Goal: Information Seeking & Learning: Learn about a topic

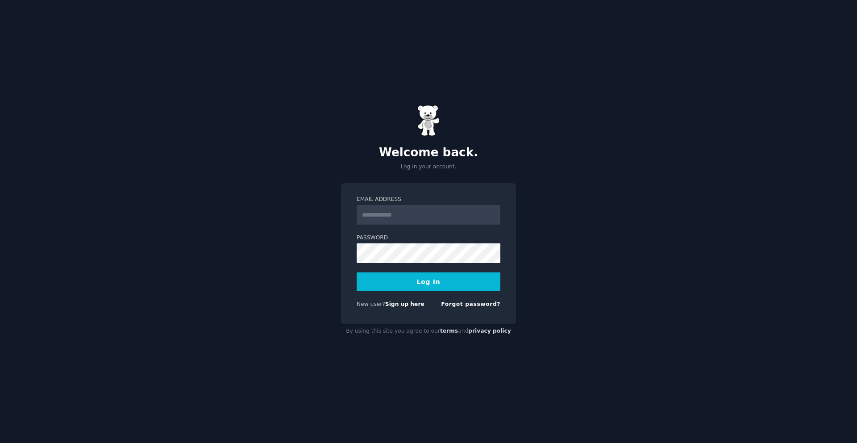
click at [401, 213] on input "Email Address" at bounding box center [429, 215] width 144 height 20
click at [447, 214] on input "**********" at bounding box center [429, 215] width 144 height 20
type input "**********"
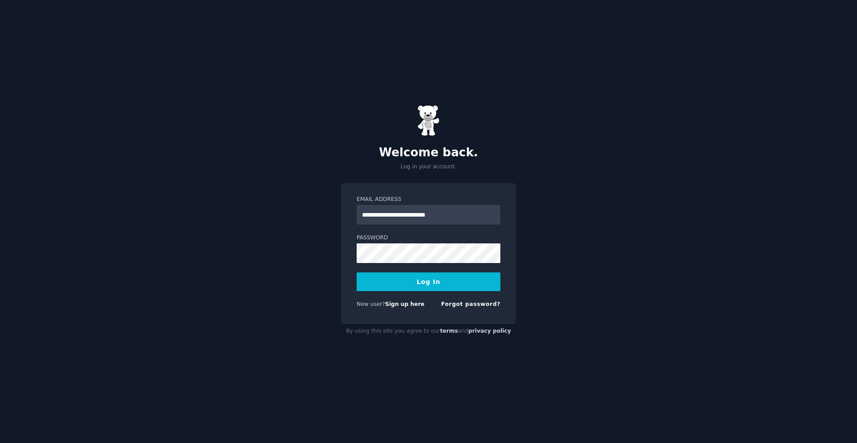
click button "Log In"
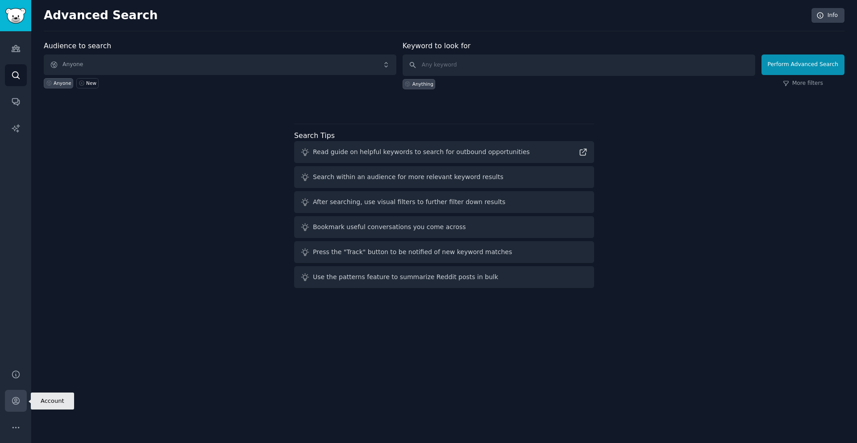
click at [15, 400] on icon "Sidebar" at bounding box center [15, 400] width 9 height 9
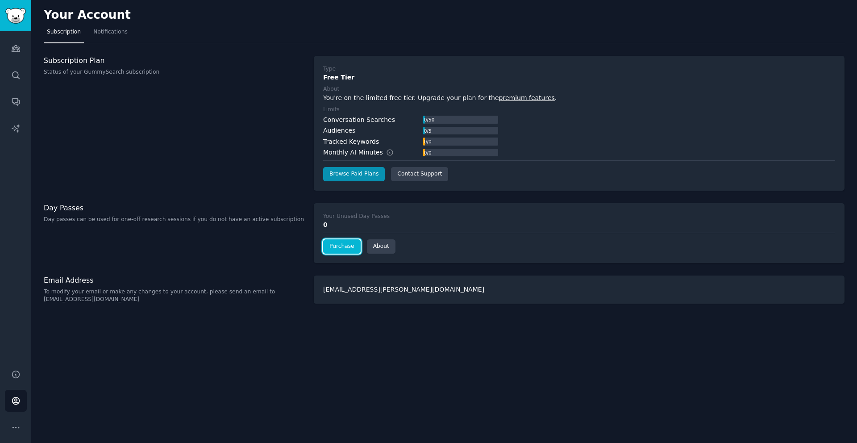
click at [340, 245] on link "Purchase" at bounding box center [341, 246] width 37 height 14
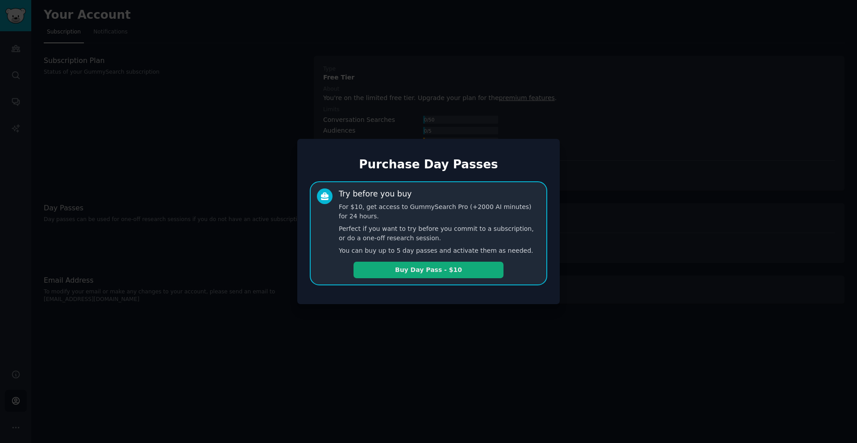
click at [416, 272] on button "Buy Day Pass - $10" at bounding box center [429, 270] width 150 height 17
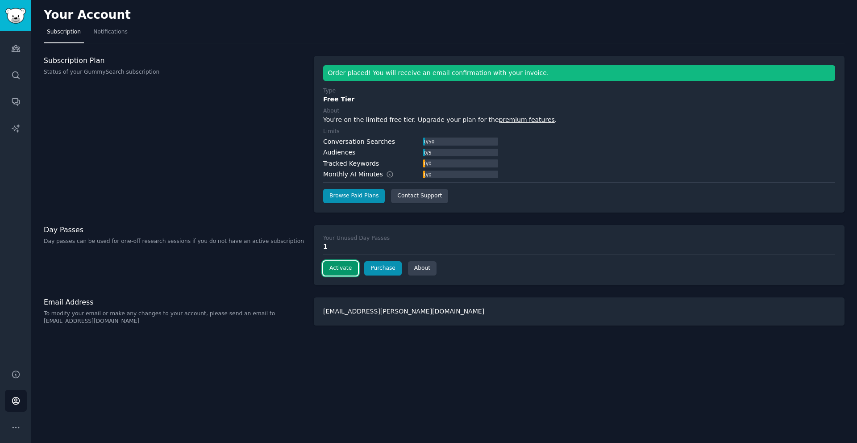
click at [341, 266] on button "Activate" at bounding box center [340, 268] width 35 height 14
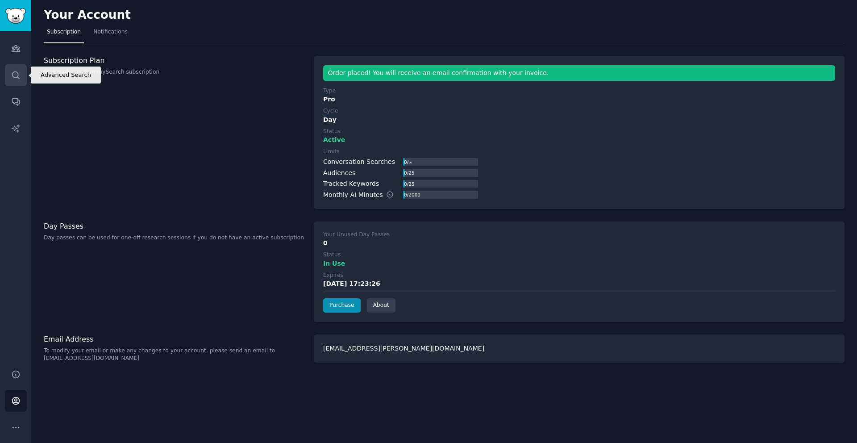
click at [17, 75] on icon "Sidebar" at bounding box center [15, 75] width 9 height 9
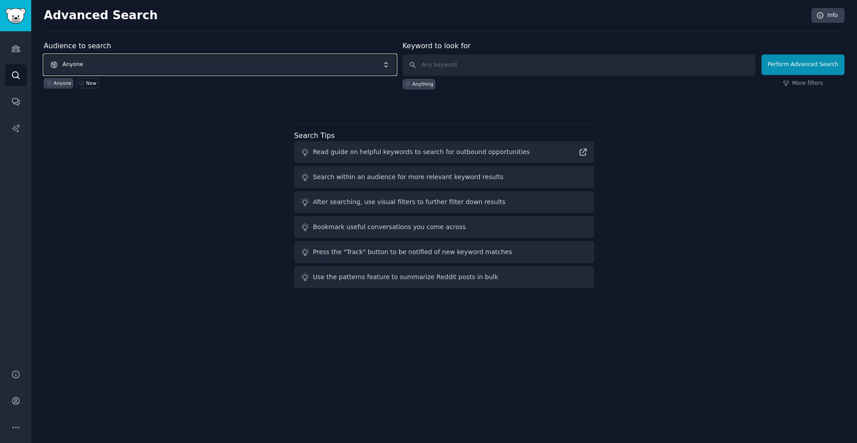
click at [142, 63] on span "Anyone" at bounding box center [220, 64] width 353 height 21
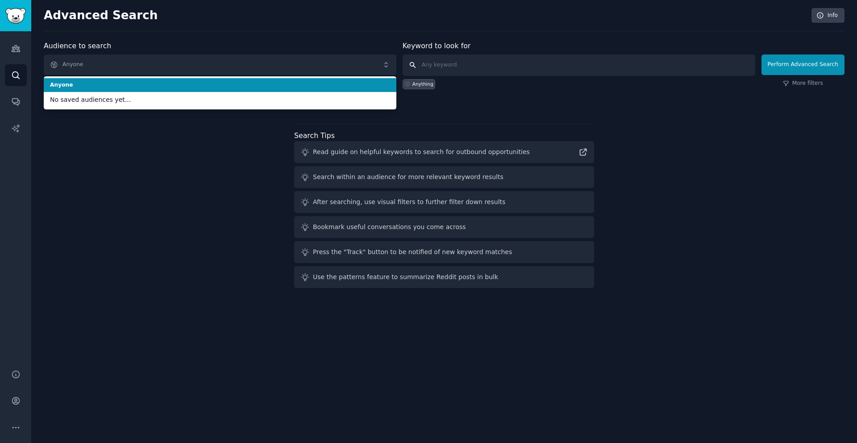
click at [453, 73] on input "text" at bounding box center [579, 64] width 353 height 21
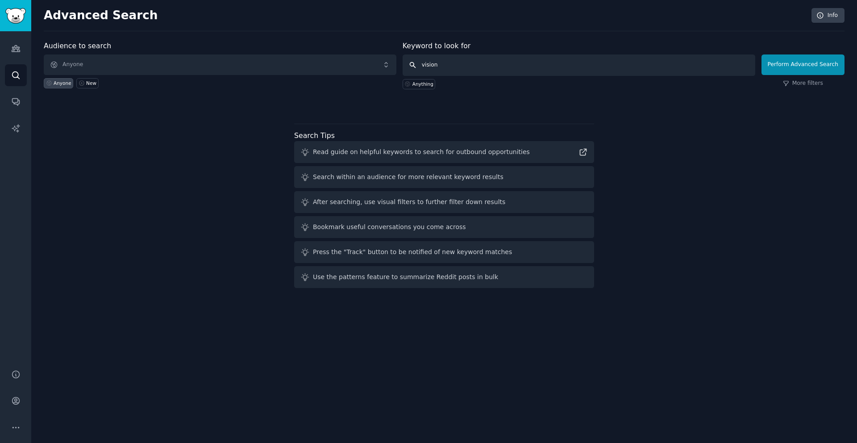
click at [551, 69] on input "vision" at bounding box center [579, 64] width 353 height 21
paste input ""blind" AND "app""
type input ""blind" AND "app""
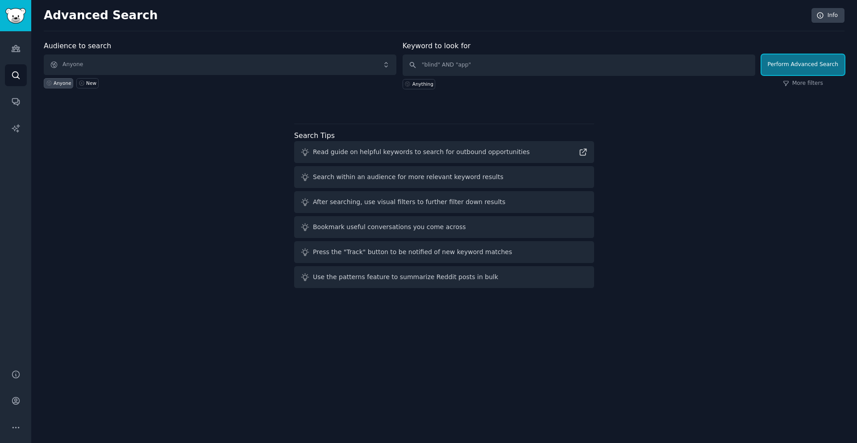
click at [789, 64] on button "Perform Advanced Search" at bounding box center [802, 64] width 83 height 21
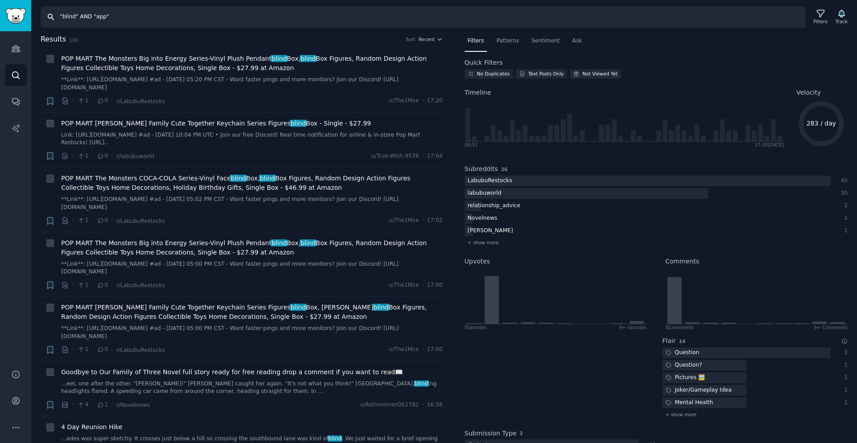
click at [168, 18] on input ""blind" AND "app"" at bounding box center [423, 16] width 765 height 21
paste input "blind app"
type input "blind app"
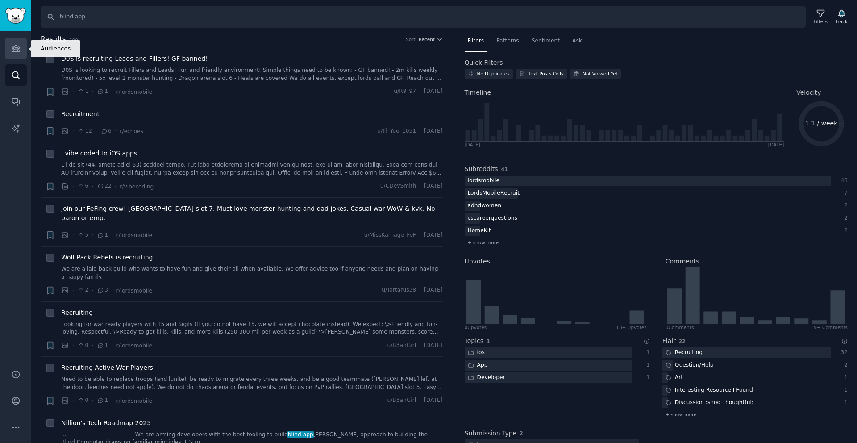
click at [11, 46] on icon "Sidebar" at bounding box center [15, 48] width 9 height 9
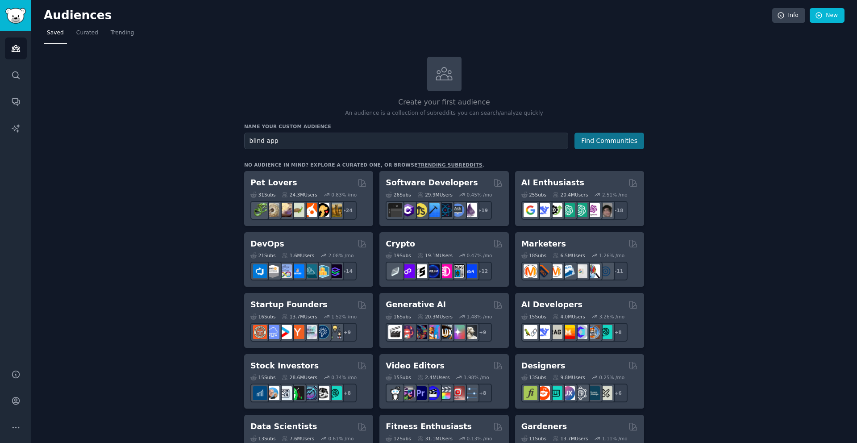
type input "blind app"
click at [600, 138] on button "Find Communities" at bounding box center [609, 141] width 70 height 17
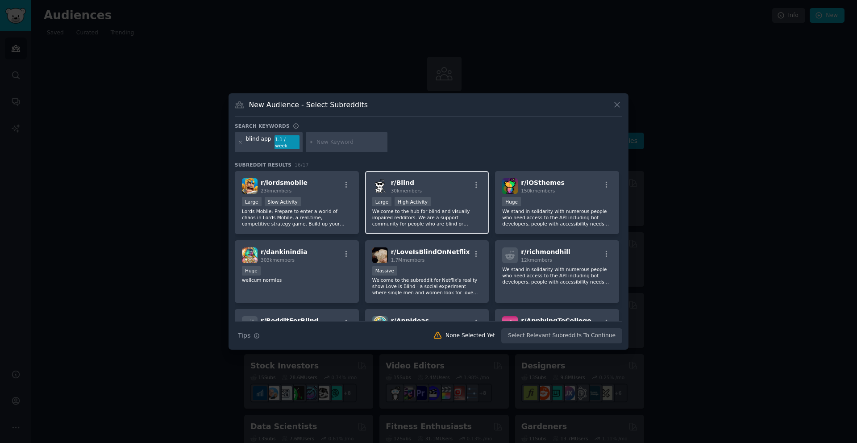
click at [458, 198] on div "Large High Activity" at bounding box center [427, 202] width 110 height 11
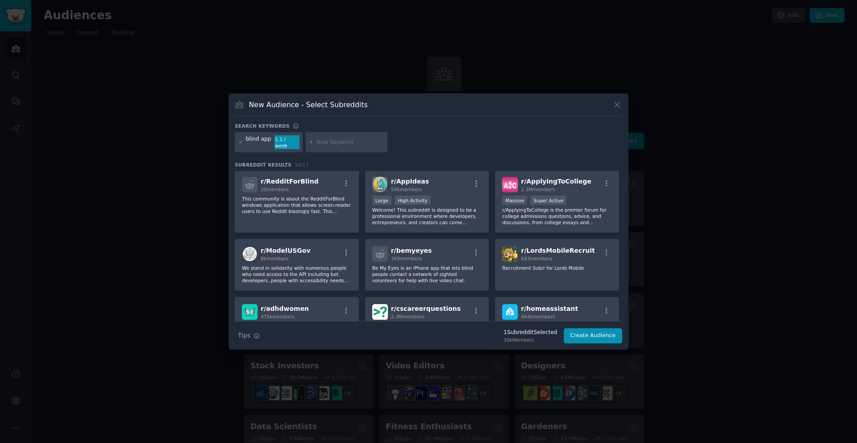
scroll to position [141, 0]
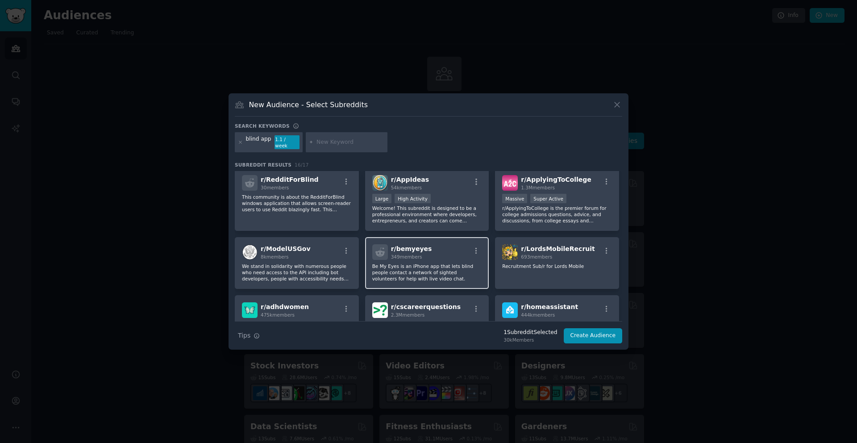
click at [456, 255] on div "r/ bemyeyes 349 members" at bounding box center [427, 252] width 110 height 16
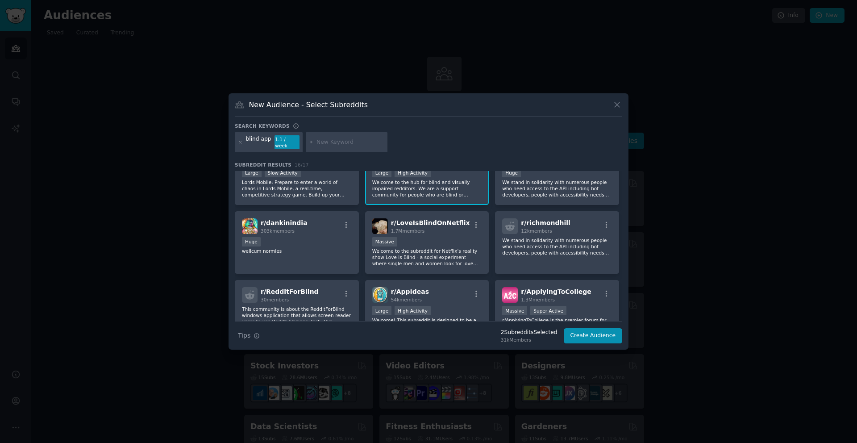
scroll to position [30, 0]
click at [350, 141] on input "text" at bounding box center [350, 142] width 68 height 8
paste input "low vision"
type input "low vision"
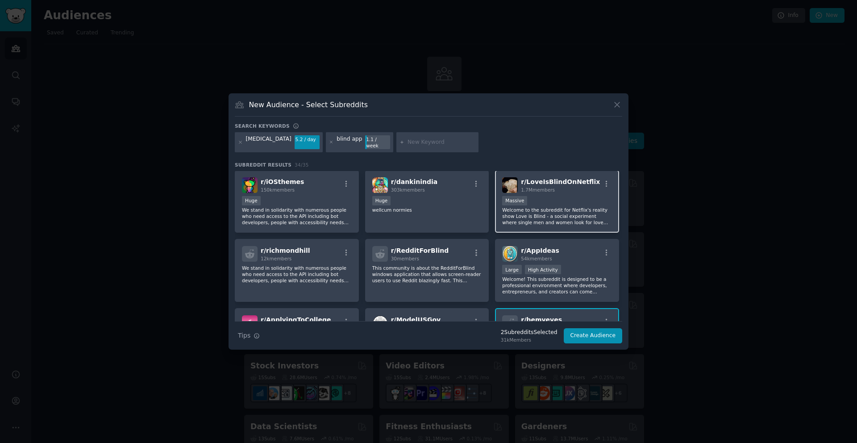
scroll to position [71, 0]
click at [568, 278] on p "Welcome! This subreddit is designed to be a professional environment where deve…" at bounding box center [557, 284] width 110 height 19
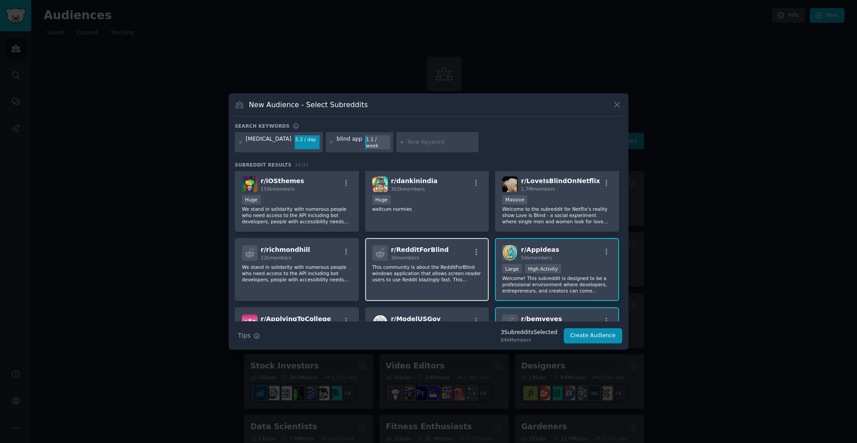
click at [433, 264] on p "This community is about the RedditForBlind windows application that allows scre…" at bounding box center [427, 273] width 110 height 19
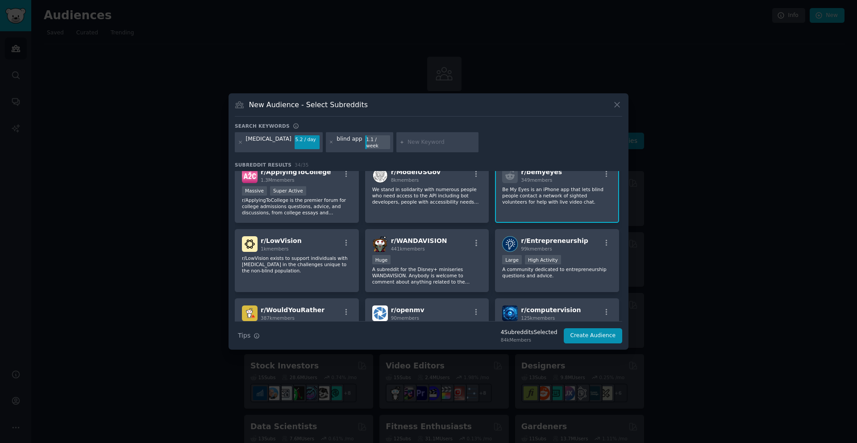
scroll to position [222, 0]
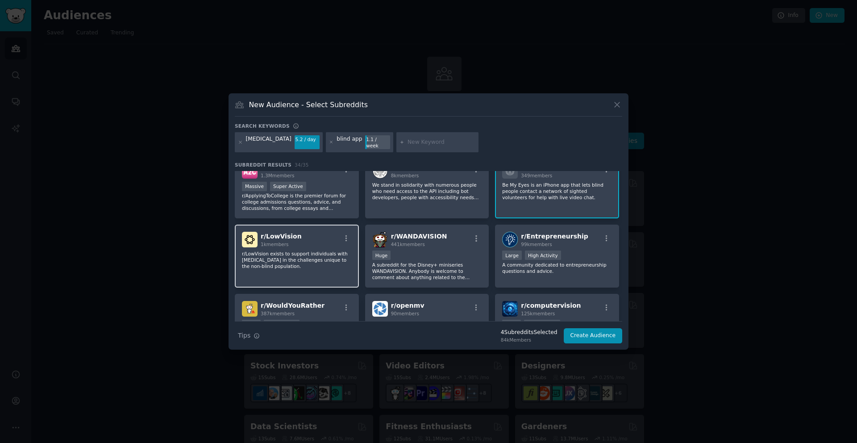
click at [314, 256] on p "r/LowVision exists to support individuals with low vision in the challenges uni…" at bounding box center [297, 259] width 110 height 19
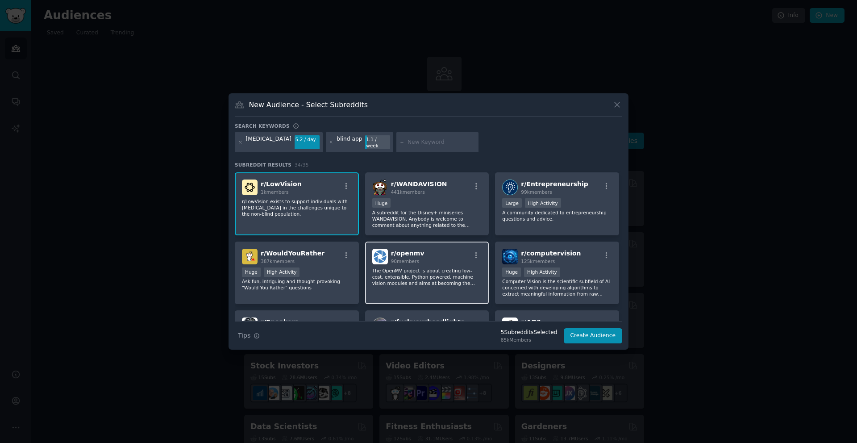
scroll to position [276, 0]
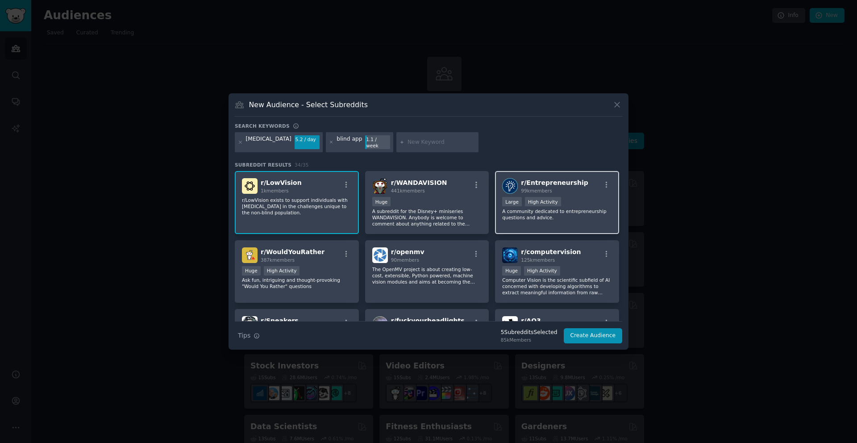
click at [574, 201] on div "Large High Activity" at bounding box center [557, 202] width 110 height 11
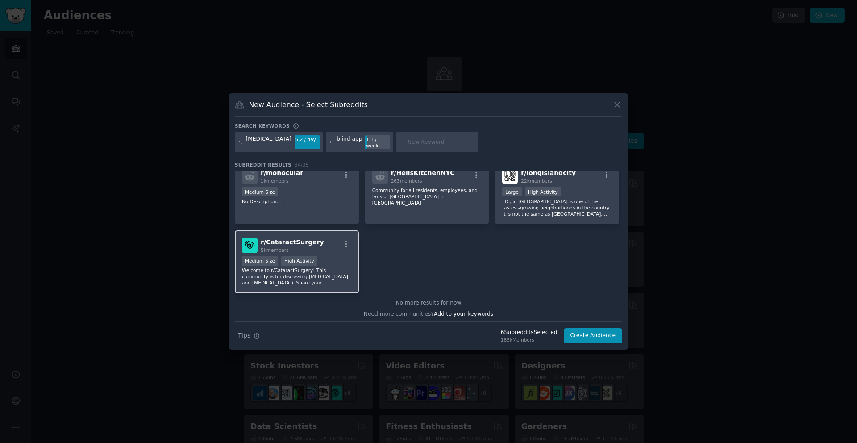
scroll to position [703, 0]
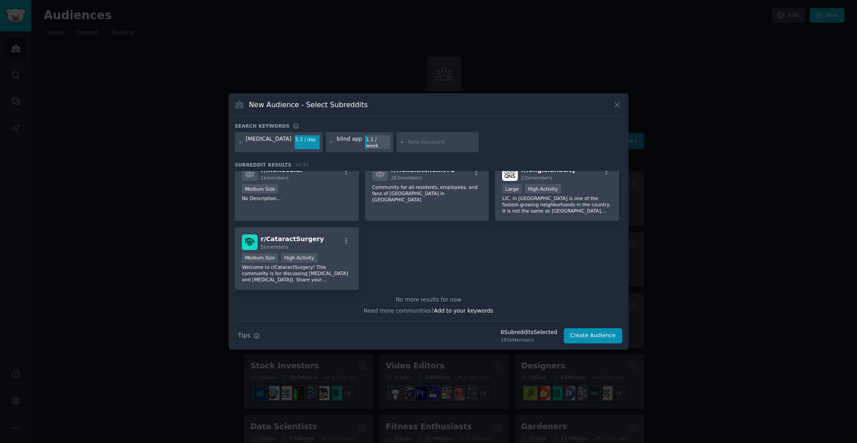
click at [408, 143] on input "text" at bounding box center [442, 142] width 68 height 8
paste input "prescription label"
type input "prescription label"
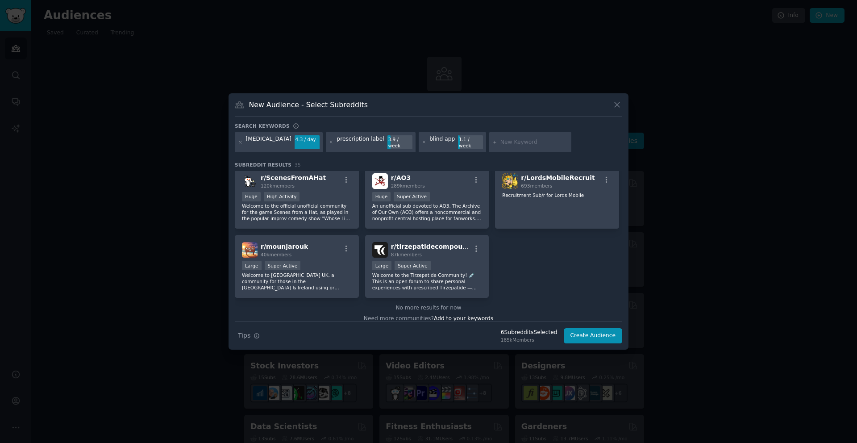
scroll to position [685, 0]
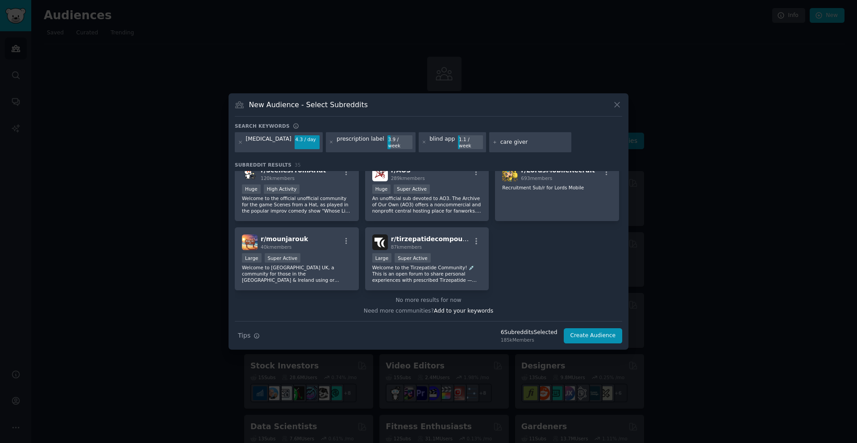
type input "care givers"
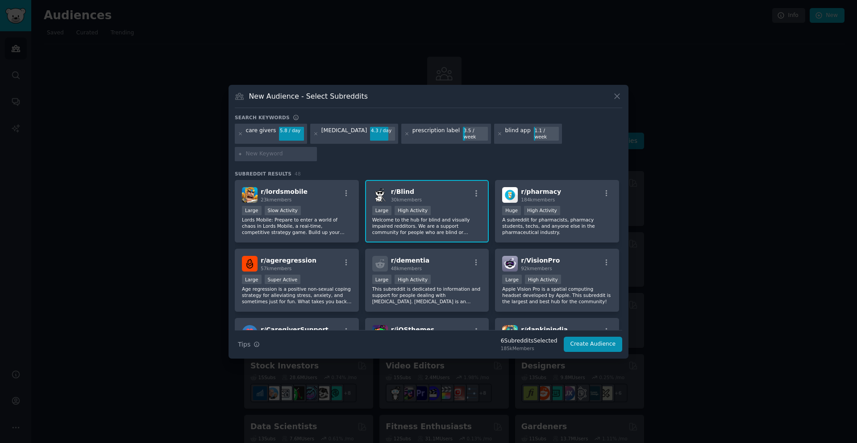
paste input "AssistiveTechnology"
type input "AssistiveTechnology"
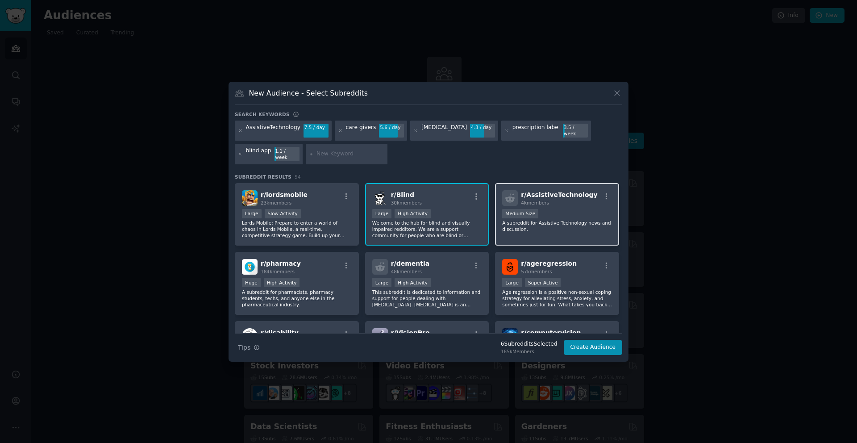
click at [556, 200] on div "4k members" at bounding box center [559, 203] width 76 height 6
click at [353, 150] on input "text" at bounding box center [350, 154] width 68 height 8
paste input "elders"
type input "elders"
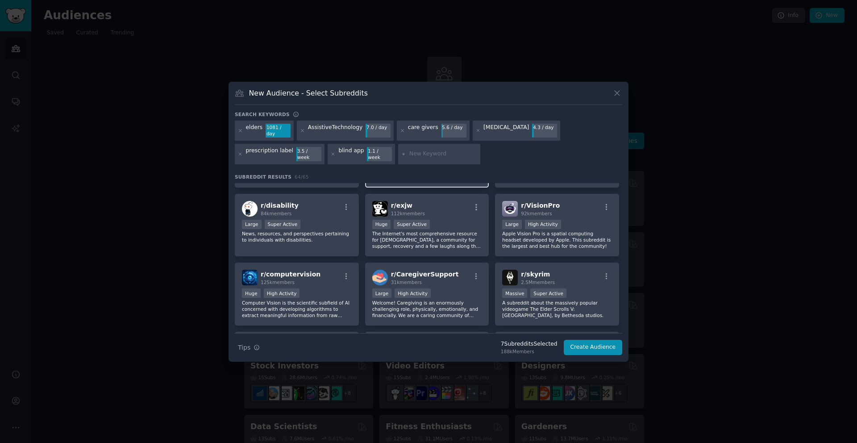
scroll to position [129, 0]
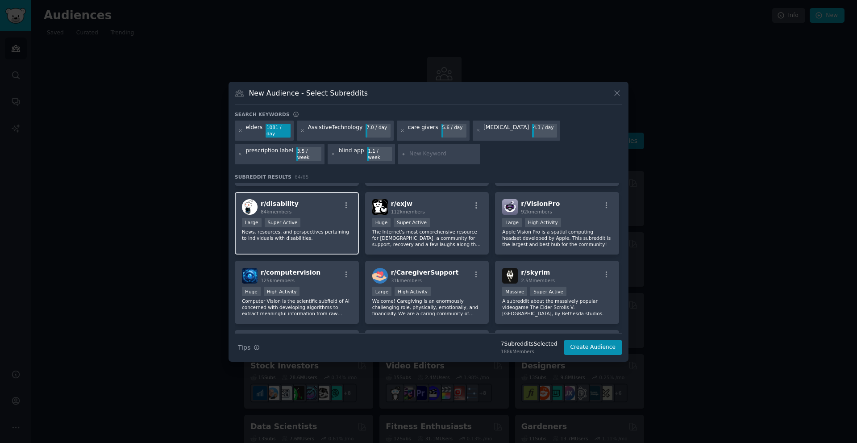
click at [327, 208] on div "r/ disability 84k members" at bounding box center [297, 207] width 110 height 16
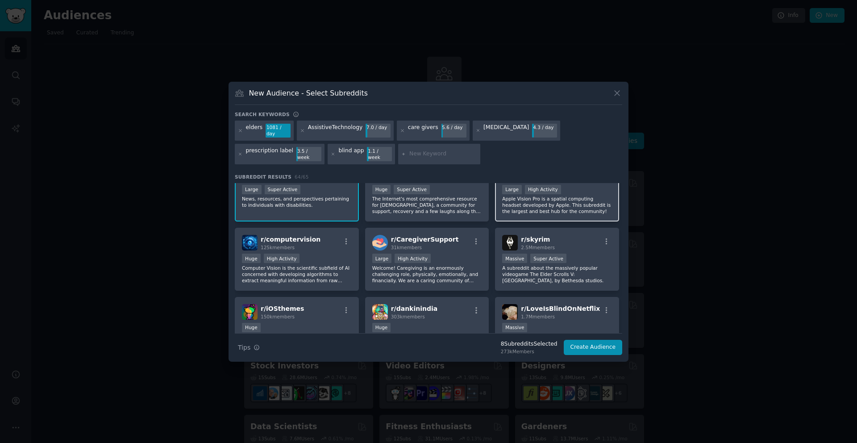
scroll to position [162, 0]
click at [456, 254] on div "Large High Activity" at bounding box center [427, 258] width 110 height 11
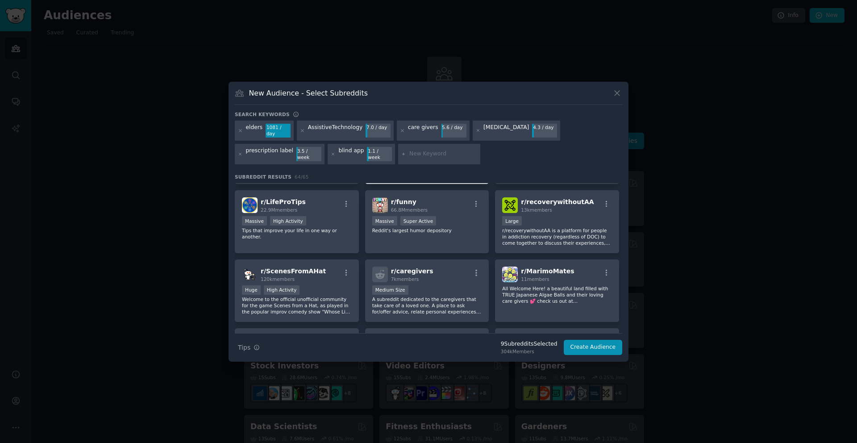
scroll to position [739, 0]
click at [435, 275] on div "r/ caregivers 7k members Medium Size A subreddit dedicated to the caregivers th…" at bounding box center [427, 290] width 124 height 63
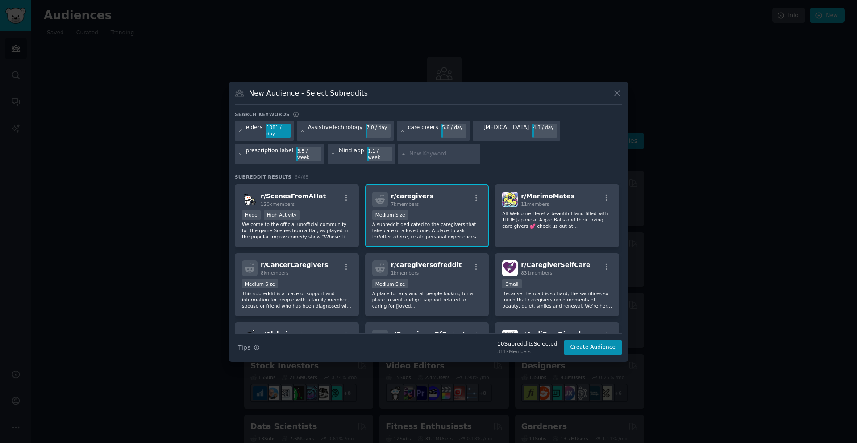
scroll to position [815, 0]
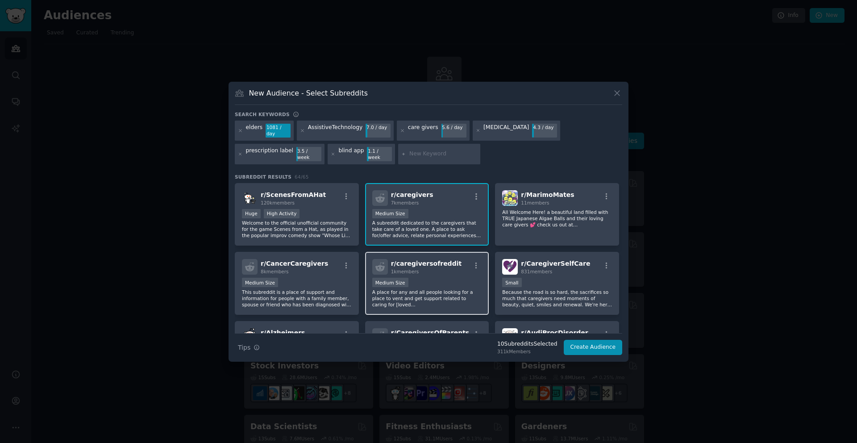
click at [432, 289] on p "A place for any and all people looking for a place to vent and get support rela…" at bounding box center [427, 298] width 110 height 19
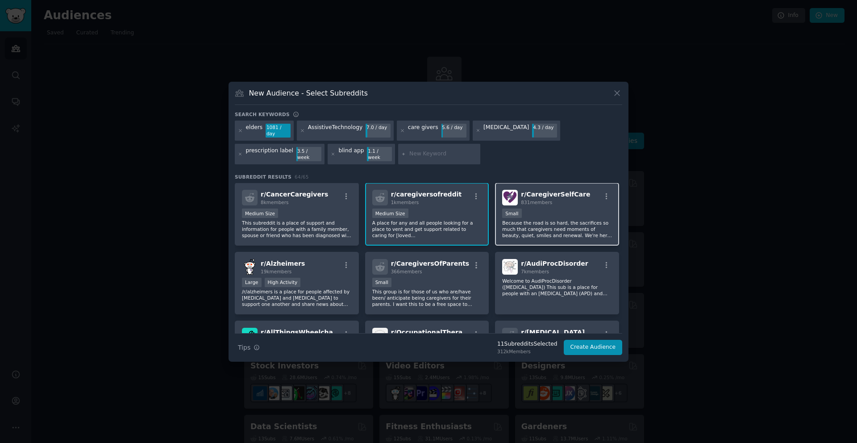
scroll to position [886, 0]
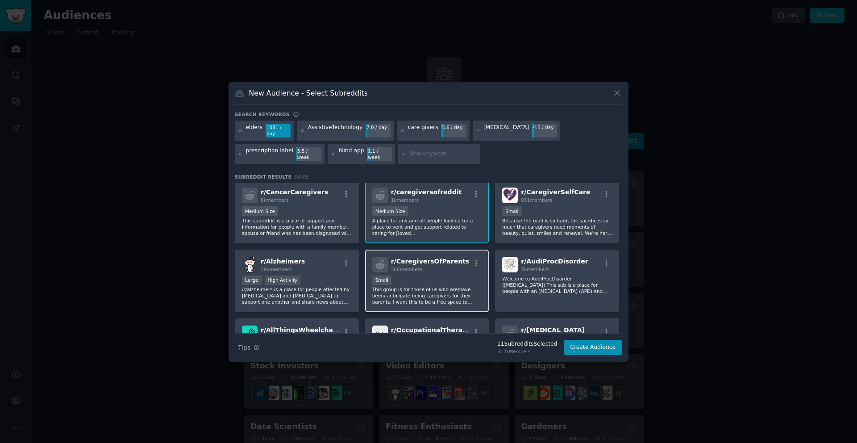
click at [429, 286] on p "This group is for those of us who are/have been/ anticipate being caregivers fo…" at bounding box center [427, 295] width 110 height 19
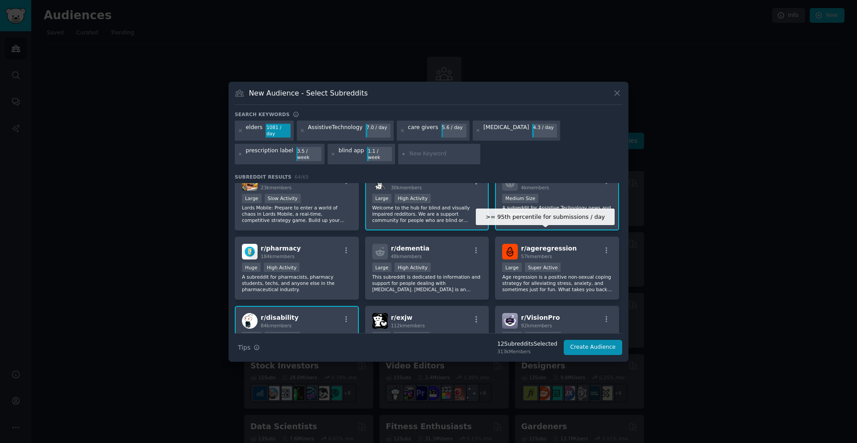
scroll to position [0, 0]
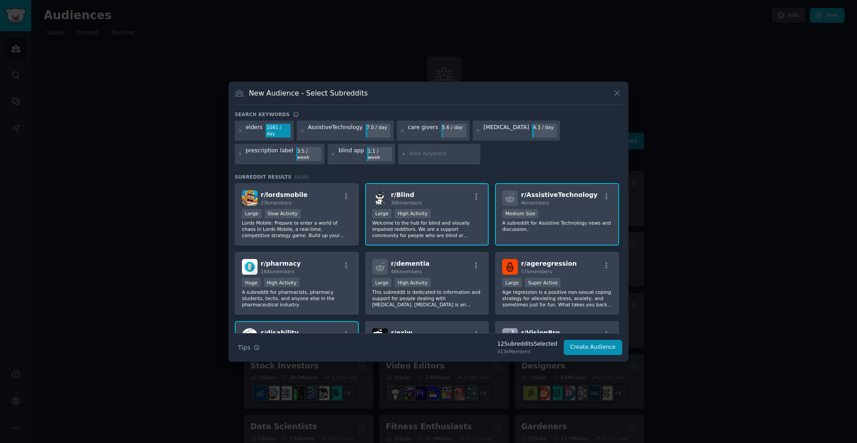
click at [427, 152] on input "text" at bounding box center [443, 154] width 68 height 8
paste input "technology"
type input "technology"
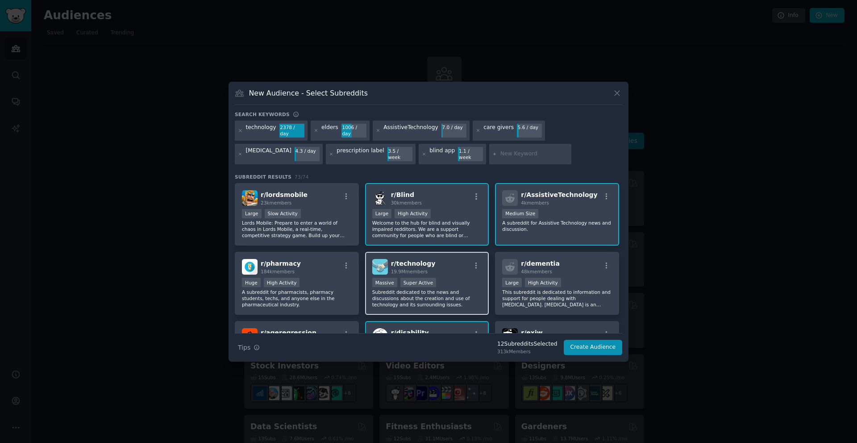
click at [433, 263] on div "r/ technology 19.9M members" at bounding box center [427, 267] width 110 height 16
click at [607, 344] on button "Create Audience" at bounding box center [593, 347] width 59 height 15
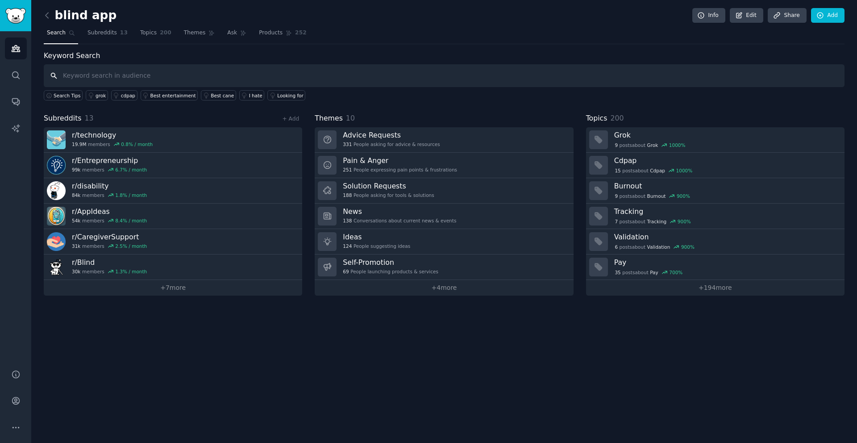
click at [212, 76] on input "text" at bounding box center [444, 75] width 801 height 23
paste input "Be My Eyes"
type input "Be My Eyes"
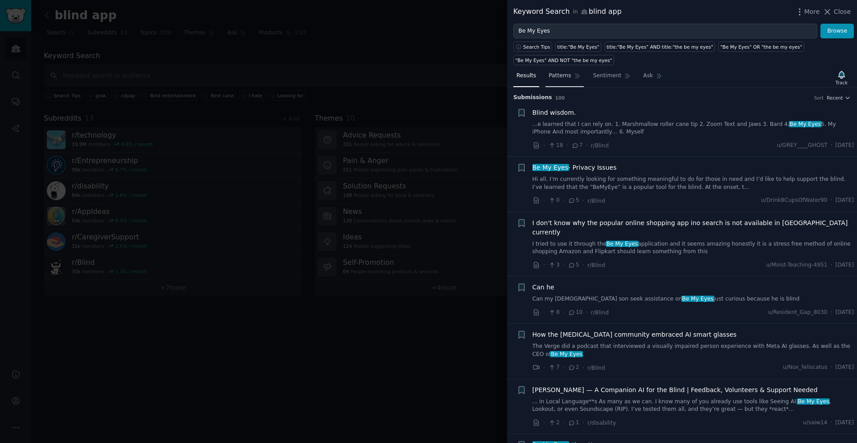
click at [562, 79] on span "Patterns" at bounding box center [560, 76] width 22 height 8
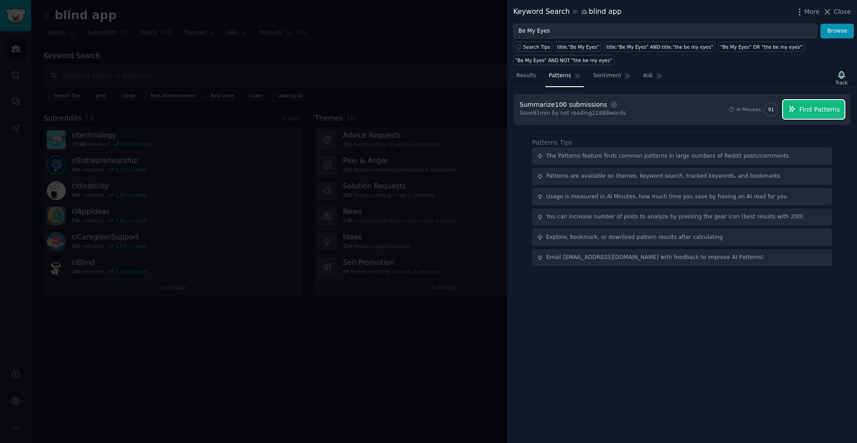
click at [811, 114] on button "Find Patterns" at bounding box center [814, 109] width 62 height 19
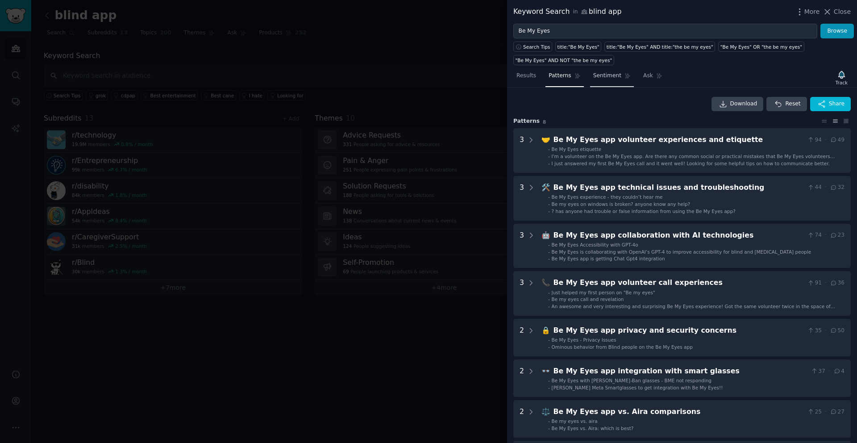
click at [605, 79] on span "Sentiment" at bounding box center [607, 76] width 28 height 8
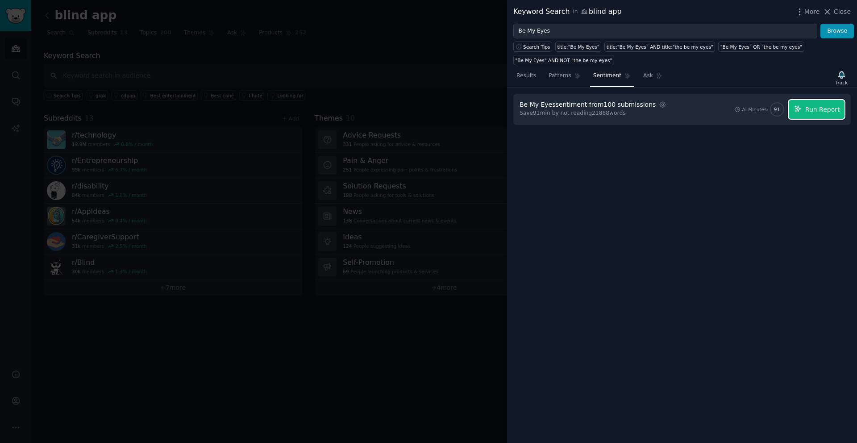
click at [805, 112] on button "Run Report" at bounding box center [817, 109] width 56 height 19
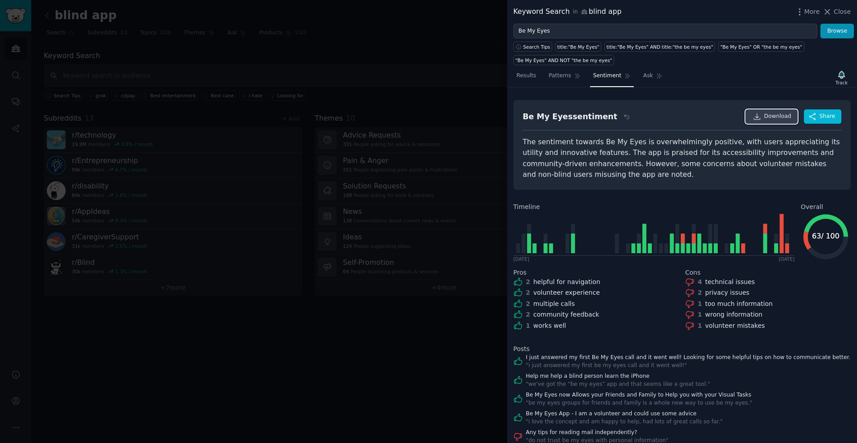
click at [772, 118] on span "Download" at bounding box center [777, 116] width 27 height 8
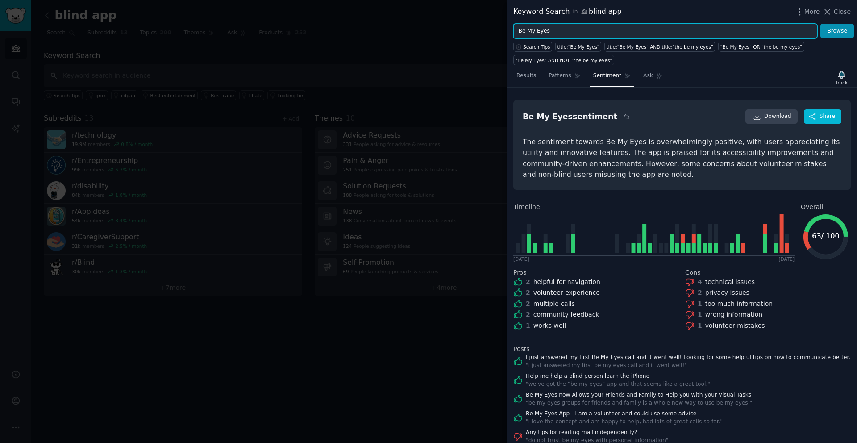
click at [595, 30] on input "Be My Eyes" at bounding box center [665, 31] width 304 height 15
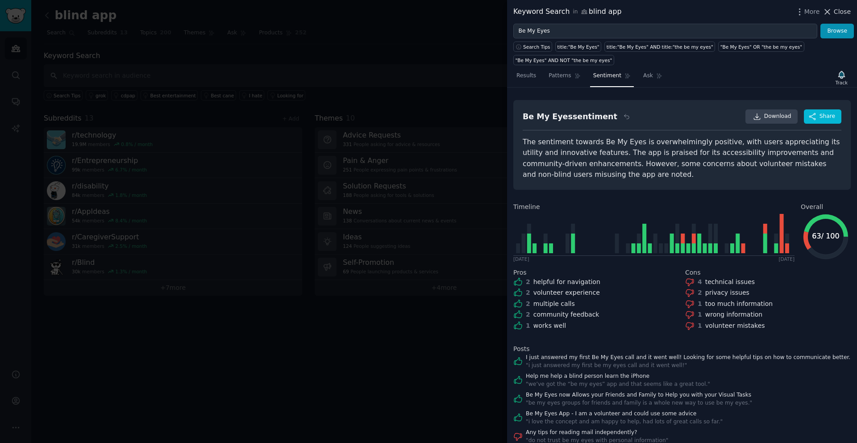
click at [850, 10] on span "Close" at bounding box center [842, 11] width 17 height 9
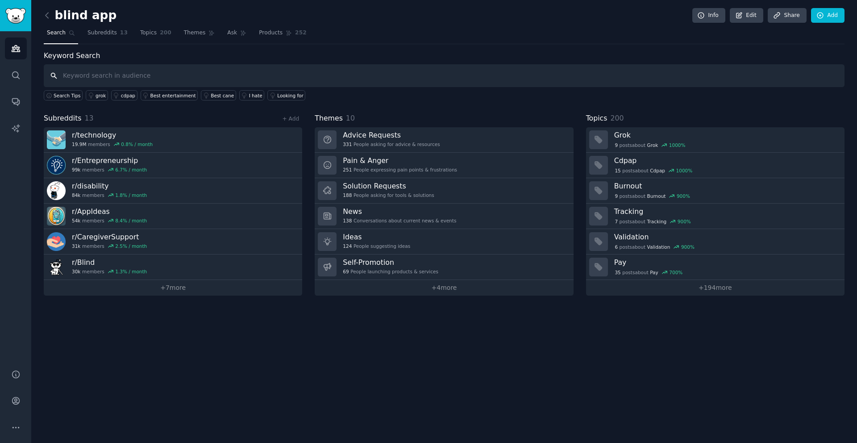
click at [133, 74] on input "text" at bounding box center [444, 75] width 801 height 23
type input "envision ai"
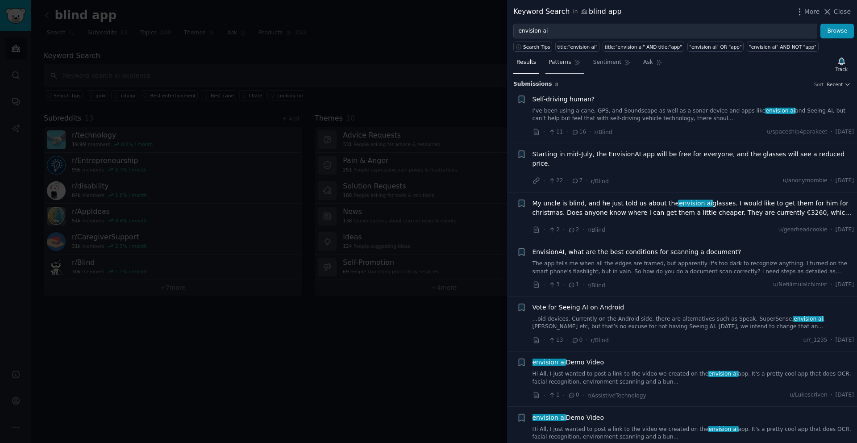
click at [557, 66] on span "Patterns" at bounding box center [560, 62] width 22 height 8
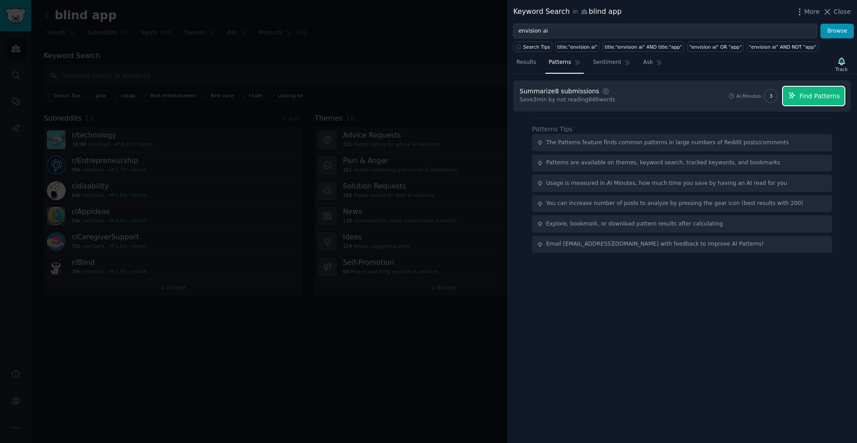
click at [814, 94] on span "Find Patterns" at bounding box center [819, 96] width 41 height 9
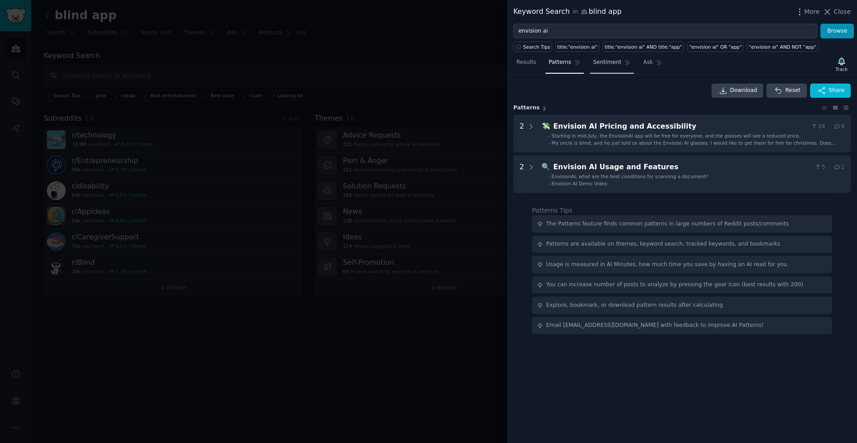
click at [604, 61] on span "Sentiment" at bounding box center [607, 62] width 28 height 8
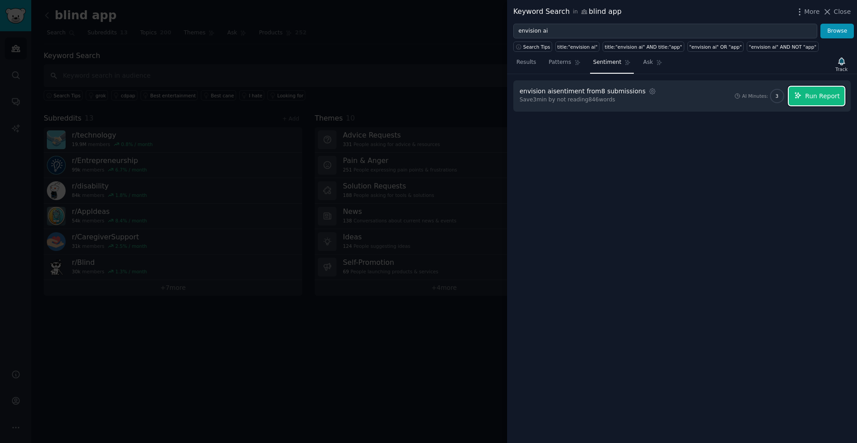
click at [813, 97] on span "Run Report" at bounding box center [822, 96] width 35 height 9
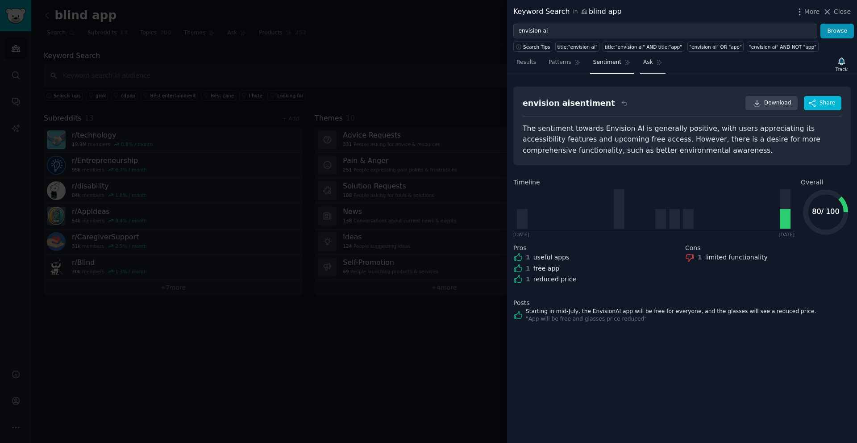
click at [645, 62] on span "Ask" at bounding box center [648, 62] width 10 height 8
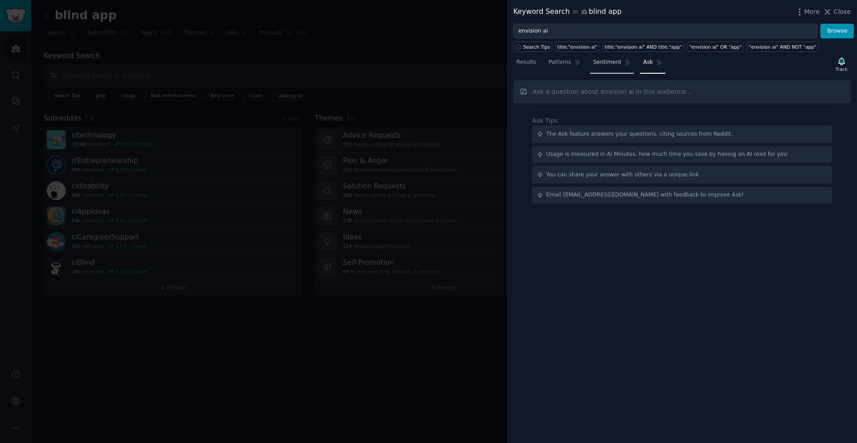
click at [601, 61] on span "Sentiment" at bounding box center [607, 62] width 28 height 8
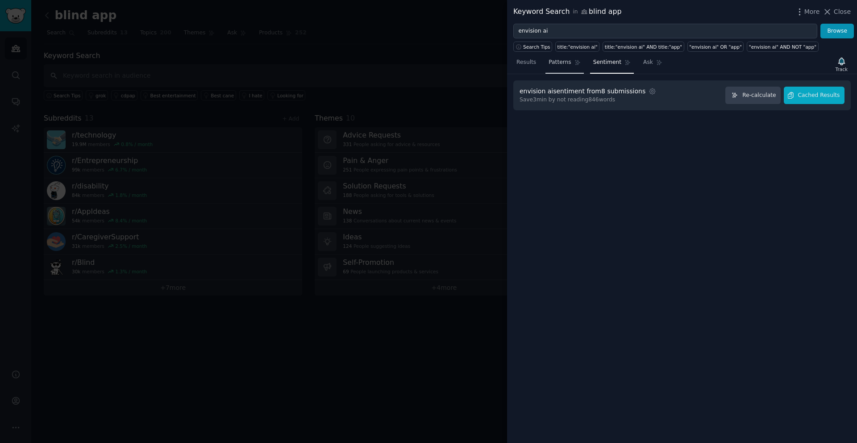
click at [562, 63] on span "Patterns" at bounding box center [560, 62] width 22 height 8
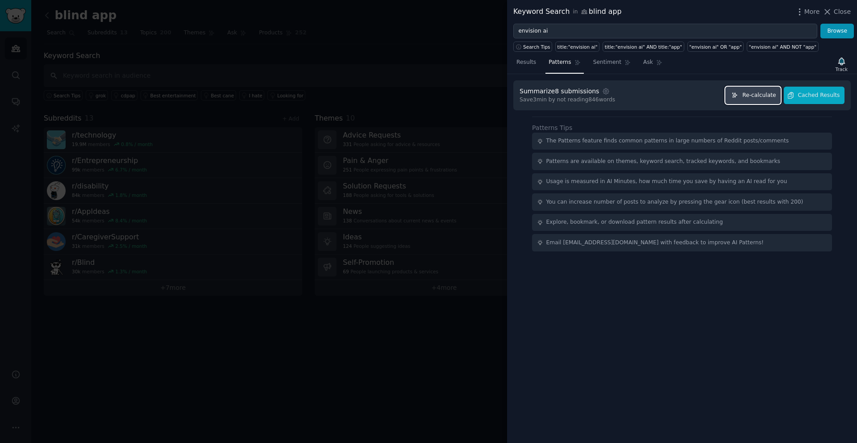
click at [763, 94] on span "Re-calculate" at bounding box center [758, 96] width 33 height 8
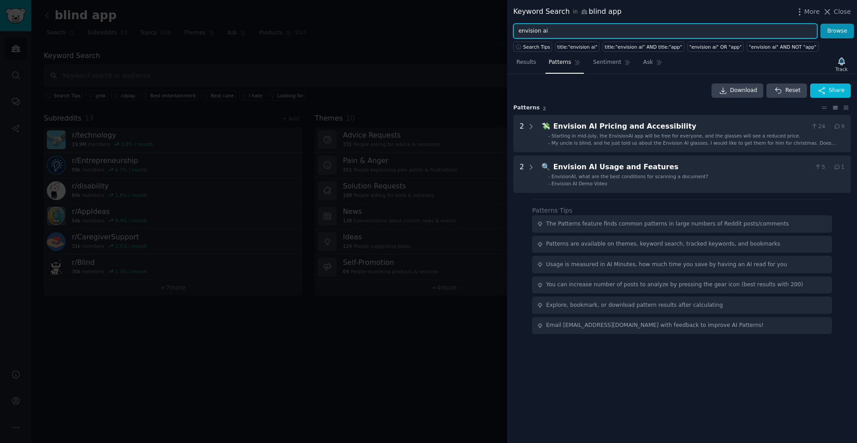
click at [561, 30] on input "envision ai" at bounding box center [665, 31] width 304 height 15
click at [820, 24] on button "Browse" at bounding box center [836, 31] width 33 height 15
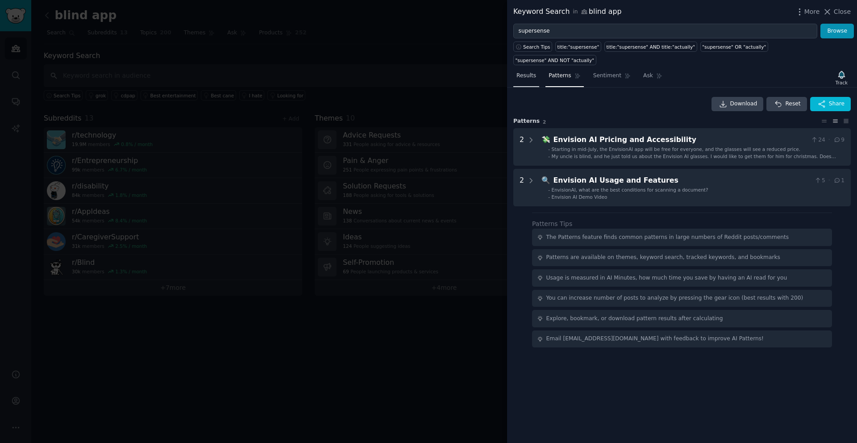
click at [528, 72] on span "Results" at bounding box center [526, 76] width 20 height 8
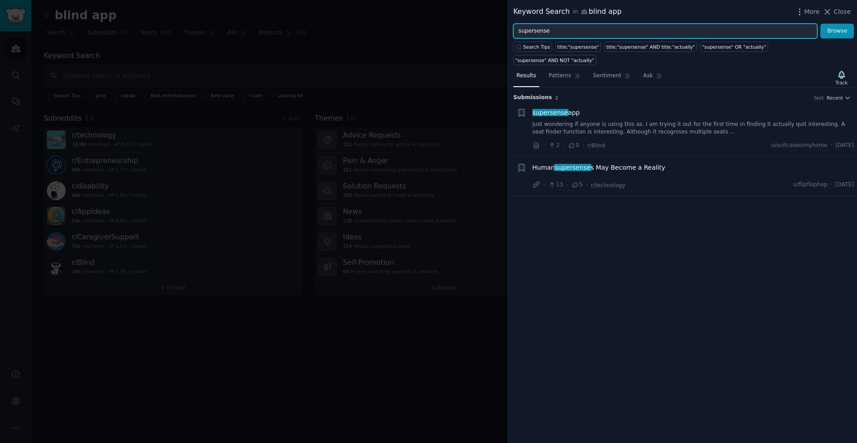
click at [568, 33] on input "supersense" at bounding box center [665, 31] width 304 height 15
click at [820, 24] on button "Browse" at bounding box center [836, 31] width 33 height 15
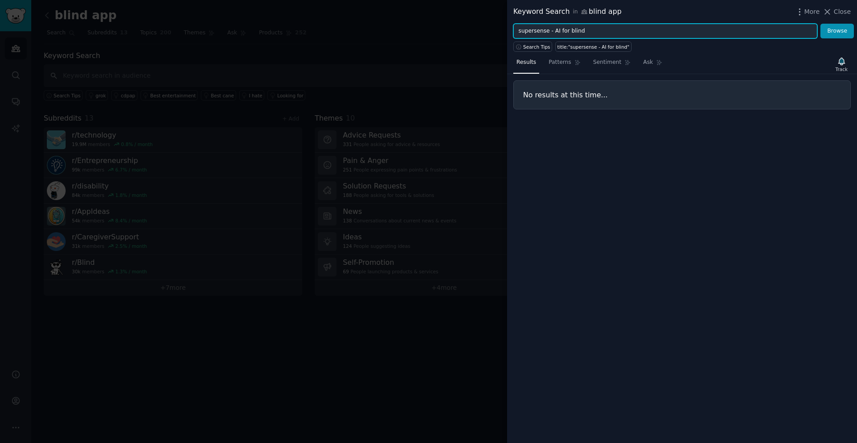
drag, startPoint x: 596, startPoint y: 31, endPoint x: 550, endPoint y: 32, distance: 46.0
click at [550, 32] on input "supersense - AI for blind" at bounding box center [665, 31] width 304 height 15
type input "supersense"
click at [820, 24] on button "Browse" at bounding box center [836, 31] width 33 height 15
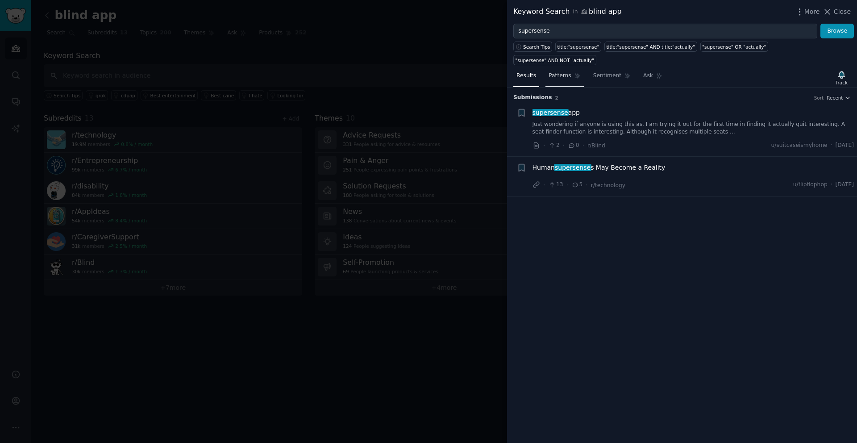
click at [567, 69] on link "Patterns" at bounding box center [564, 78] width 38 height 18
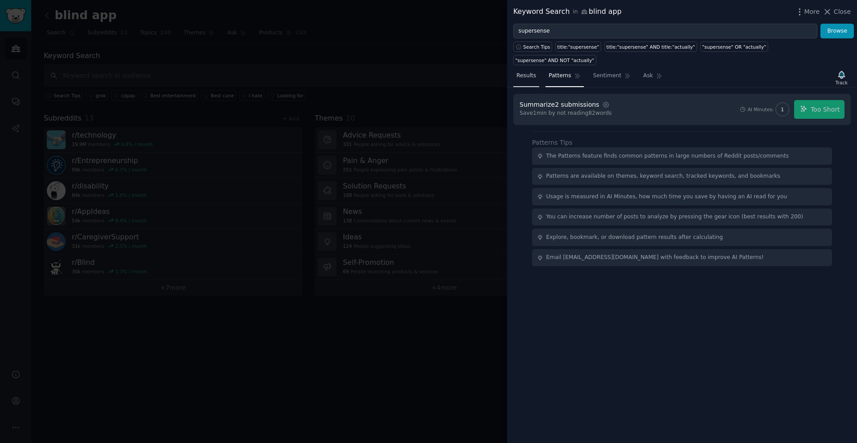
click at [525, 72] on span "Results" at bounding box center [526, 76] width 20 height 8
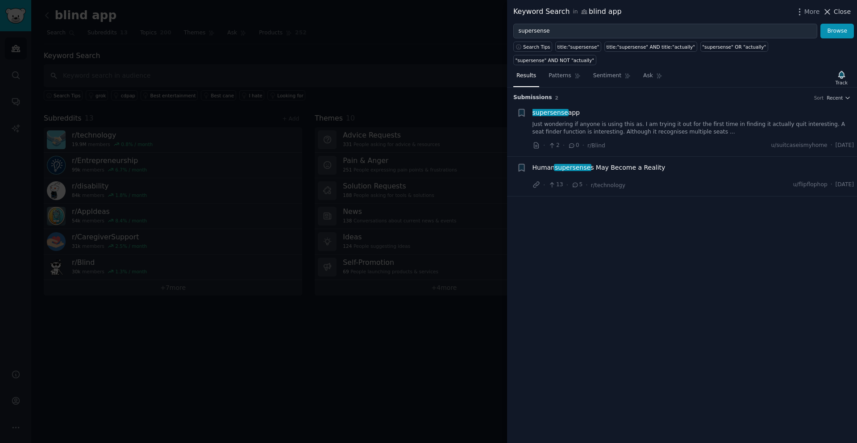
click at [835, 13] on span "Close" at bounding box center [842, 11] width 17 height 9
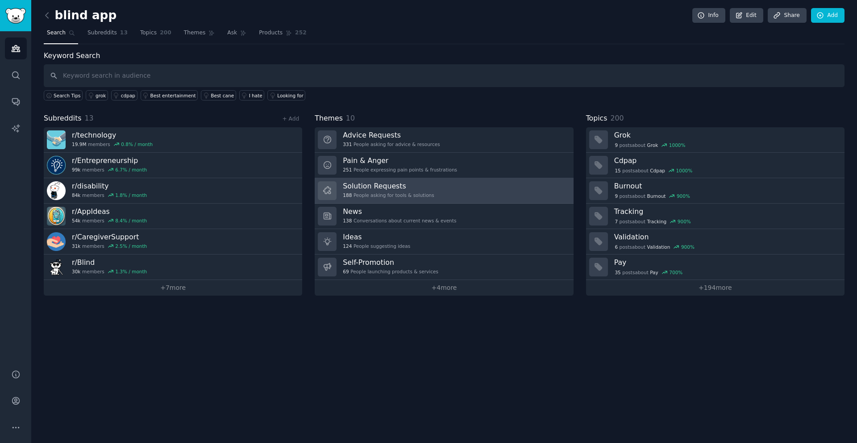
click at [385, 186] on h3 "Solution Requests" at bounding box center [388, 185] width 91 height 9
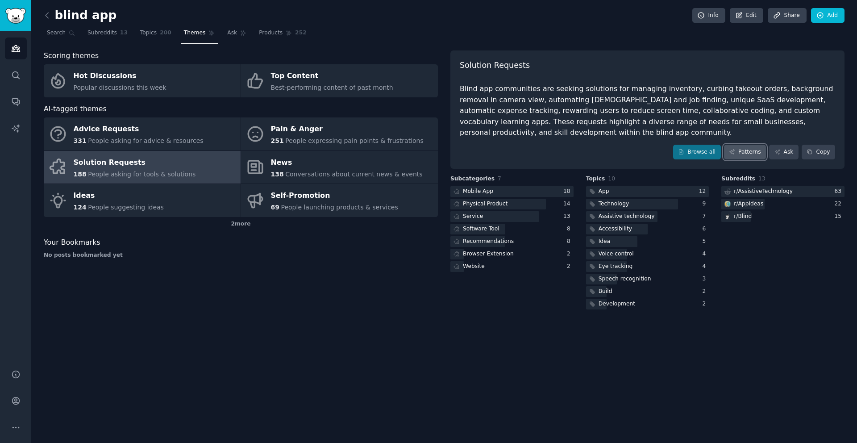
click at [746, 145] on link "Patterns" at bounding box center [745, 152] width 42 height 15
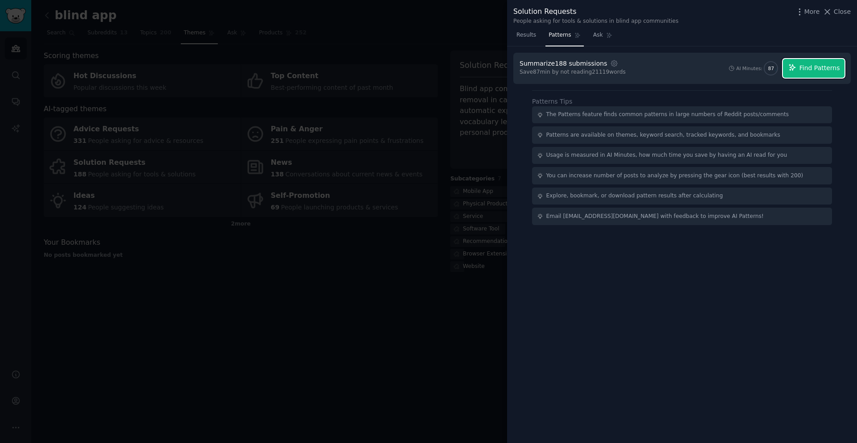
click at [809, 72] on span "Find Patterns" at bounding box center [819, 67] width 41 height 9
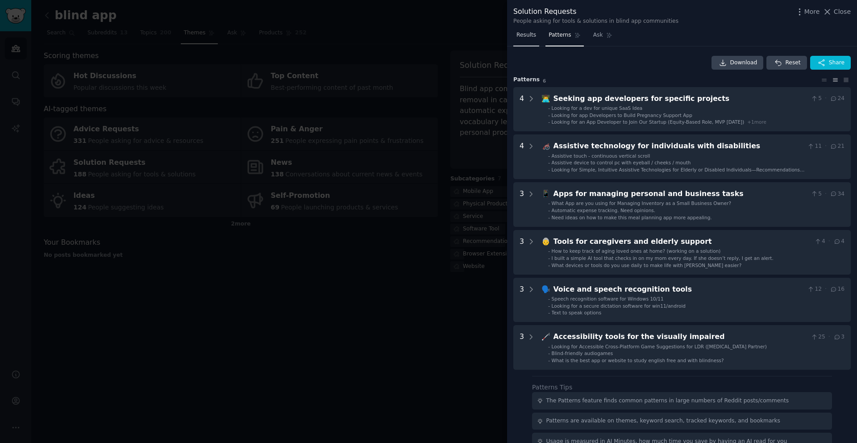
click at [528, 37] on span "Results" at bounding box center [526, 35] width 20 height 8
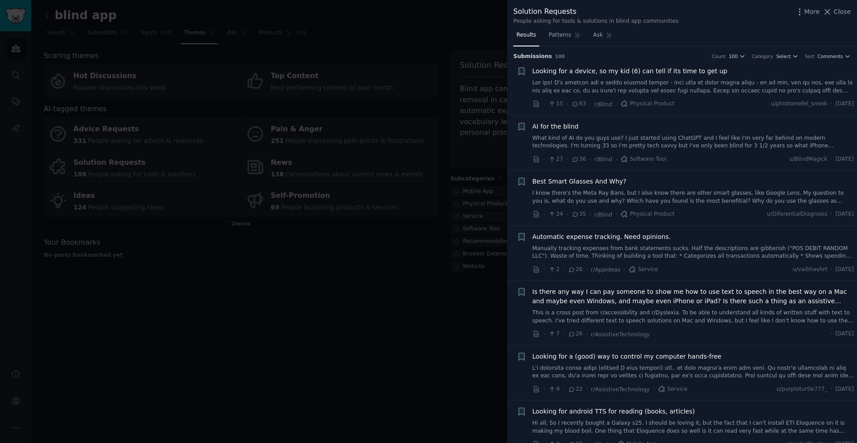
click at [545, 38] on nav "Results Patterns Ask" at bounding box center [564, 37] width 102 height 18
click at [556, 38] on span "Patterns" at bounding box center [560, 35] width 22 height 8
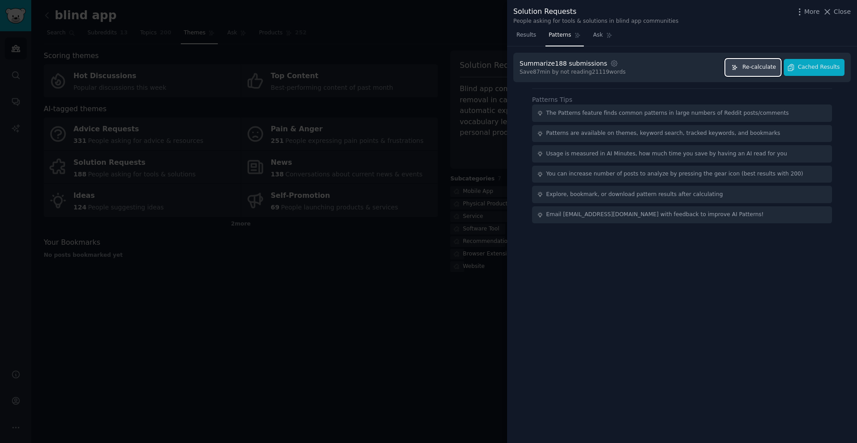
click at [753, 67] on span "Re-calculate" at bounding box center [758, 67] width 33 height 8
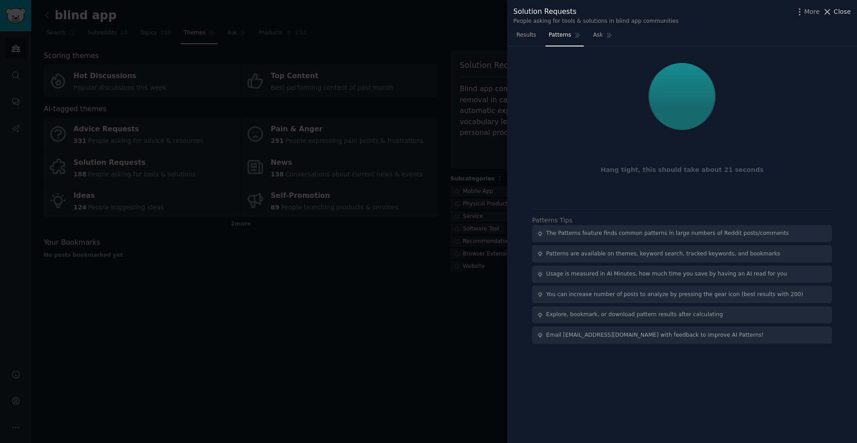
click at [837, 16] on span "Close" at bounding box center [842, 11] width 17 height 9
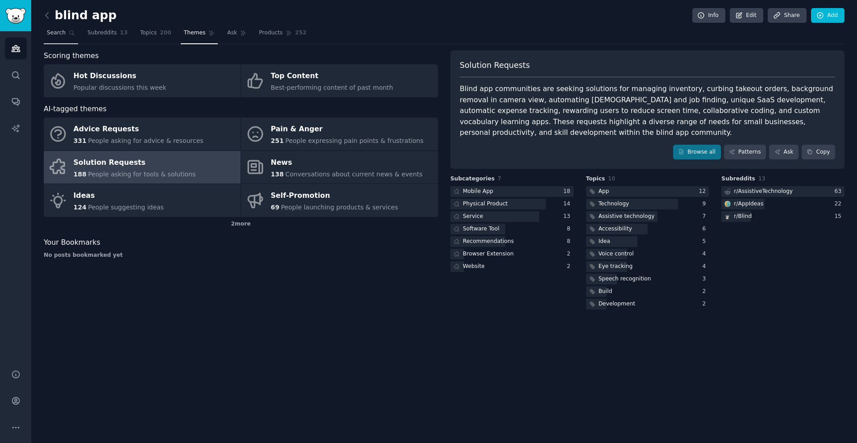
click at [64, 35] on span "Search" at bounding box center [56, 33] width 19 height 8
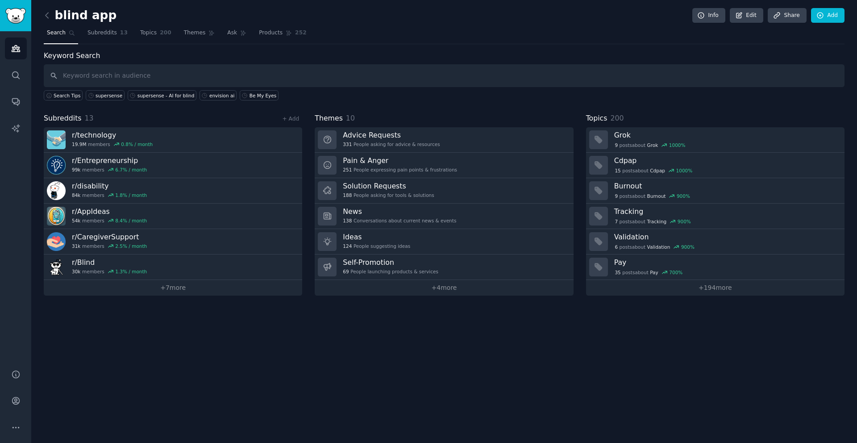
click at [414, 78] on input "text" at bounding box center [444, 75] width 801 height 23
type input "Microsoft Seeing AI"
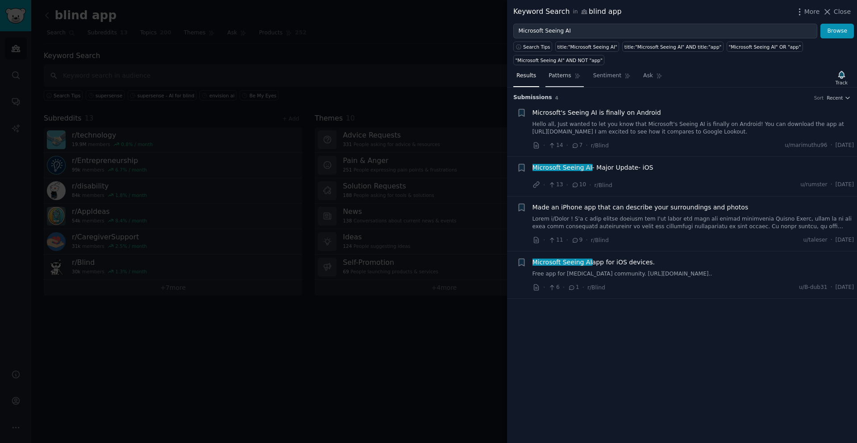
click at [560, 78] on span "Patterns" at bounding box center [560, 76] width 22 height 8
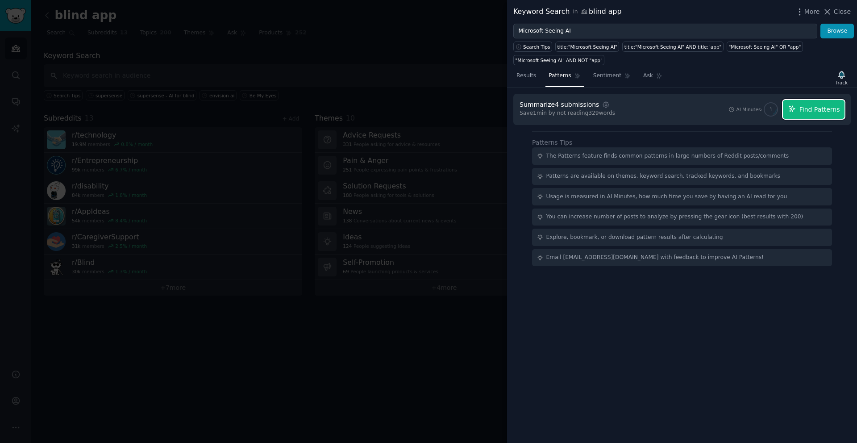
click at [821, 112] on span "Find Patterns" at bounding box center [819, 109] width 41 height 9
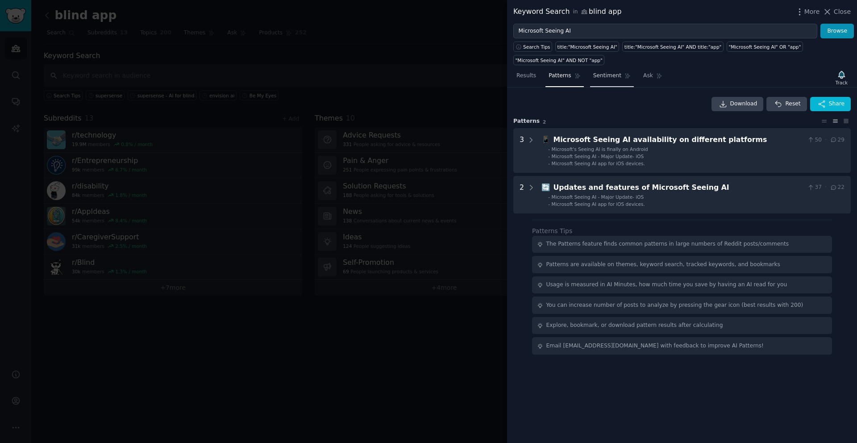
click at [598, 75] on span "Sentiment" at bounding box center [607, 76] width 28 height 8
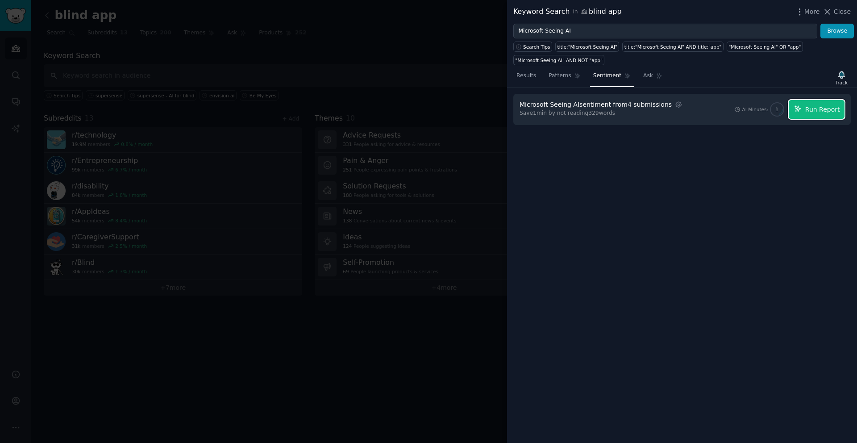
click at [819, 114] on button "Run Report" at bounding box center [817, 109] width 56 height 19
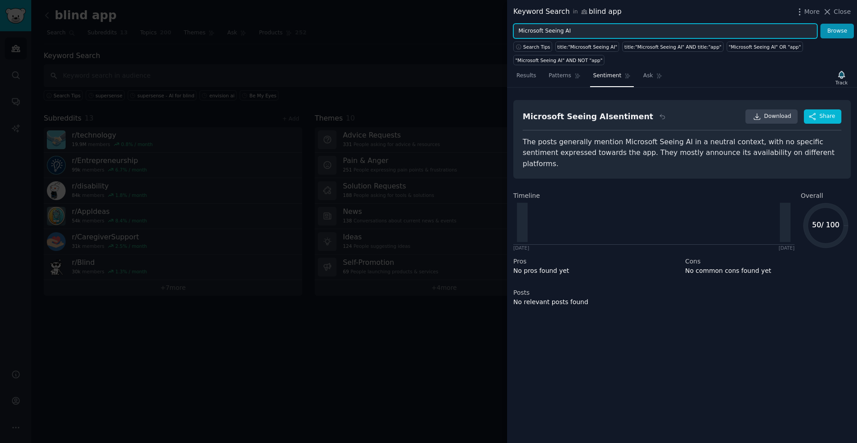
click at [595, 33] on input "Microsoft Seeing AI" at bounding box center [665, 31] width 304 height 15
paste input "Google Lookout"
type input "Google Lookout"
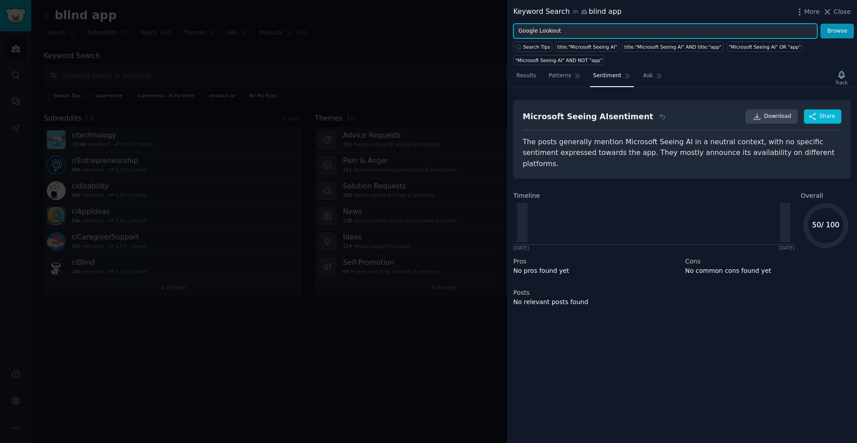
click at [820, 24] on button "Browse" at bounding box center [836, 31] width 33 height 15
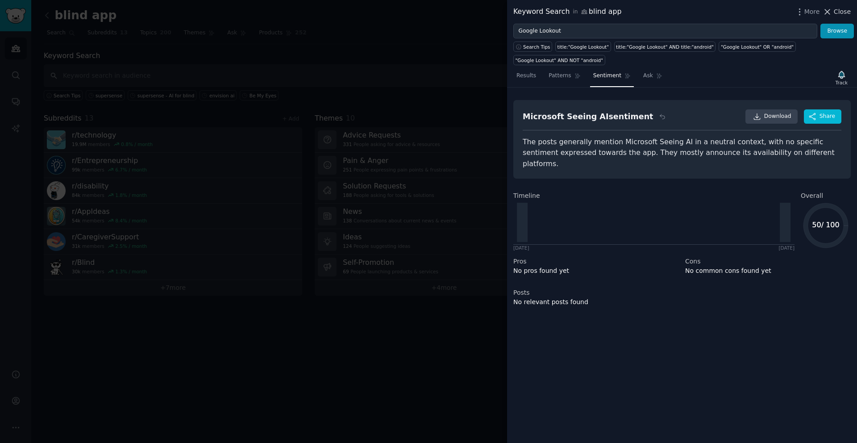
click at [838, 12] on span "Close" at bounding box center [842, 11] width 17 height 9
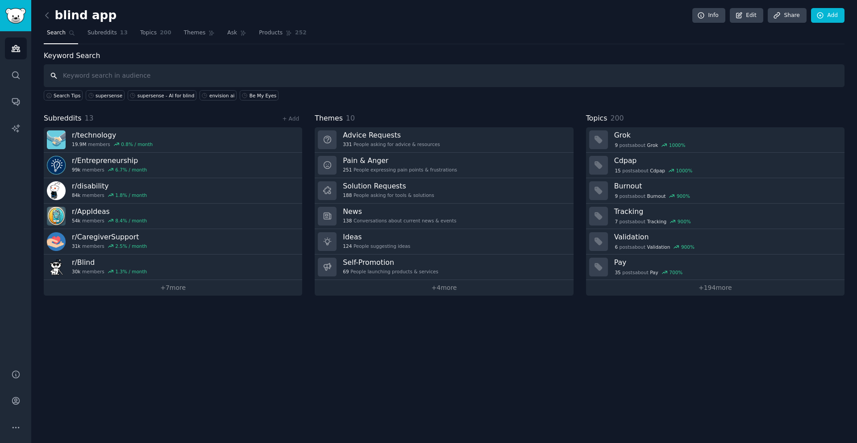
click at [429, 73] on input "text" at bounding box center [444, 75] width 801 height 23
paste input "Google Lookout"
type input "Google Lookout"
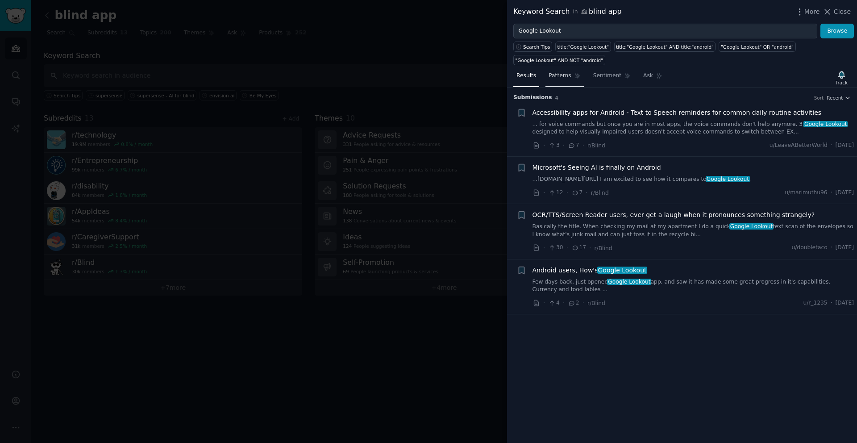
click at [557, 79] on span "Patterns" at bounding box center [560, 76] width 22 height 8
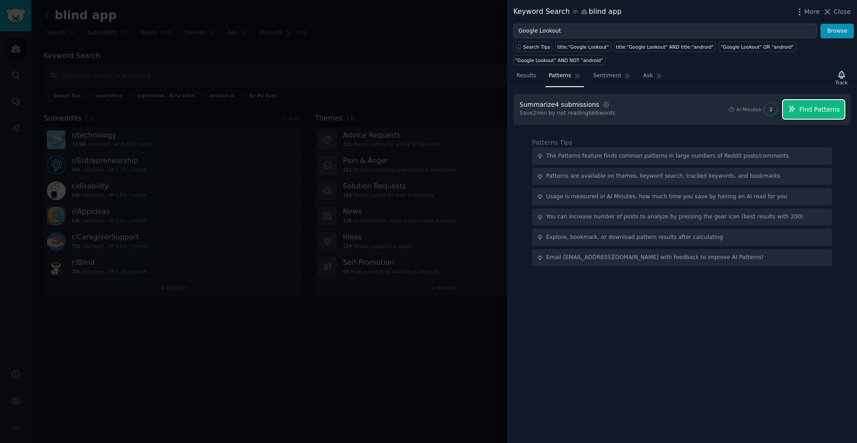
click at [818, 110] on span "Find Patterns" at bounding box center [819, 109] width 41 height 9
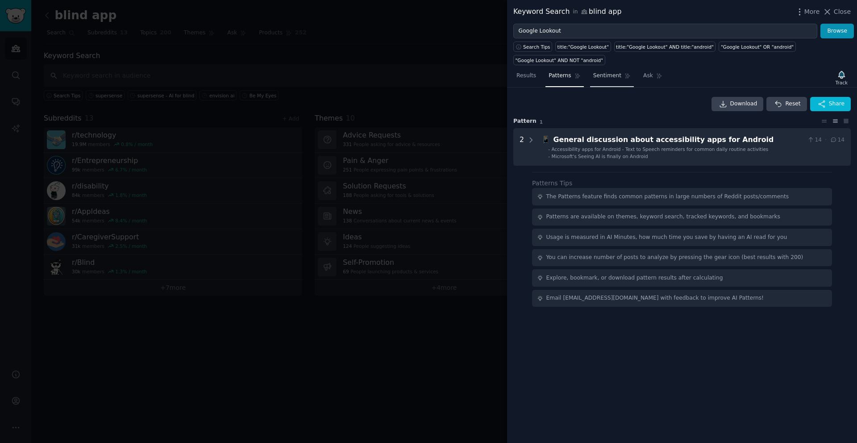
click at [605, 74] on span "Sentiment" at bounding box center [607, 76] width 28 height 8
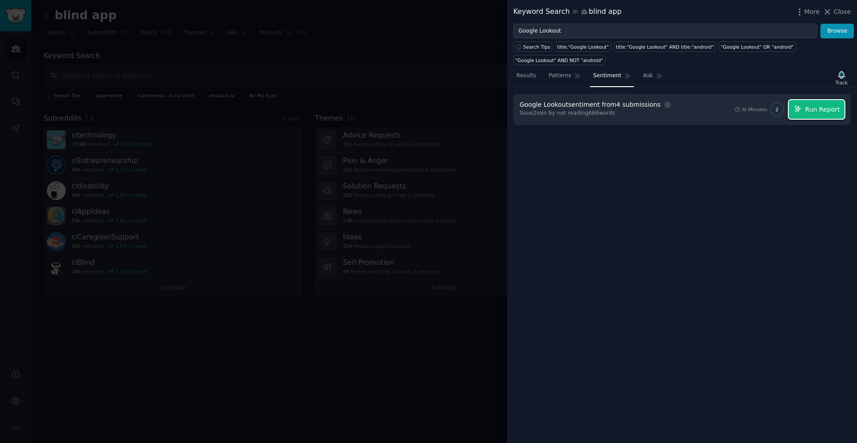
click at [815, 112] on span "Run Report" at bounding box center [822, 109] width 35 height 9
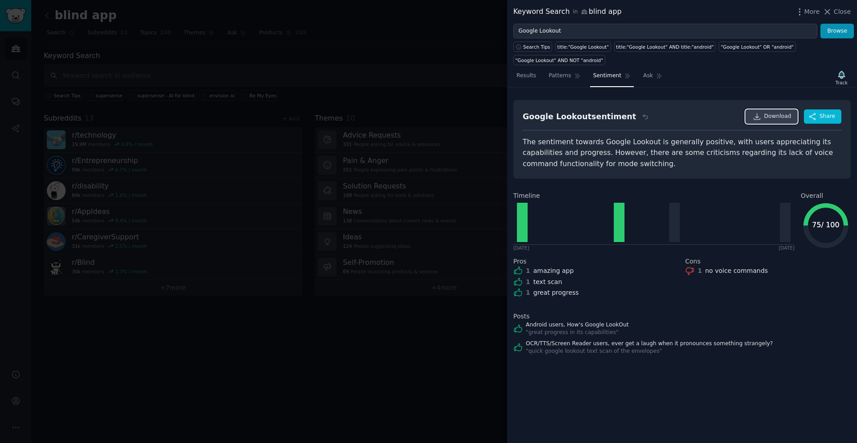
click at [771, 117] on span "Download" at bounding box center [777, 116] width 27 height 8
click at [816, 343] on div "OCR/TTS/Screen Reader users, ever get a laugh when it pronounces something stra…" at bounding box center [681, 348] width 337 height 16
click at [412, 344] on div at bounding box center [428, 221] width 857 height 443
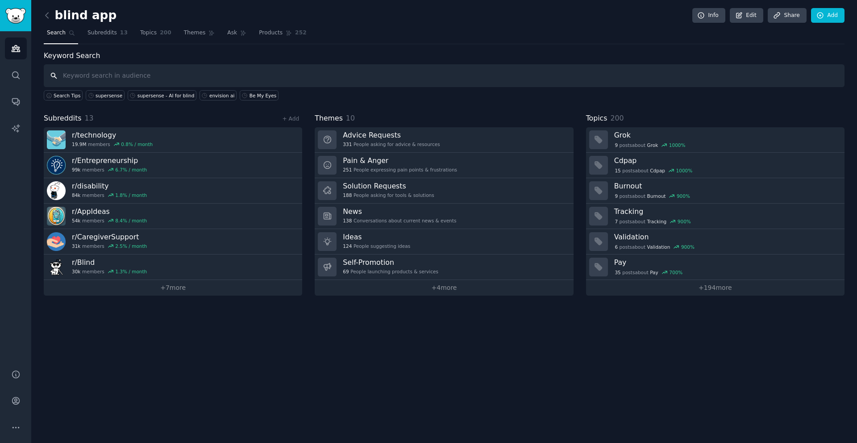
click at [235, 68] on input "text" at bounding box center [444, 75] width 801 height 23
paste input "Envision AI app"
type input "Envision AI app"
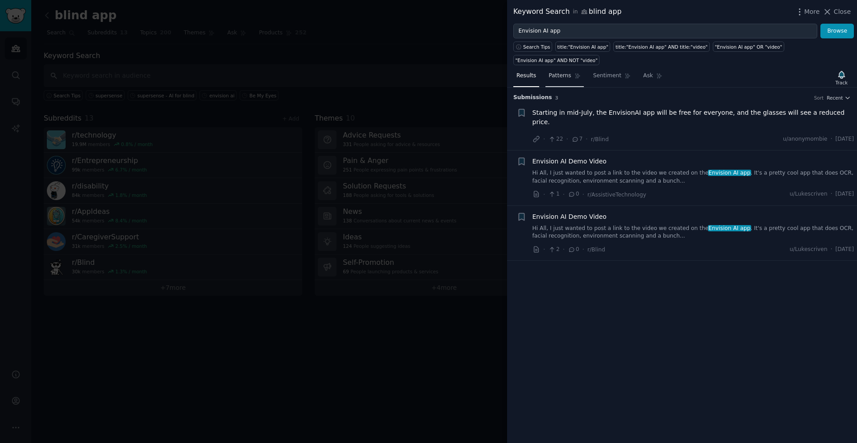
click at [561, 80] on link "Patterns" at bounding box center [564, 78] width 38 height 18
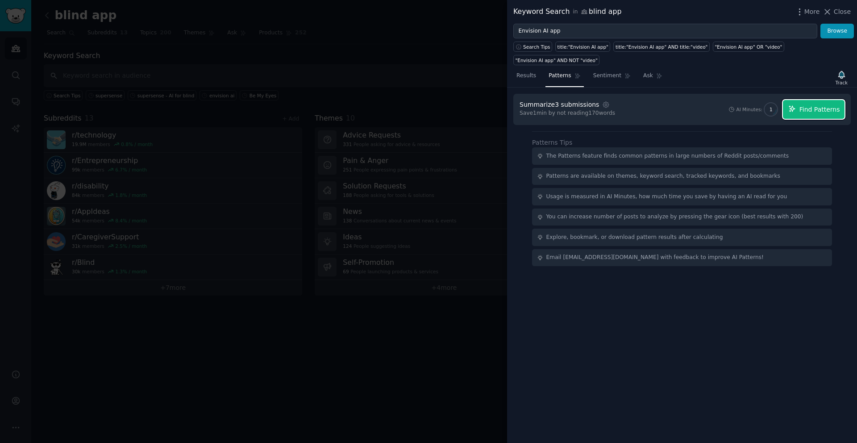
click at [803, 106] on span "Find Patterns" at bounding box center [819, 109] width 41 height 9
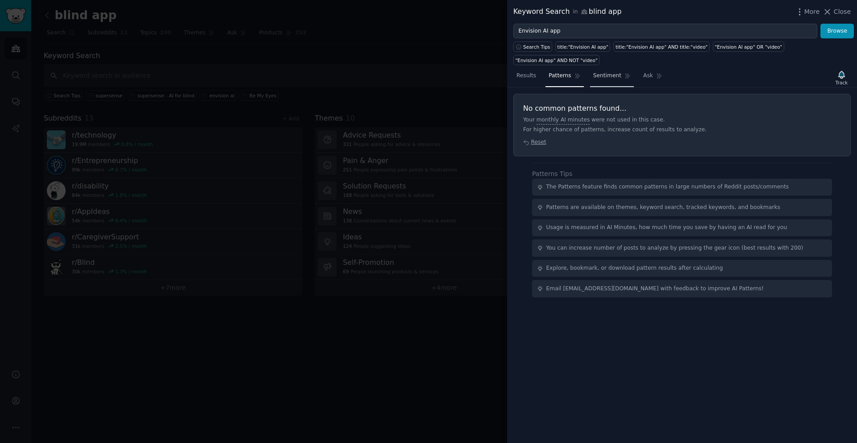
click at [603, 78] on span "Sentiment" at bounding box center [607, 76] width 28 height 8
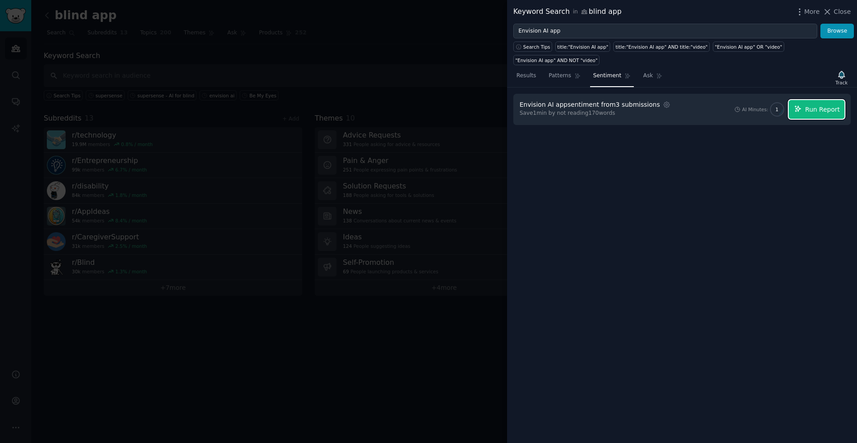
click at [811, 112] on span "Run Report" at bounding box center [822, 109] width 35 height 9
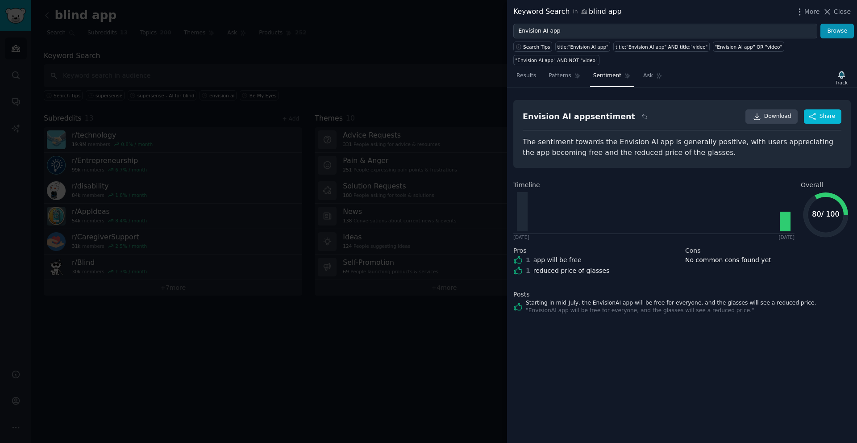
click at [408, 41] on div at bounding box center [428, 221] width 857 height 443
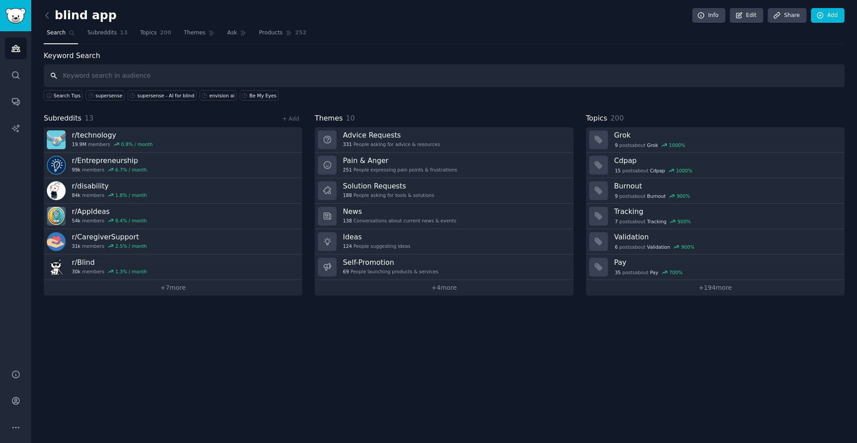
paste input "Voice Dream Reader / Scanner"
type input "Voice Dream Reader / Scanner"
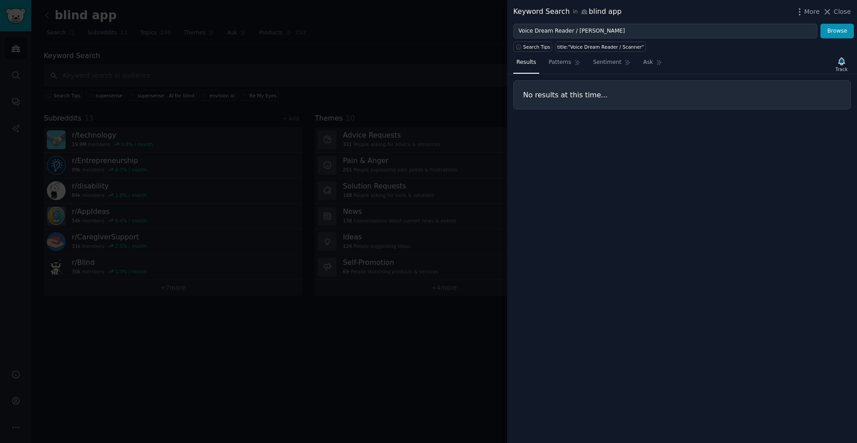
click at [418, 31] on div at bounding box center [428, 221] width 857 height 443
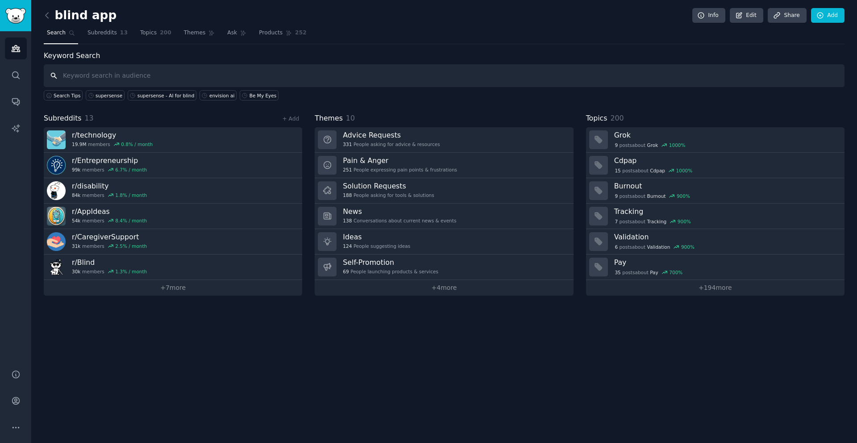
paste input "Screen Readers"
type input "Screen Readers"
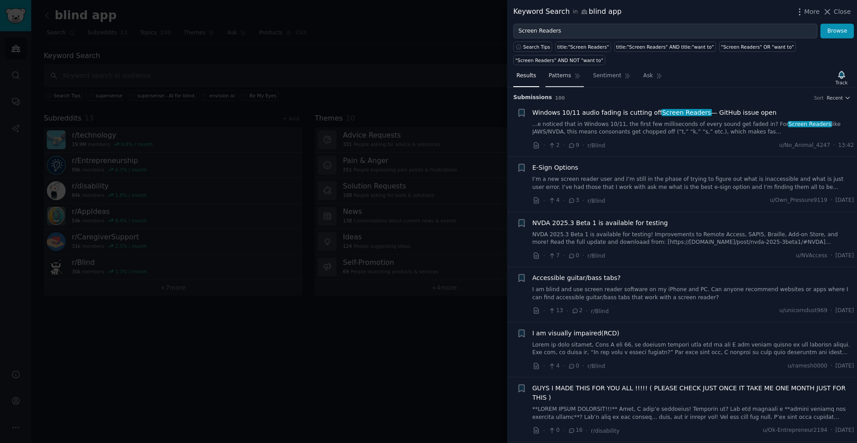
click at [566, 78] on span "Patterns" at bounding box center [560, 76] width 22 height 8
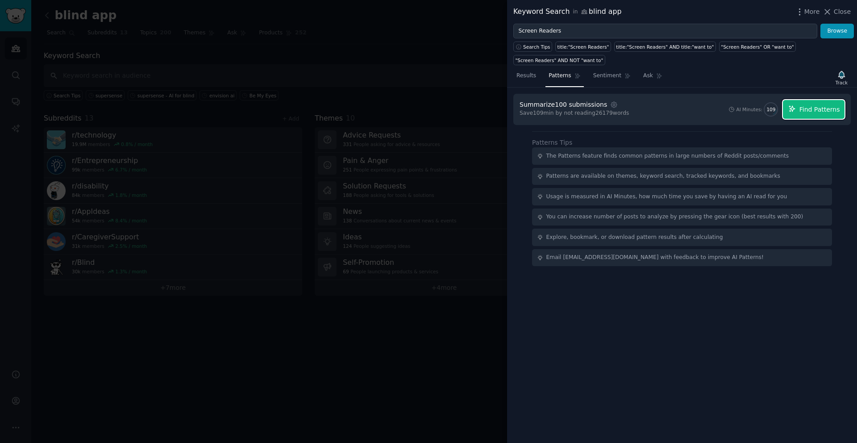
click at [817, 110] on span "Find Patterns" at bounding box center [819, 109] width 41 height 9
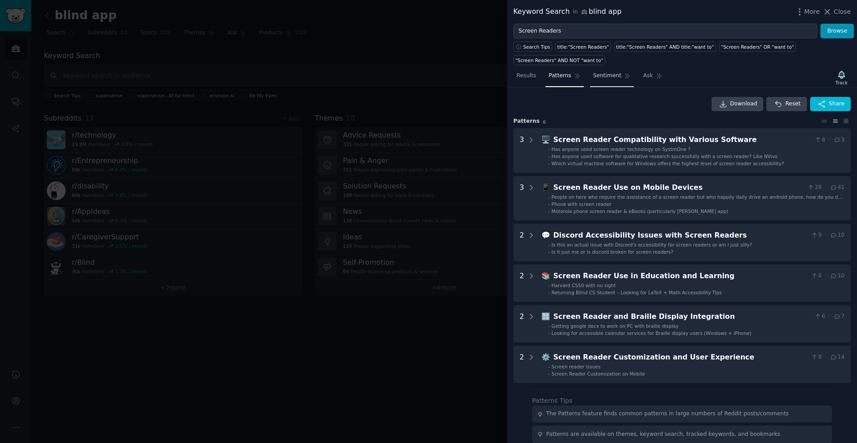
click at [600, 73] on span "Sentiment" at bounding box center [607, 76] width 28 height 8
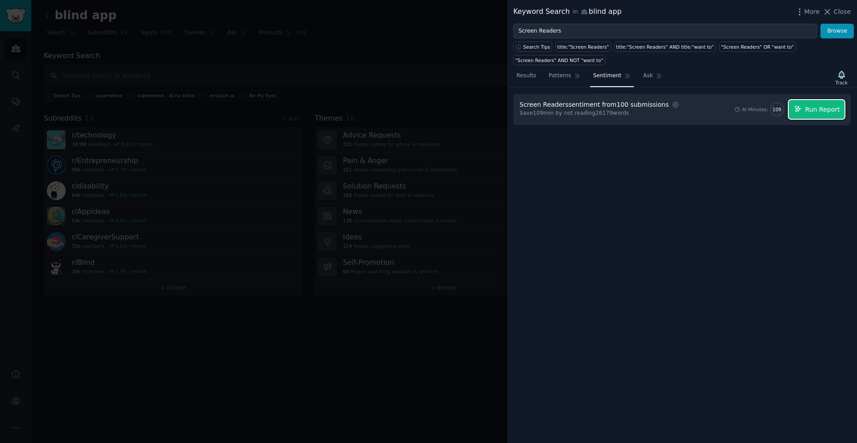
click at [816, 110] on span "Run Report" at bounding box center [822, 109] width 35 height 9
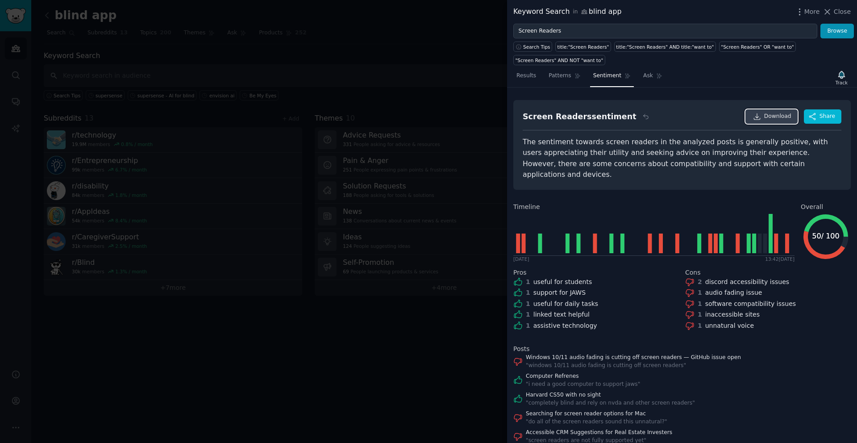
click at [767, 115] on span "Download" at bounding box center [777, 116] width 27 height 8
click at [361, 373] on div at bounding box center [428, 221] width 857 height 443
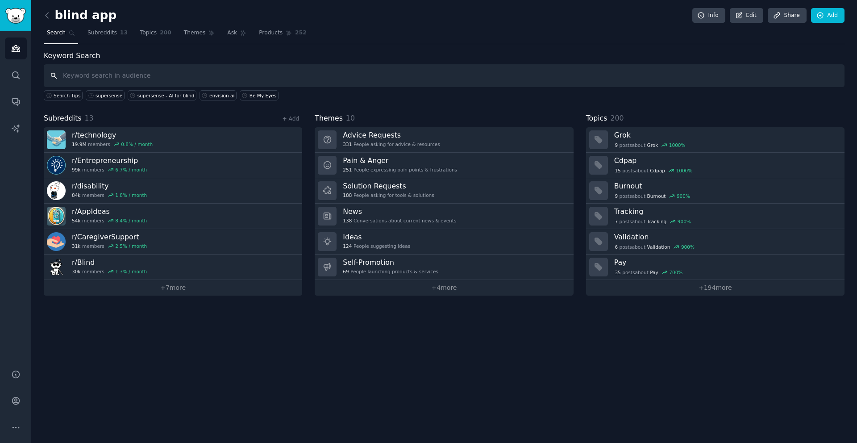
paste input "Aira"
type input "Aira"
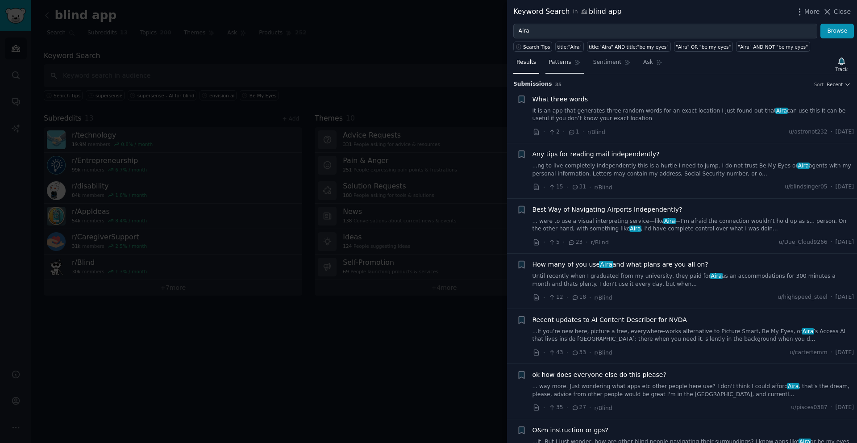
click at [566, 61] on span "Patterns" at bounding box center [560, 62] width 22 height 8
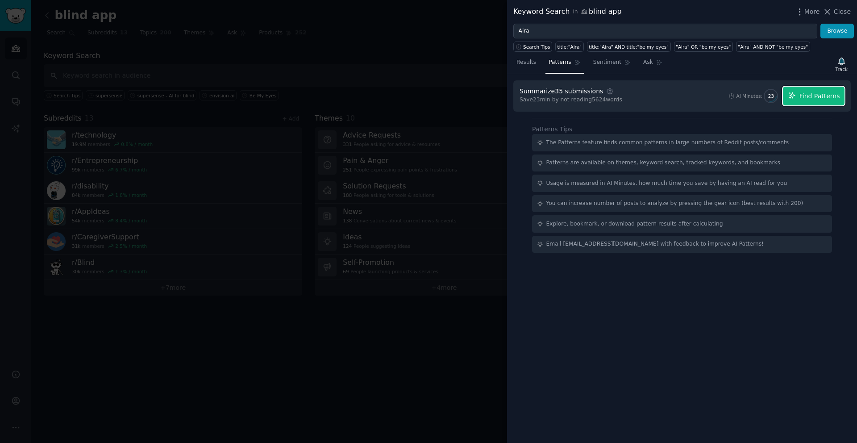
click at [814, 100] on span "Find Patterns" at bounding box center [819, 96] width 41 height 9
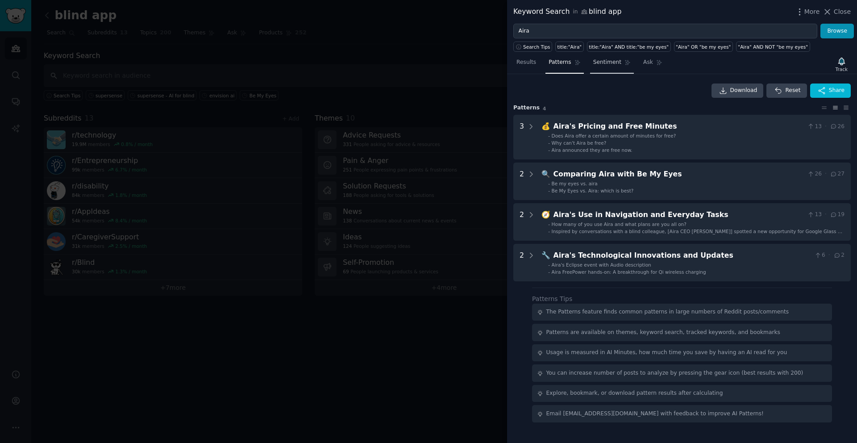
click at [605, 62] on span "Sentiment" at bounding box center [607, 62] width 28 height 8
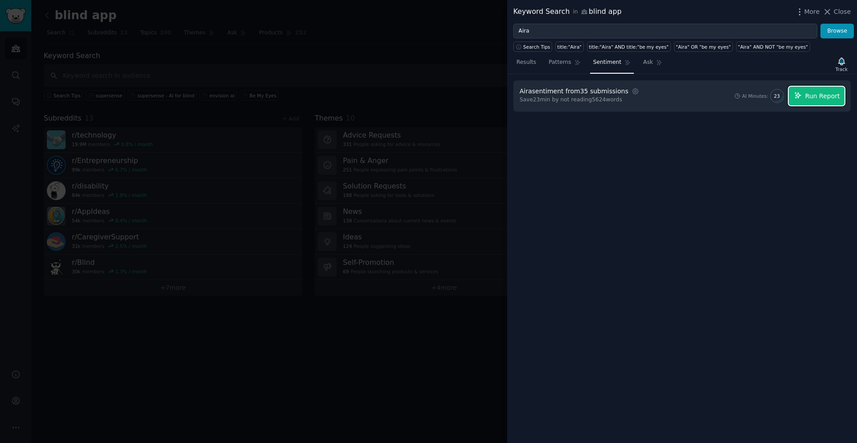
click at [828, 100] on span "Run Report" at bounding box center [822, 96] width 35 height 9
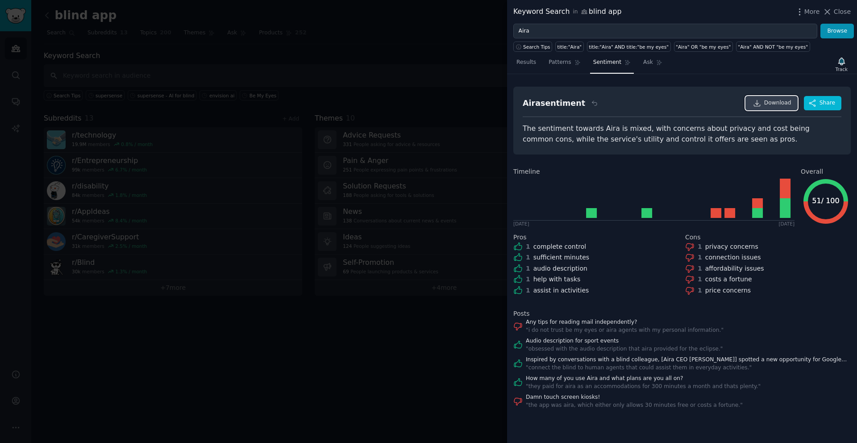
click at [776, 106] on span "Download" at bounding box center [777, 103] width 27 height 8
click at [403, 357] on div at bounding box center [428, 221] width 857 height 443
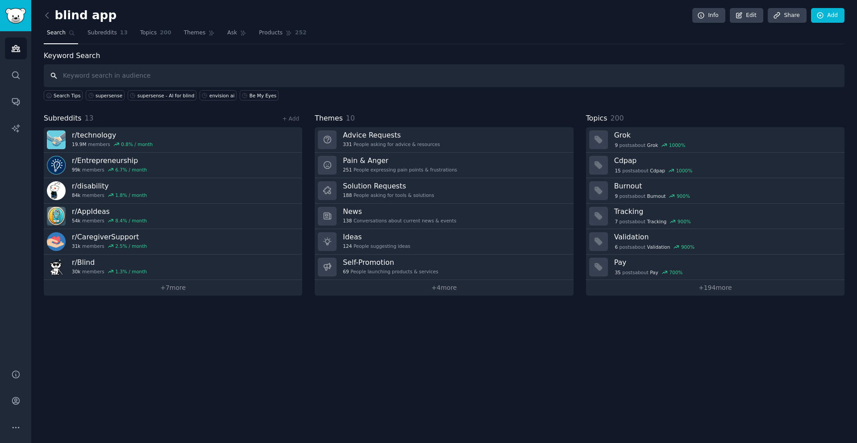
click at [279, 77] on input "text" at bounding box center [444, 75] width 801 height 23
paste input "ScripTalk"
type input "ScripTalk"
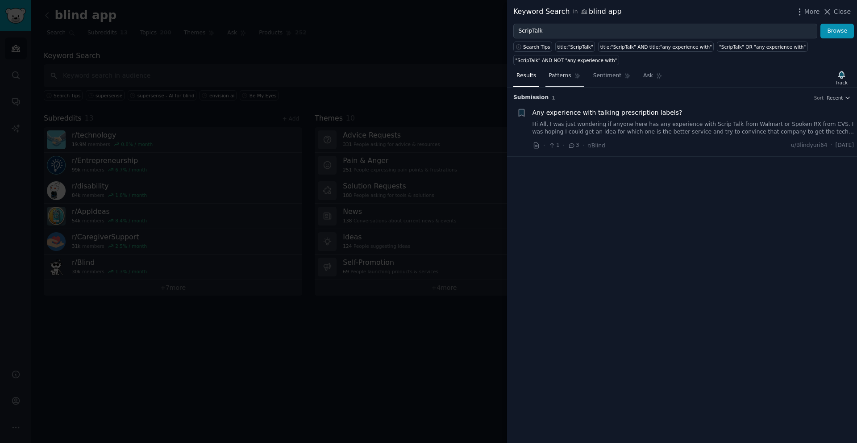
click at [563, 75] on span "Patterns" at bounding box center [560, 76] width 22 height 8
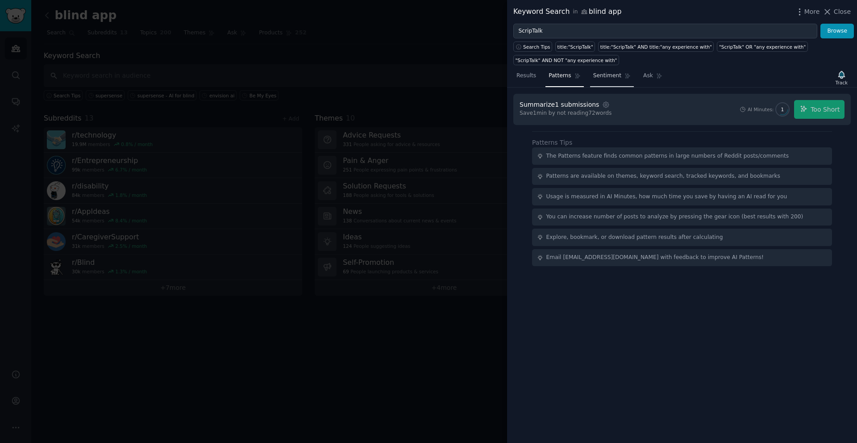
click at [605, 73] on span "Sentiment" at bounding box center [607, 76] width 28 height 8
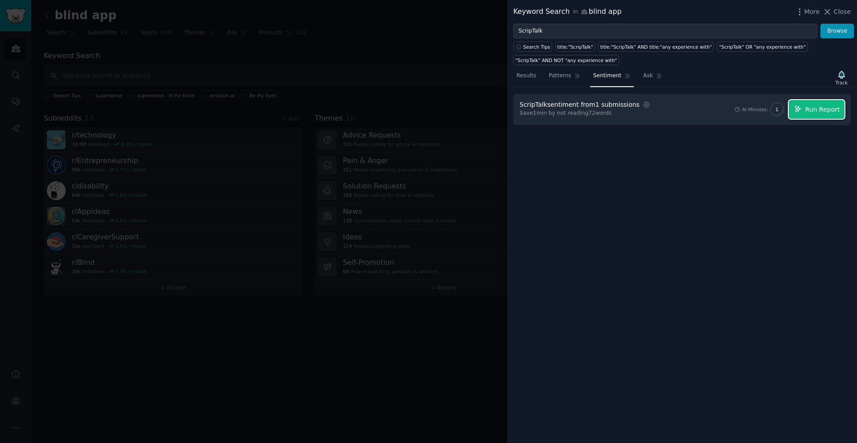
click at [827, 113] on span "Run Report" at bounding box center [822, 109] width 35 height 9
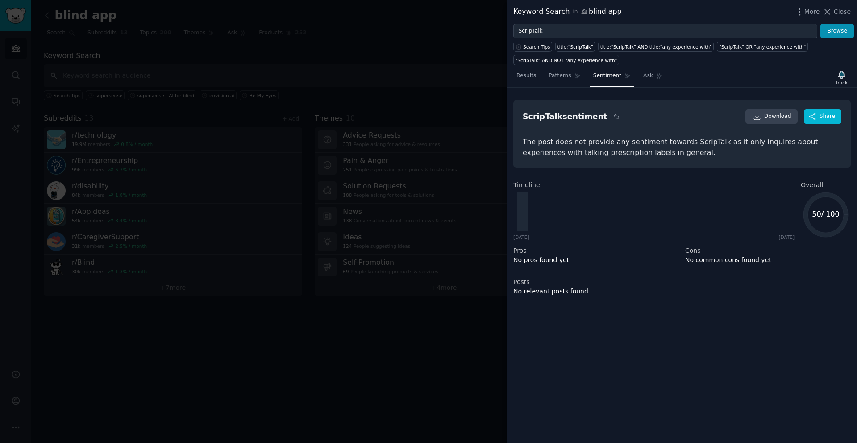
click at [386, 355] on div at bounding box center [428, 221] width 857 height 443
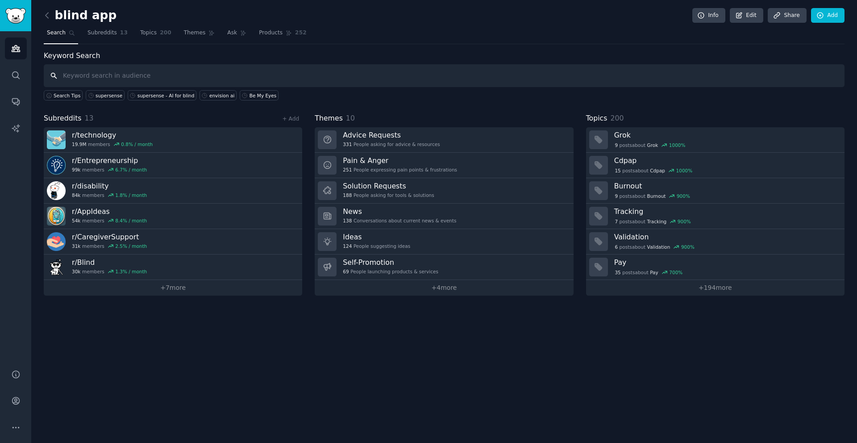
click at [274, 75] on input "text" at bounding box center [444, 75] width 801 height 23
paste input "CVS Spoken Rx"
type input "CVS Spoken Rx"
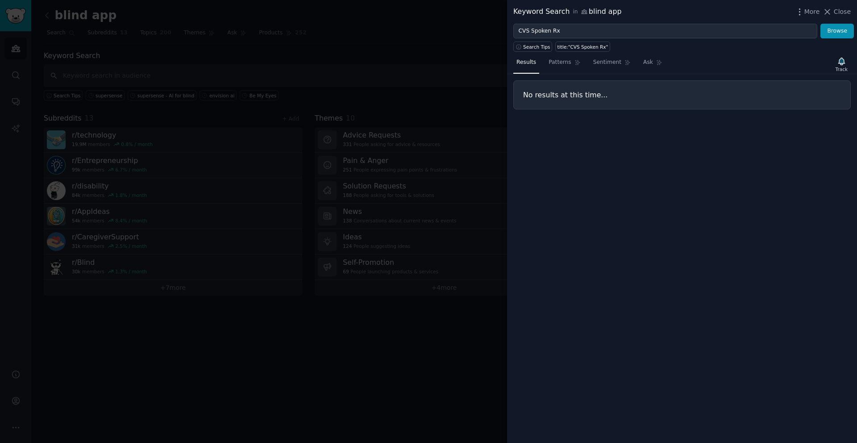
click at [415, 326] on div at bounding box center [428, 221] width 857 height 443
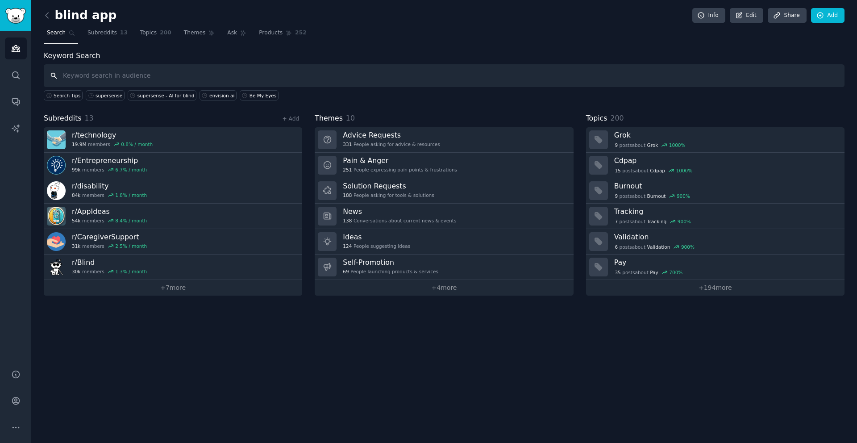
click at [198, 77] on input "text" at bounding box center [444, 75] width 801 height 23
paste input "OrCam MyEye/MyReader"
type input "OrCam MyEye/MyReader"
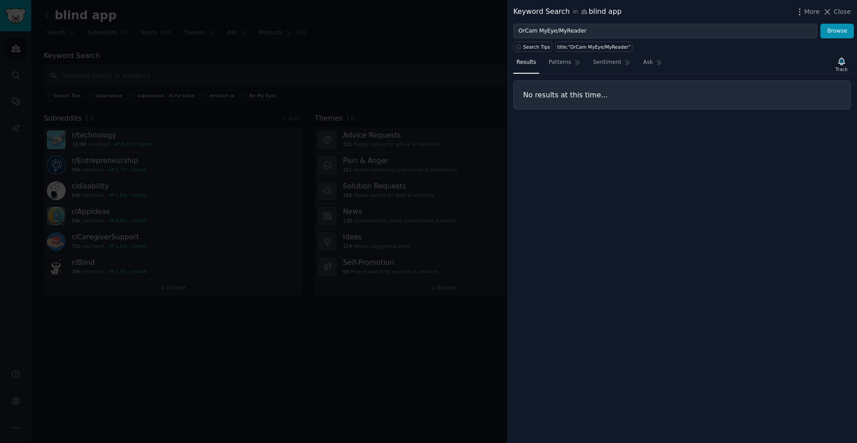
click at [394, 341] on div at bounding box center [428, 221] width 857 height 443
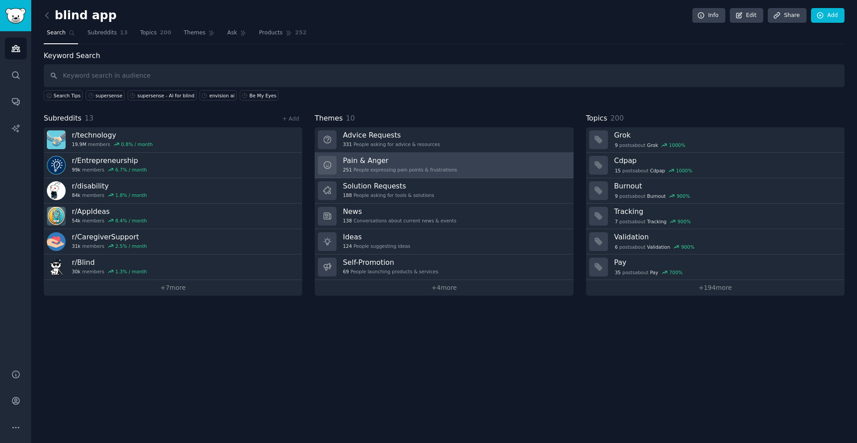
click at [409, 159] on h3 "Pain & Anger" at bounding box center [400, 160] width 114 height 9
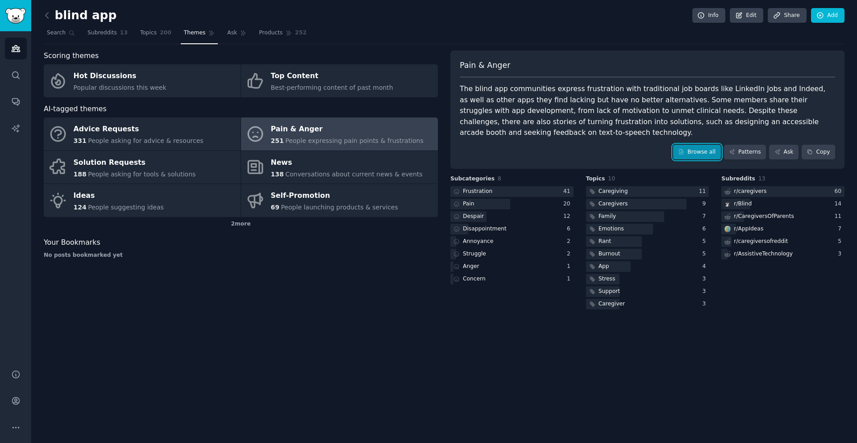
click at [712, 155] on link "Browse all" at bounding box center [697, 152] width 48 height 15
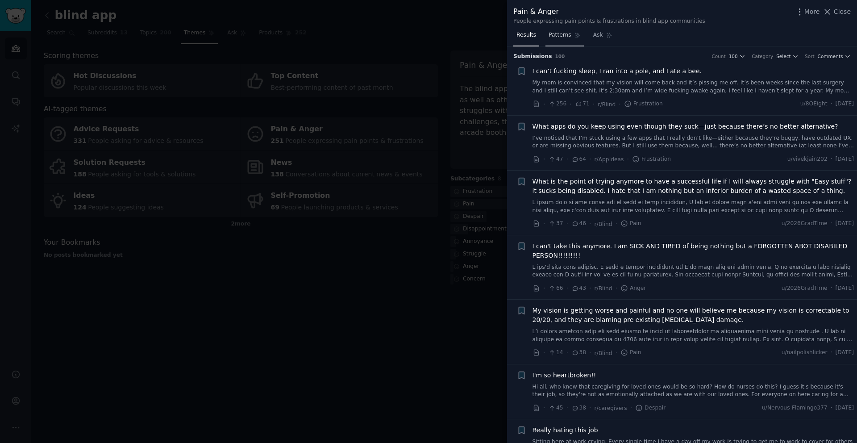
click at [564, 37] on span "Patterns" at bounding box center [560, 35] width 22 height 8
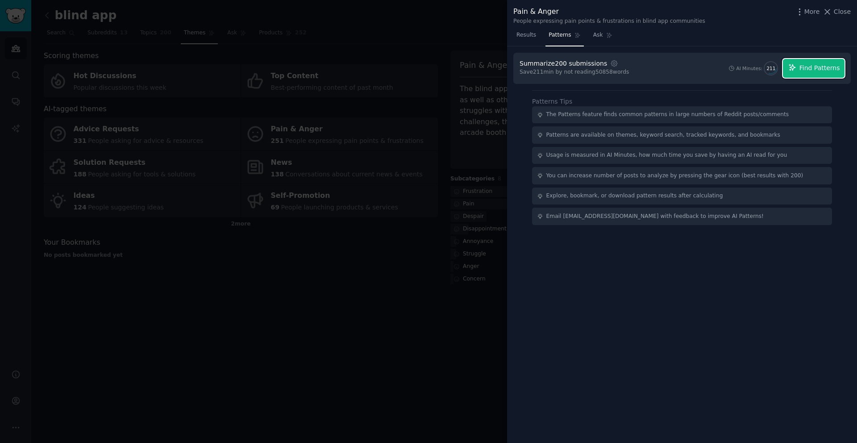
click at [812, 69] on span "Find Patterns" at bounding box center [819, 67] width 41 height 9
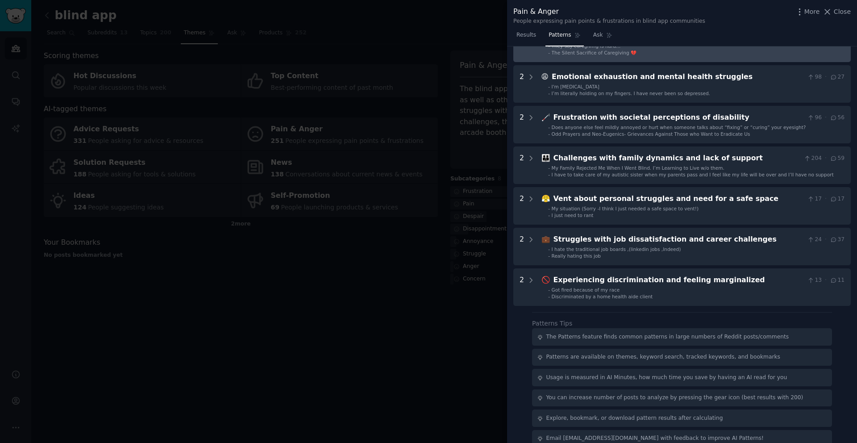
scroll to position [204, 0]
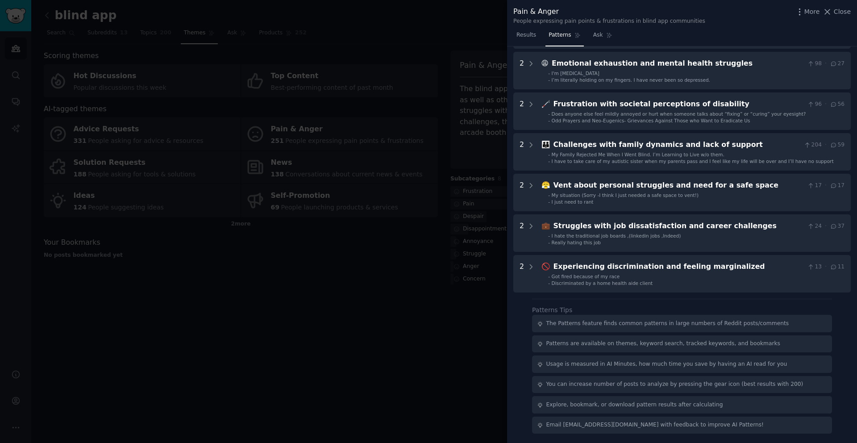
click at [409, 342] on div at bounding box center [428, 221] width 857 height 443
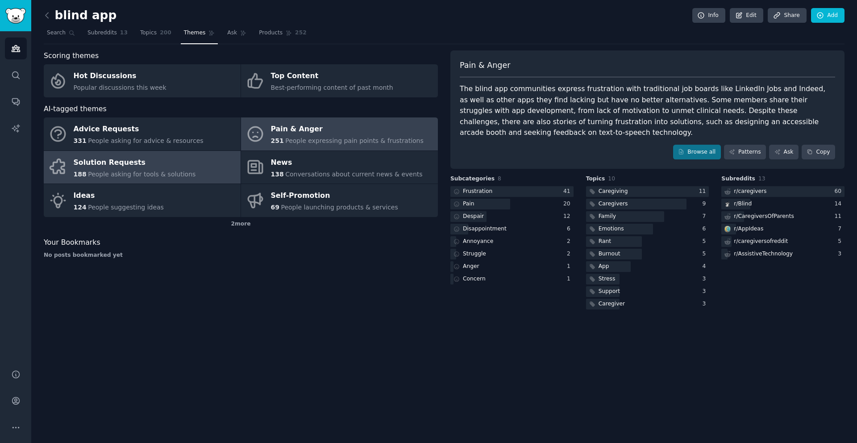
click at [183, 168] on div "Solution Requests" at bounding box center [135, 162] width 122 height 14
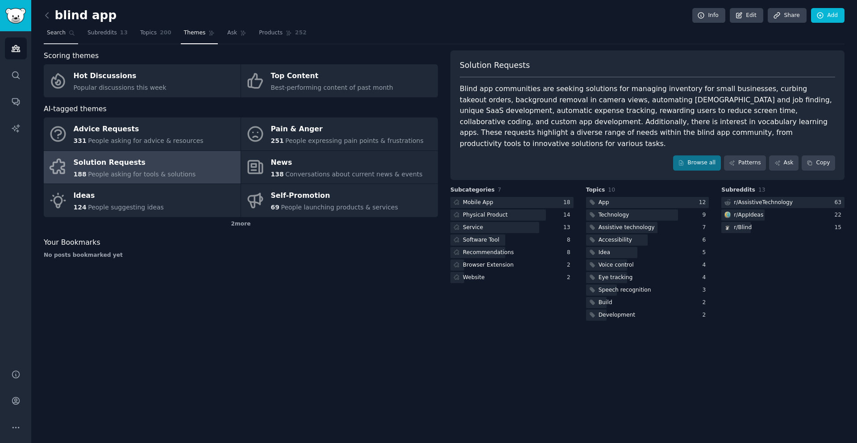
click at [60, 31] on span "Search" at bounding box center [56, 33] width 19 height 8
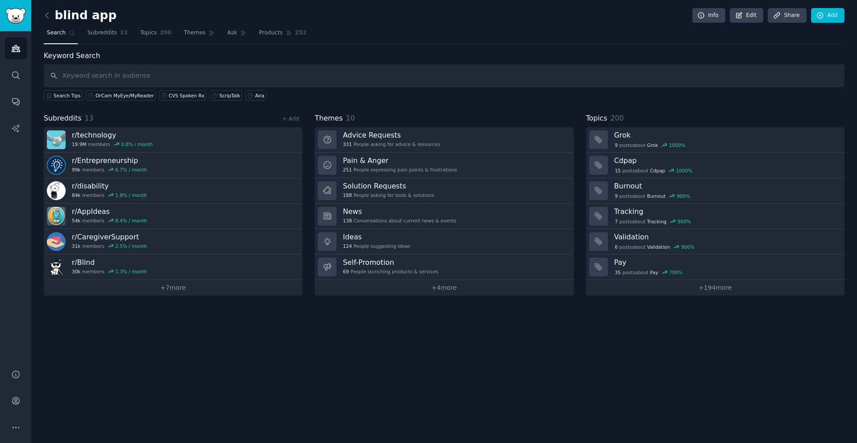
click at [166, 73] on input "text" at bounding box center [444, 75] width 801 height 23
type input "envision ai"
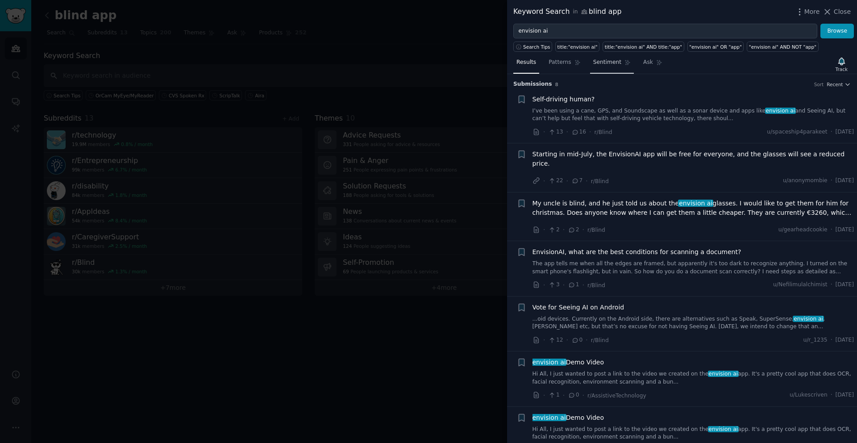
click at [604, 61] on span "Sentiment" at bounding box center [607, 62] width 28 height 8
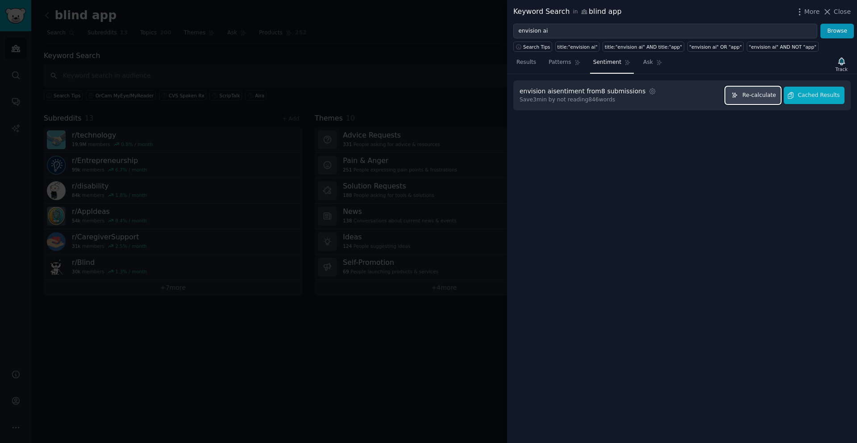
click at [754, 94] on span "Re-calculate" at bounding box center [758, 96] width 33 height 8
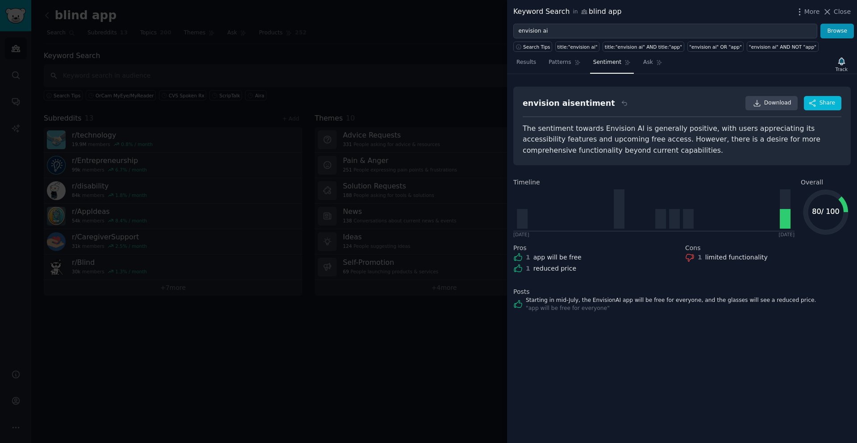
click at [424, 361] on div at bounding box center [428, 221] width 857 height 443
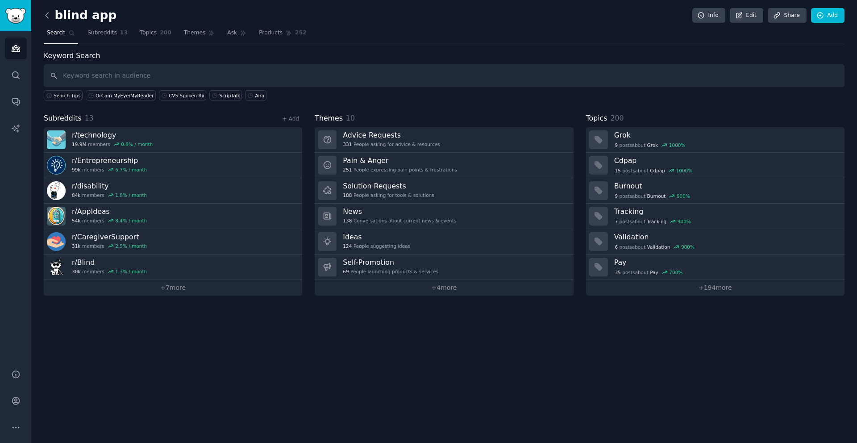
click at [47, 17] on icon at bounding box center [47, 14] width 3 height 5
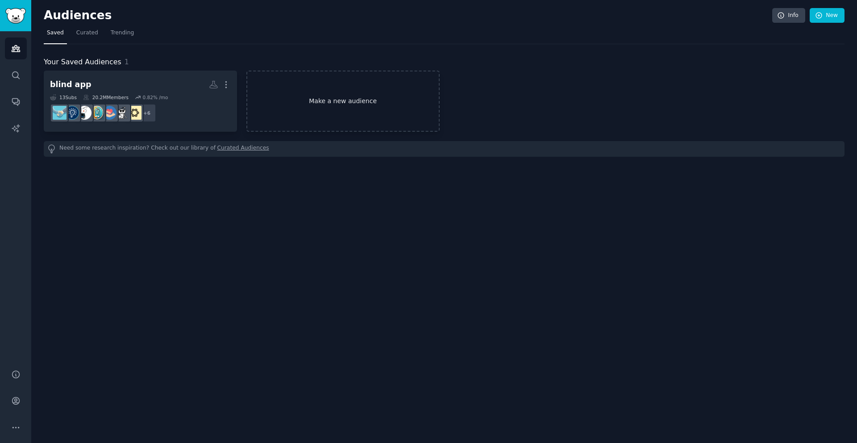
click at [340, 104] on link "Make a new audience" at bounding box center [342, 101] width 193 height 61
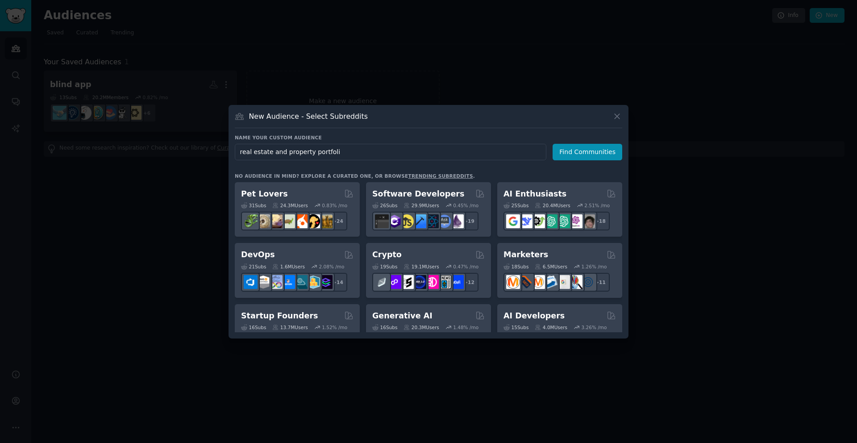
type input "real estate and property portfolio"
click button "Find Communities" at bounding box center [588, 152] width 70 height 17
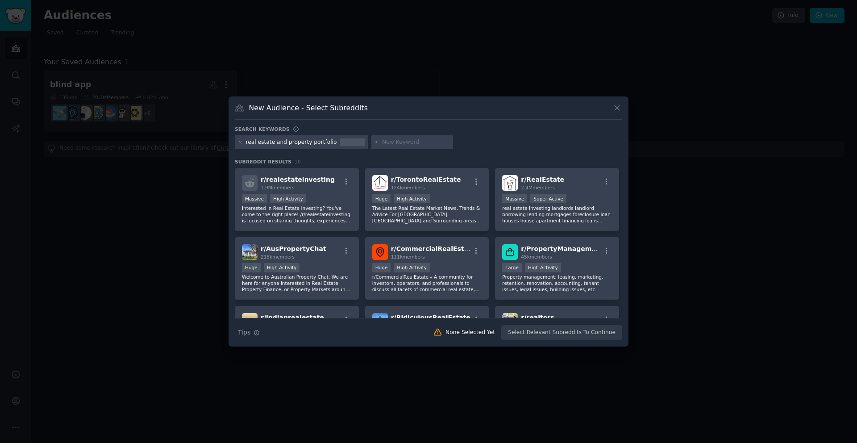
click at [340, 145] on div at bounding box center [352, 142] width 25 height 8
click at [401, 143] on input "text" at bounding box center [416, 142] width 68 height 8
type input "property tech"
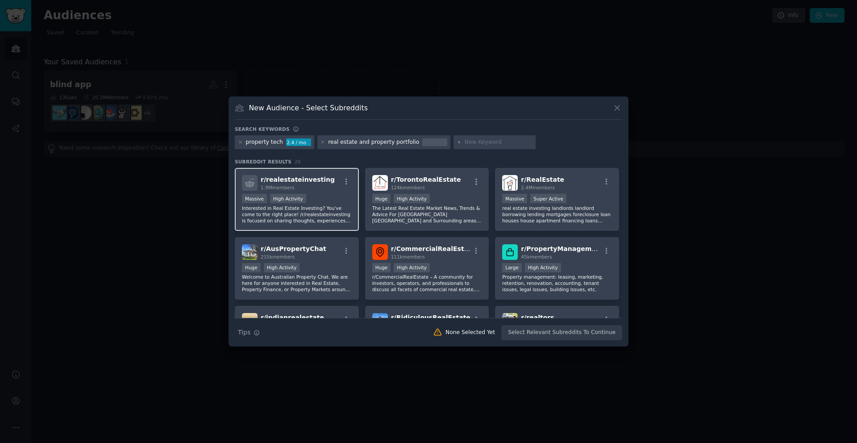
click at [305, 187] on div "1.9M members" at bounding box center [298, 187] width 74 height 6
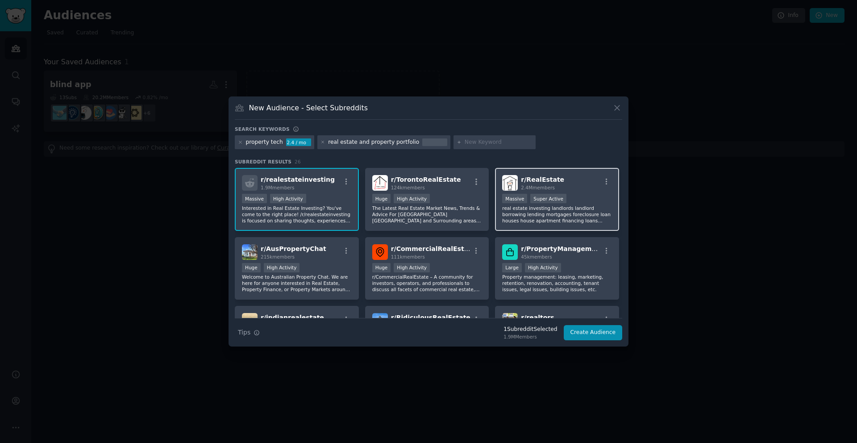
click at [582, 191] on div "r/ RealEstate 2.4M members Massive Super Active real estate investing landlords…" at bounding box center [557, 199] width 124 height 63
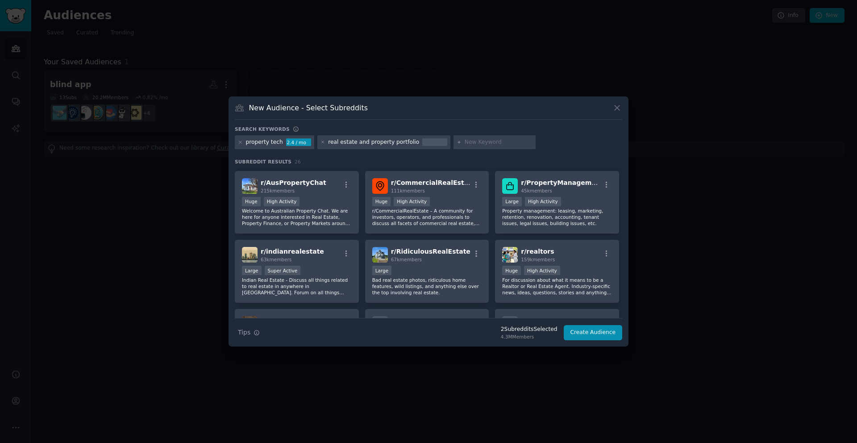
scroll to position [66, 0]
click at [455, 204] on div "Huge High Activity" at bounding box center [427, 202] width 110 height 11
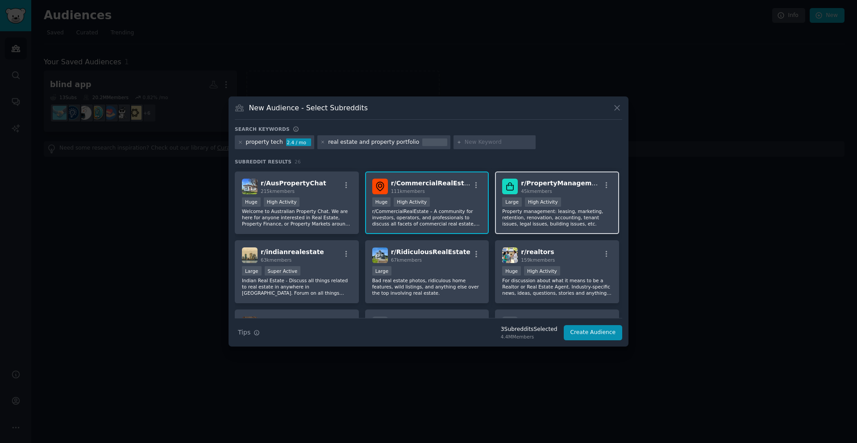
click at [575, 212] on p "Property management: leasing, marketing, retention, renovation, accounting, ten…" at bounding box center [557, 217] width 110 height 19
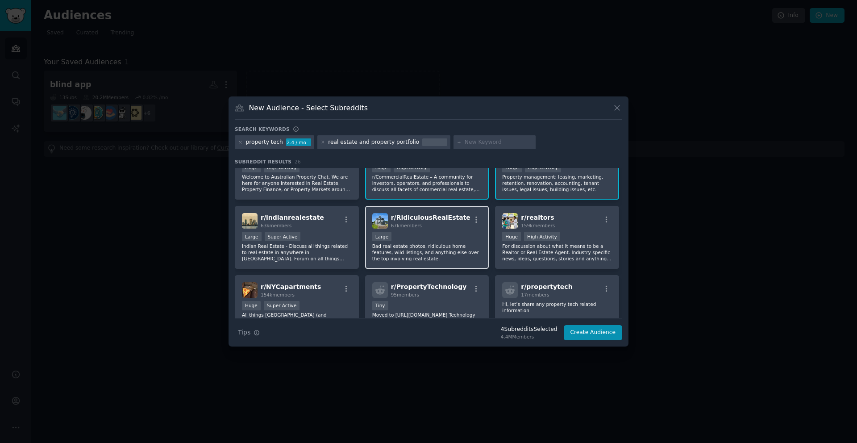
scroll to position [104, 0]
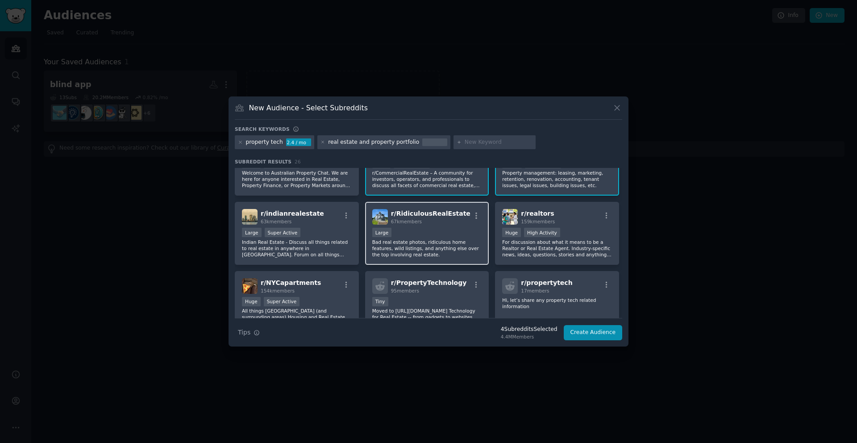
click at [446, 237] on div "Large" at bounding box center [427, 233] width 110 height 11
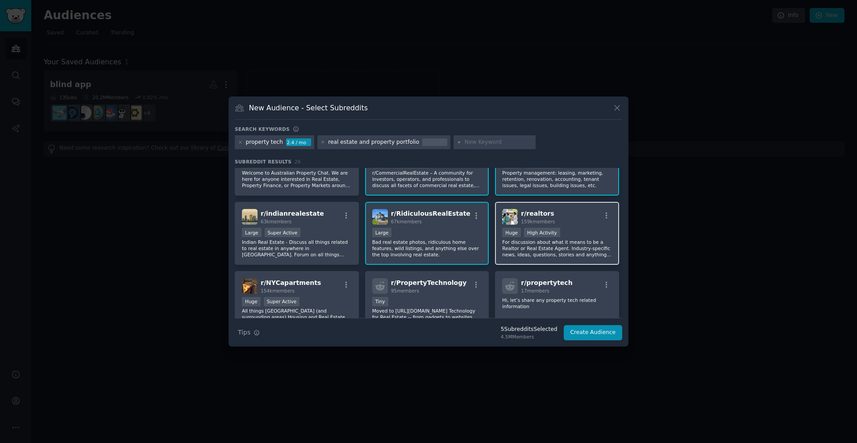
click at [573, 242] on p "For discussion about what it means to be a Realtor or Real Estate Agent. Indust…" at bounding box center [557, 248] width 110 height 19
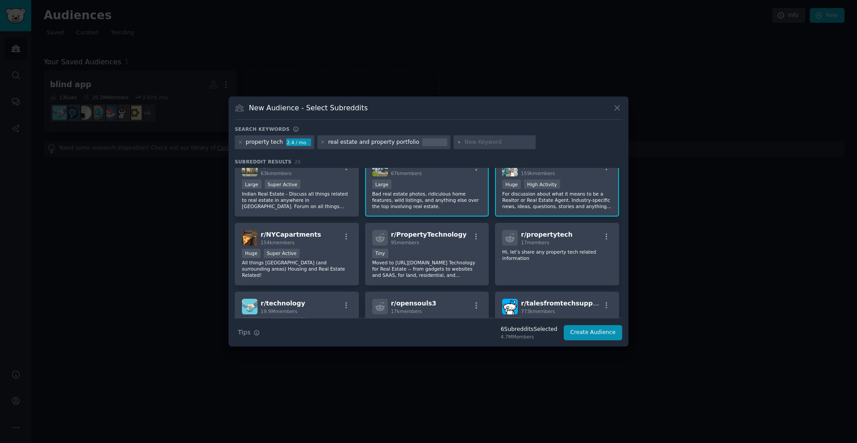
scroll to position [153, 0]
click at [563, 257] on p "Hi, let’s share any property tech related information" at bounding box center [557, 254] width 110 height 12
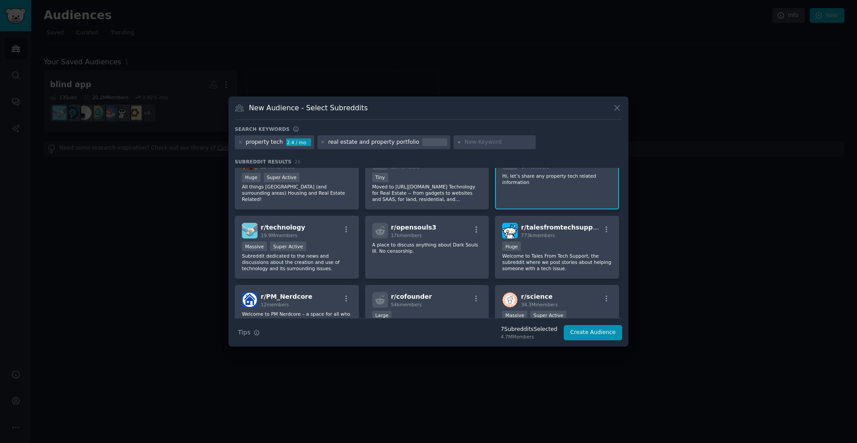
scroll to position [235, 0]
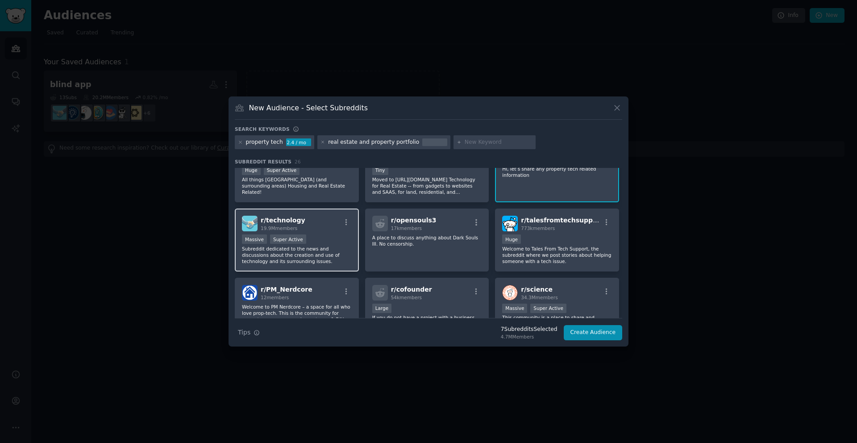
click at [327, 245] on p "Subreddit dedicated to the news and discussions about the creation and use of t…" at bounding box center [297, 254] width 110 height 19
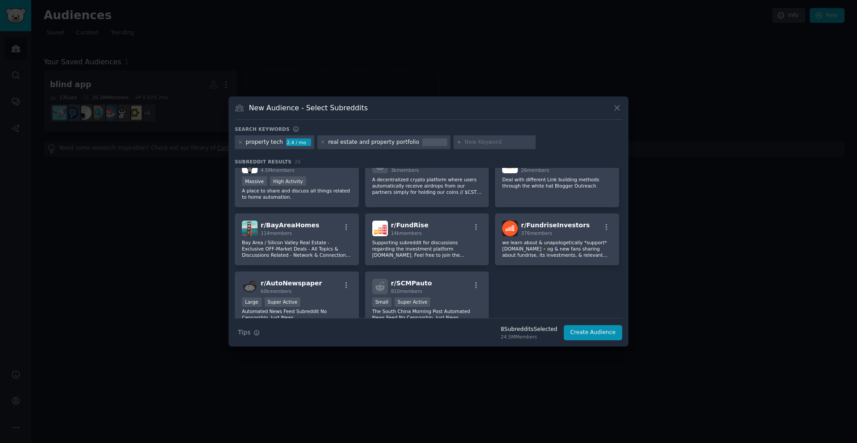
scroll to position [435, 0]
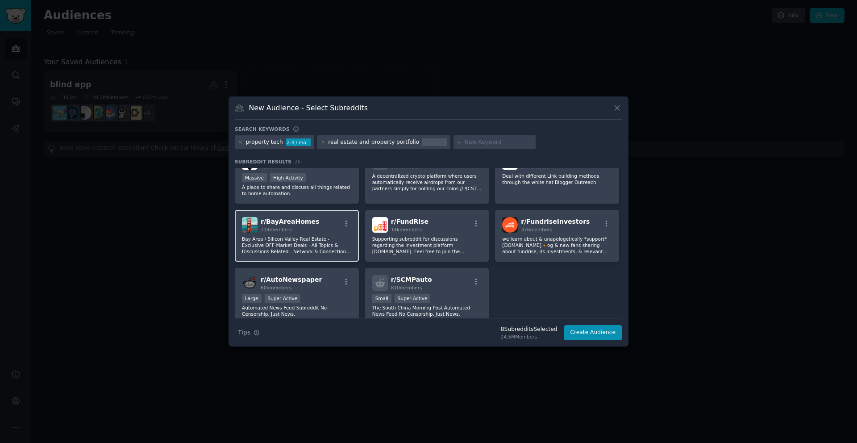
click at [281, 241] on p "Bay Area / Silicon Valley Real Estate - Exclusive OFF-Market Deals - All Topics…" at bounding box center [297, 245] width 110 height 19
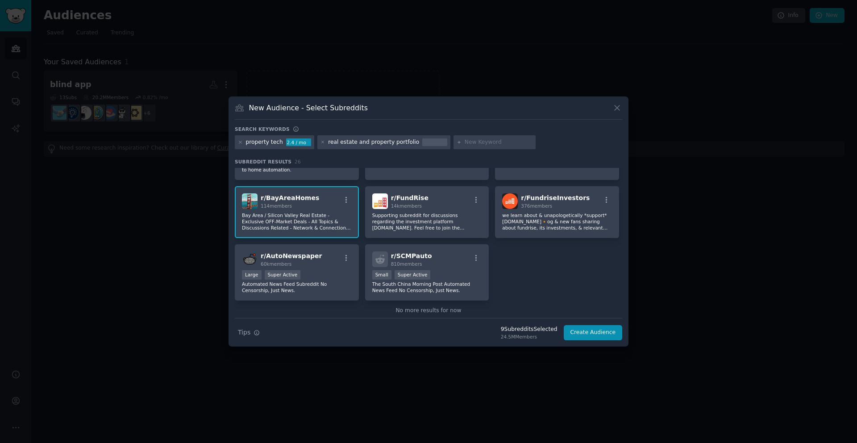
scroll to position [472, 0]
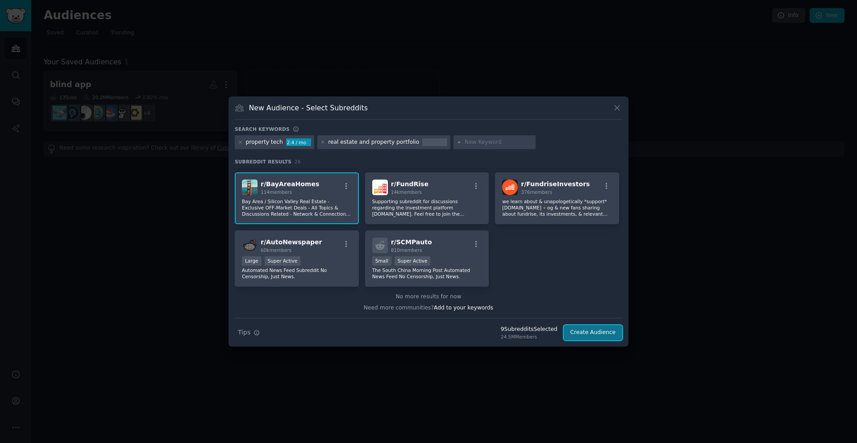
click at [591, 330] on button "Create Audience" at bounding box center [593, 332] width 59 height 15
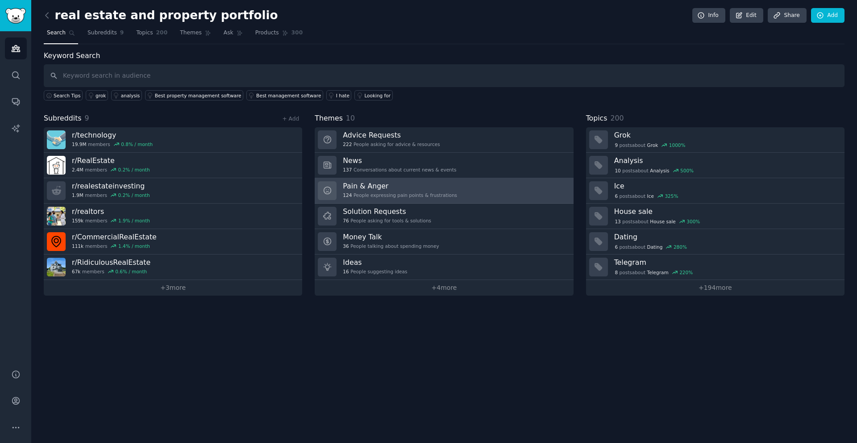
click at [397, 187] on h3 "Pain & Anger" at bounding box center [400, 185] width 114 height 9
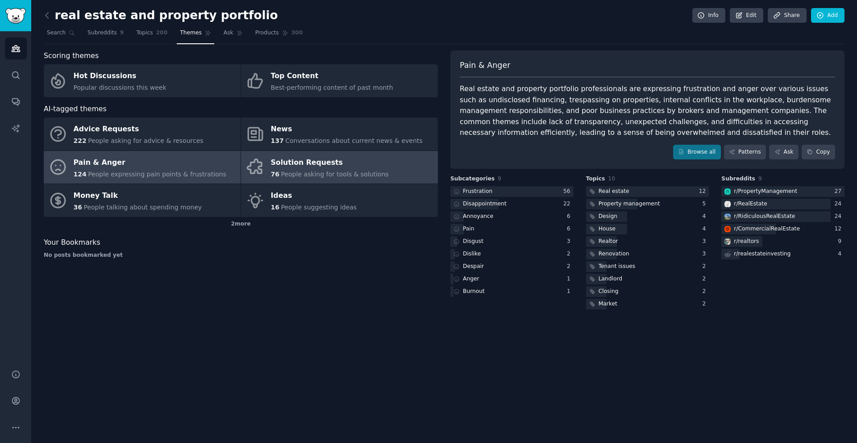
click at [342, 170] on div "76 People asking for tools & solutions" at bounding box center [330, 174] width 118 height 9
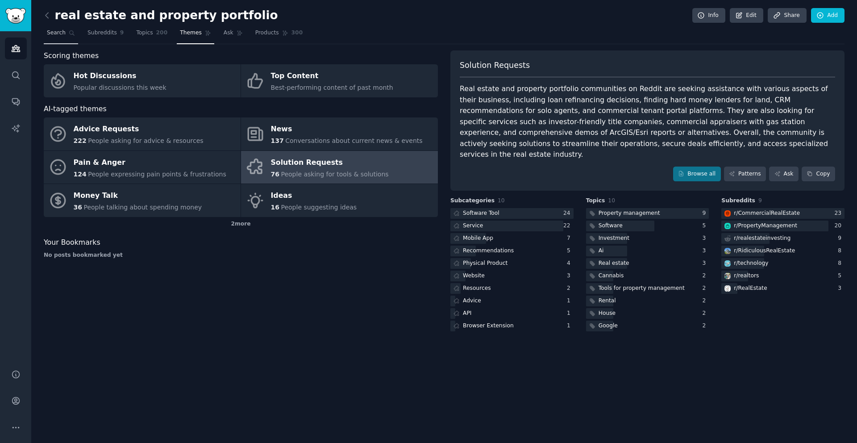
click at [62, 35] on span "Search" at bounding box center [56, 33] width 19 height 8
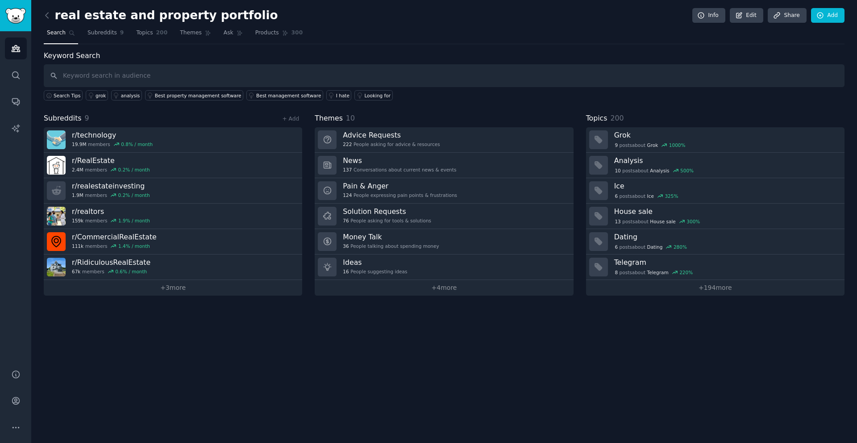
click at [141, 74] on input "text" at bounding box center [444, 75] width 801 height 23
type input "crm recommendations for solo agents"
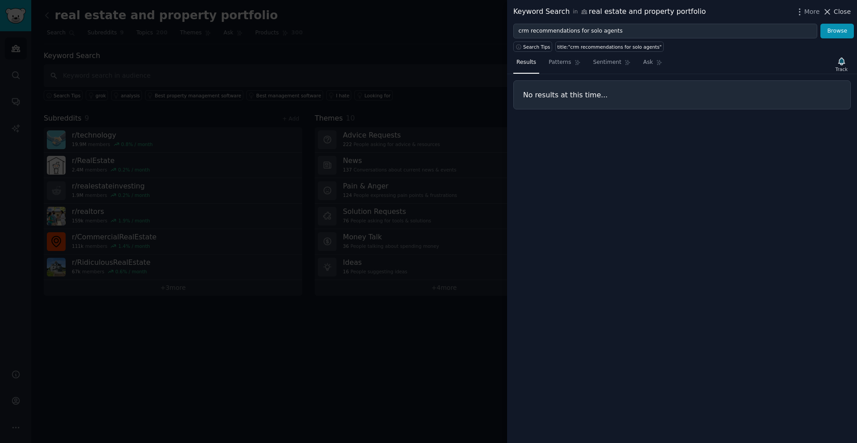
click at [836, 11] on span "Close" at bounding box center [842, 11] width 17 height 9
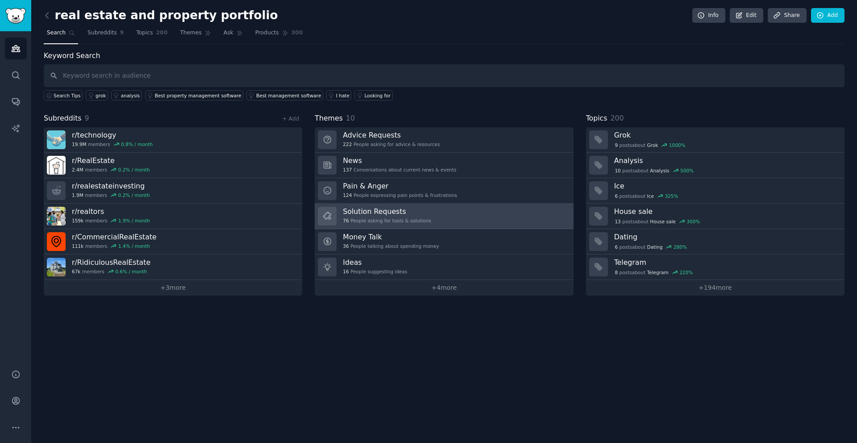
click at [409, 218] on div "76 People asking for tools & solutions" at bounding box center [387, 220] width 88 height 6
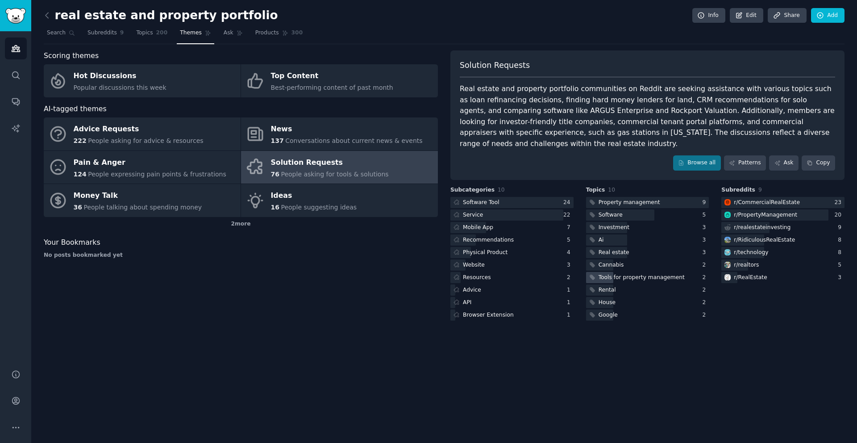
click at [653, 274] on div "Tools for property management" at bounding box center [642, 278] width 86 height 8
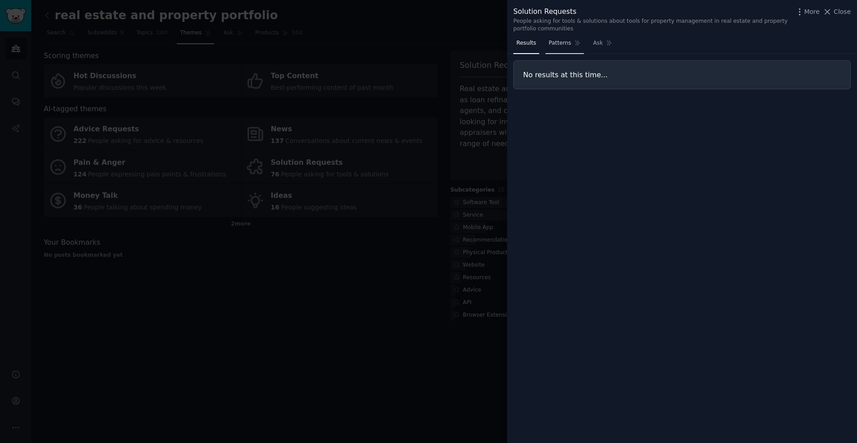
click at [559, 47] on link "Patterns" at bounding box center [564, 45] width 38 height 18
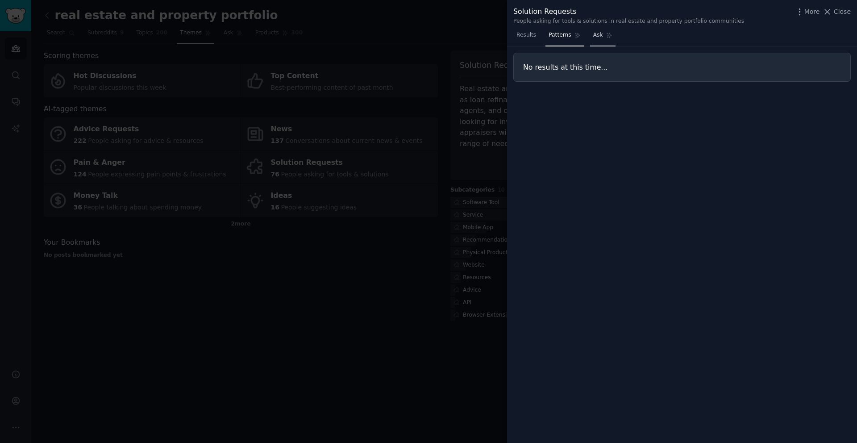
click at [597, 37] on span "Ask" at bounding box center [598, 35] width 10 height 8
click at [563, 39] on link "Patterns" at bounding box center [564, 37] width 38 height 18
click at [519, 34] on span "Results" at bounding box center [526, 35] width 20 height 8
click at [836, 13] on span "Close" at bounding box center [842, 11] width 17 height 9
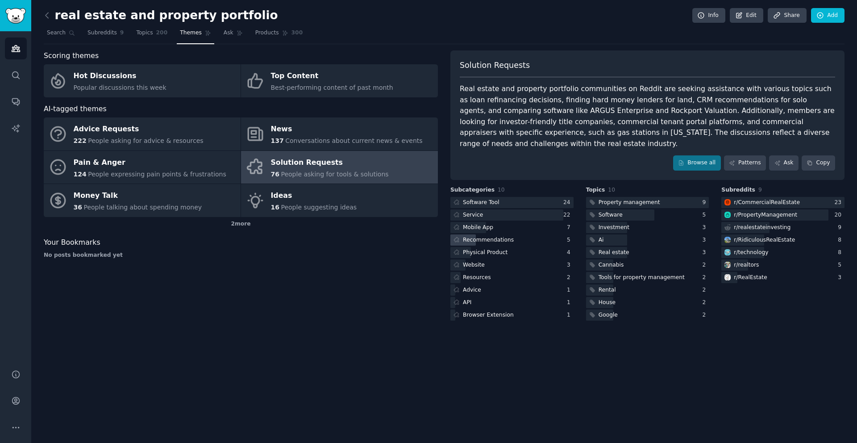
click at [499, 236] on div "Recommendations" at bounding box center [488, 240] width 51 height 8
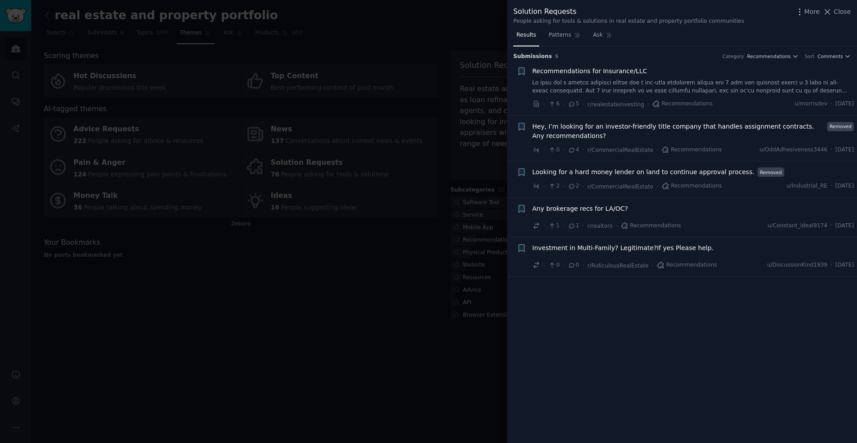
click at [353, 304] on div at bounding box center [428, 221] width 857 height 443
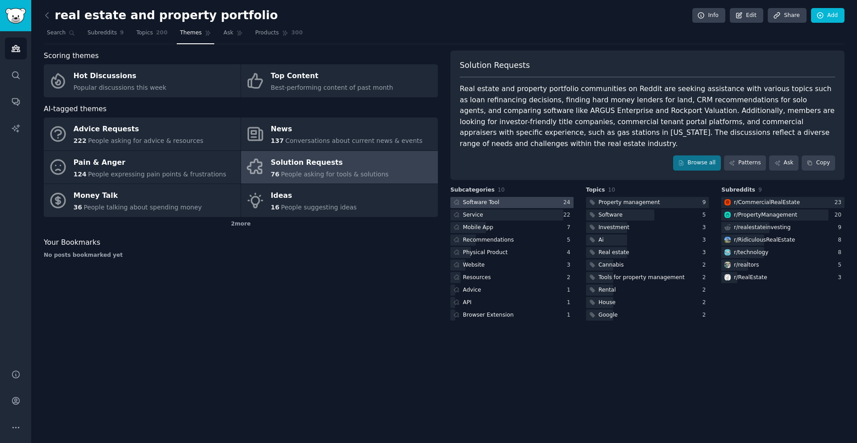
click at [501, 197] on div at bounding box center [511, 202] width 123 height 11
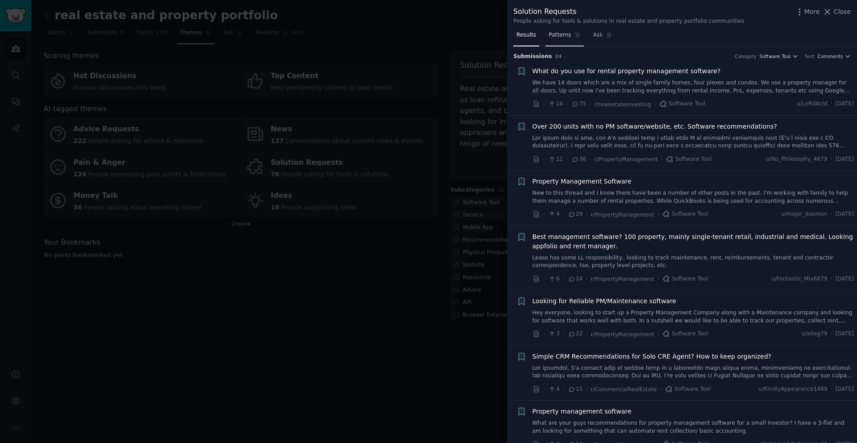
click at [556, 32] on span "Patterns" at bounding box center [560, 35] width 22 height 8
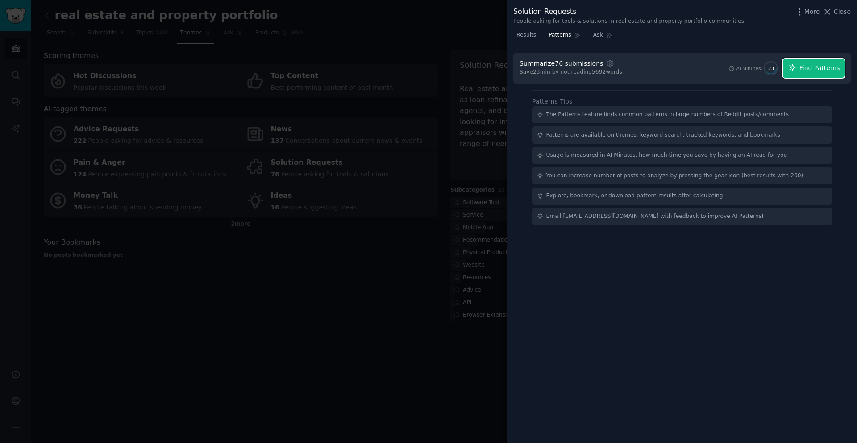
click at [801, 65] on span "Find Patterns" at bounding box center [819, 67] width 41 height 9
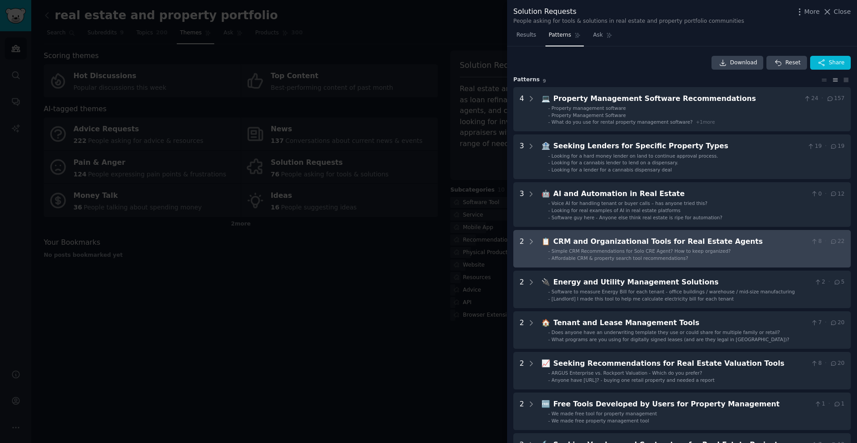
click at [693, 254] on ul "- Simple CRM Recommendations for Solo CRE Agent? How to keep organized? - Affor…" at bounding box center [693, 254] width 303 height 13
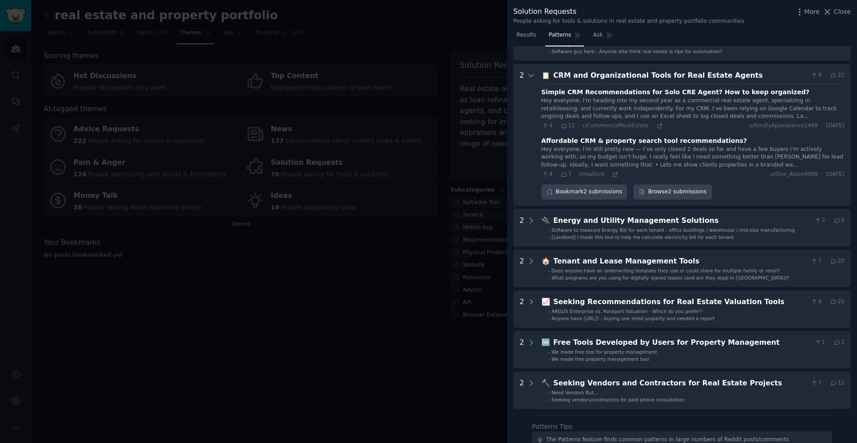
scroll to position [166, 0]
click at [677, 193] on link "Browse 2 submissions" at bounding box center [672, 192] width 78 height 15
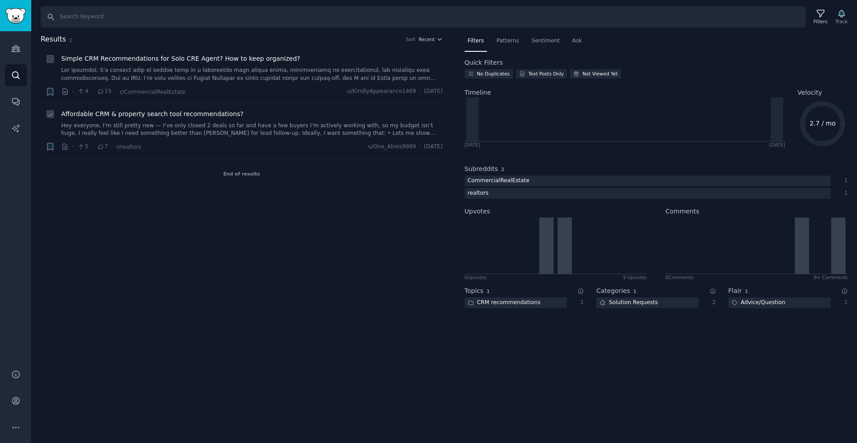
click at [170, 114] on span "Affordable CRM & property search tool recommendations?" at bounding box center [152, 113] width 182 height 9
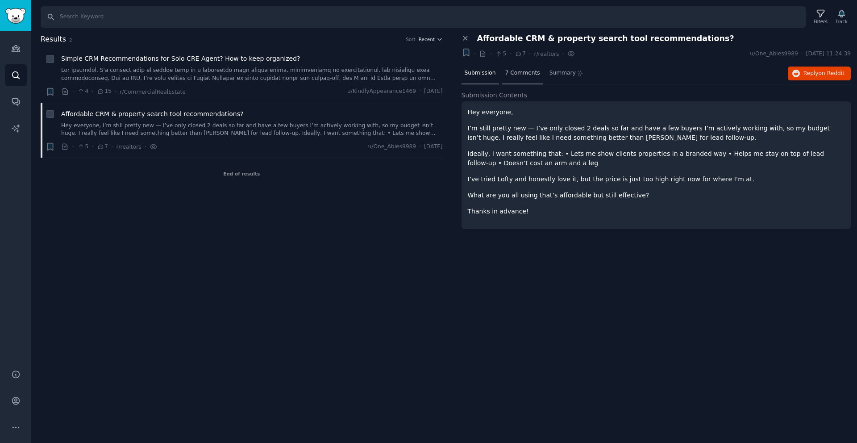
click at [516, 72] on span "7 Comments" at bounding box center [522, 73] width 35 height 8
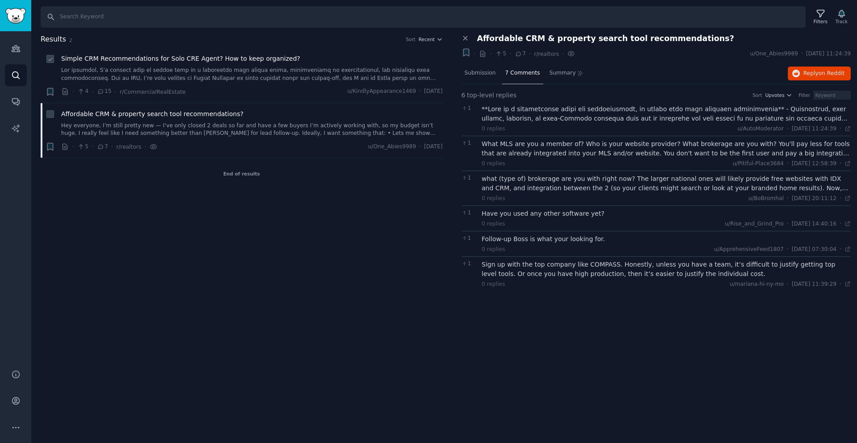
click at [253, 78] on link at bounding box center [252, 75] width 382 height 16
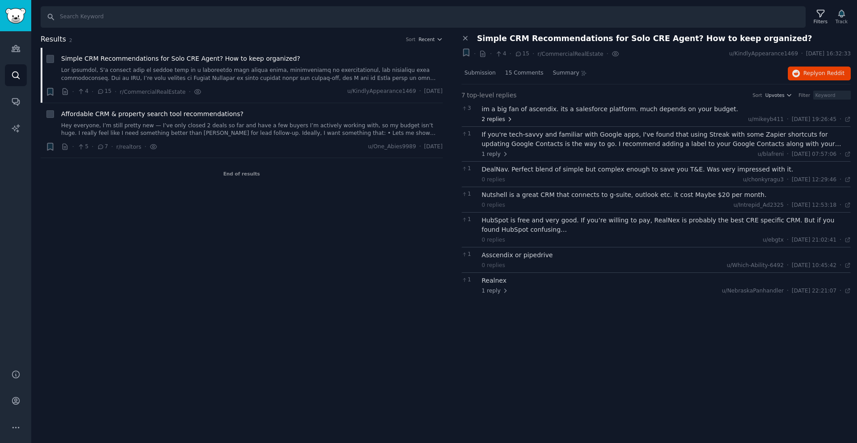
click at [511, 120] on icon at bounding box center [510, 119] width 6 height 6
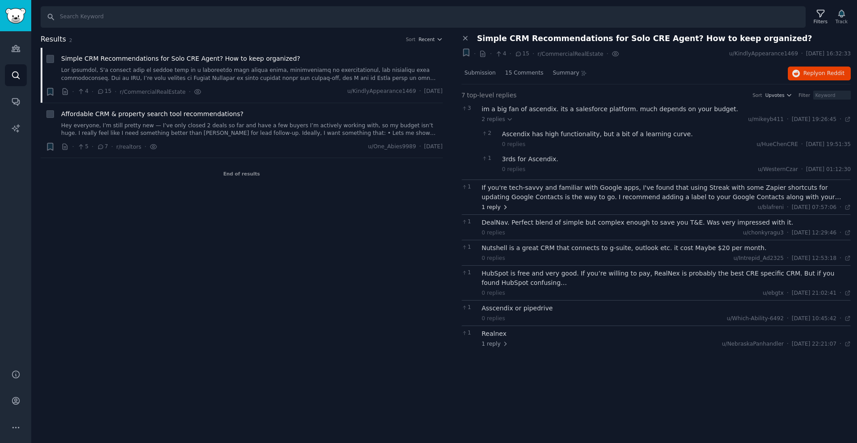
click at [506, 208] on icon at bounding box center [505, 207] width 6 height 6
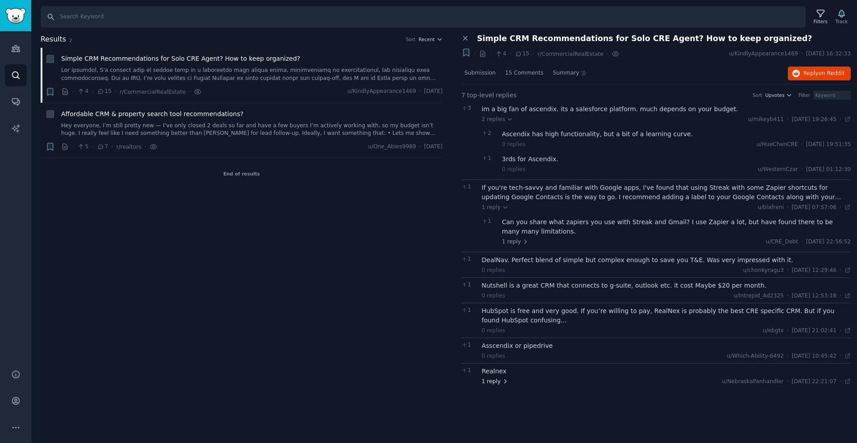
click at [504, 382] on icon at bounding box center [505, 381] width 2 height 4
click at [465, 40] on icon at bounding box center [466, 38] width 8 height 8
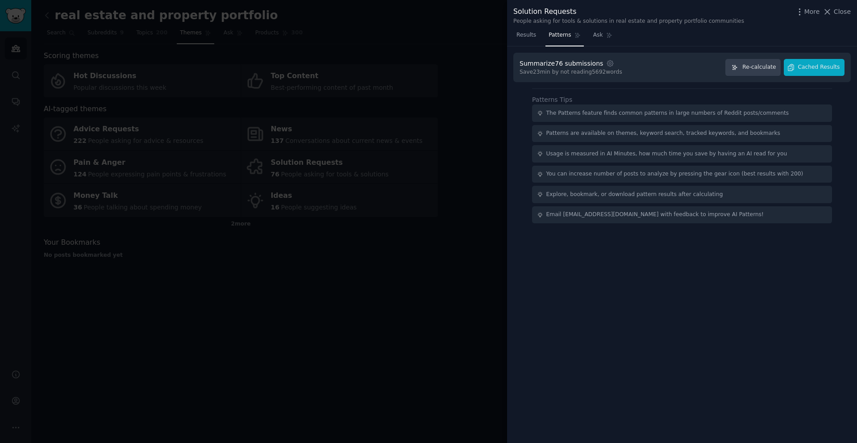
click at [370, 275] on div at bounding box center [428, 221] width 857 height 443
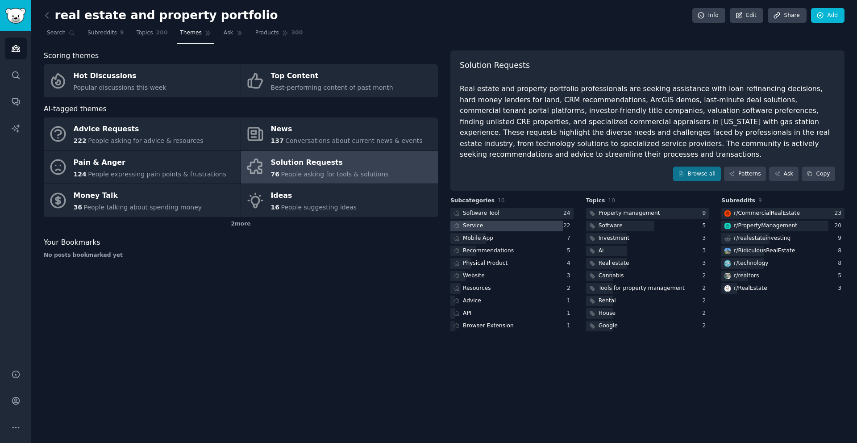
click at [545, 228] on div at bounding box center [506, 226] width 113 height 11
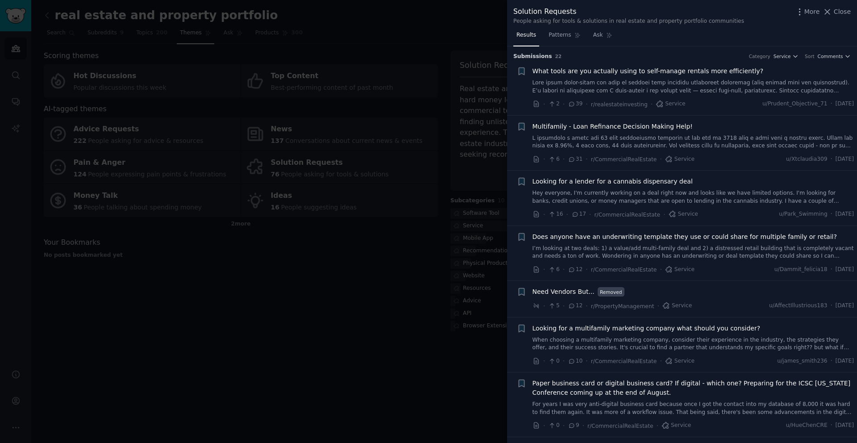
click at [634, 71] on span "What tools are you actually using to self-manage rentals more efficiently?" at bounding box center [648, 71] width 231 height 9
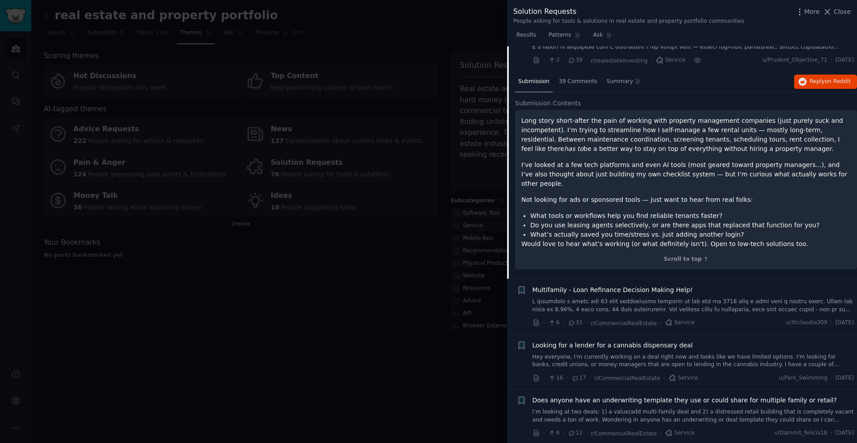
scroll to position [44, 0]
click at [378, 254] on div at bounding box center [428, 221] width 857 height 443
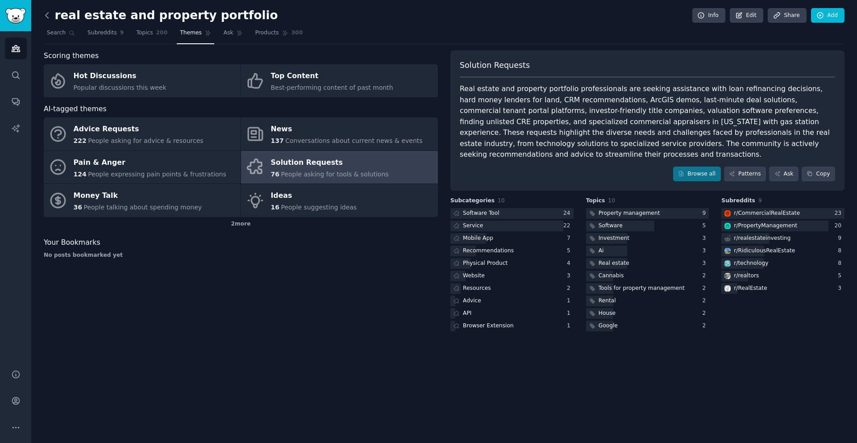
click at [47, 16] on icon at bounding box center [46, 15] width 9 height 9
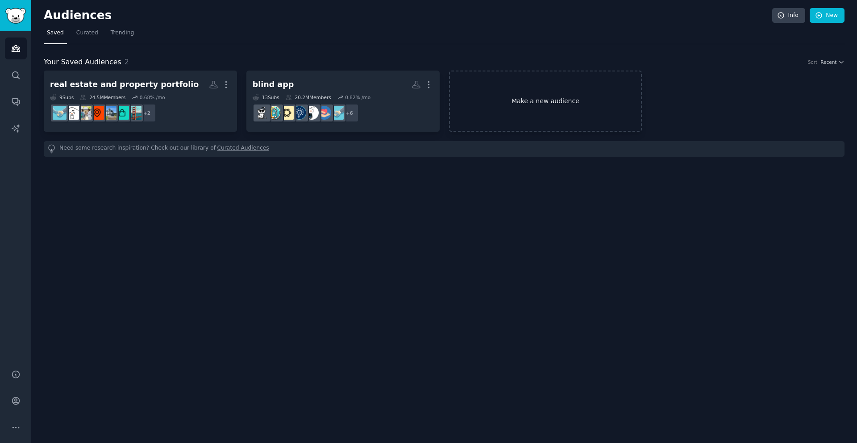
click at [535, 93] on link "Make a new audience" at bounding box center [545, 101] width 193 height 61
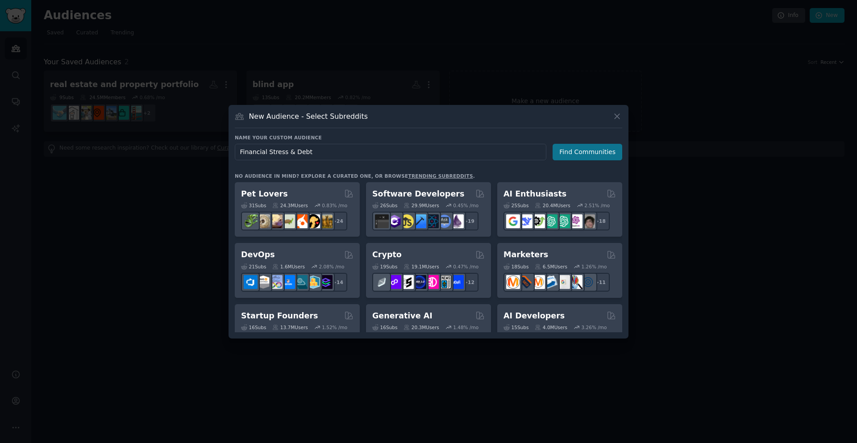
type input "Financial Stress & Debt"
click at [585, 150] on button "Find Communities" at bounding box center [588, 152] width 70 height 17
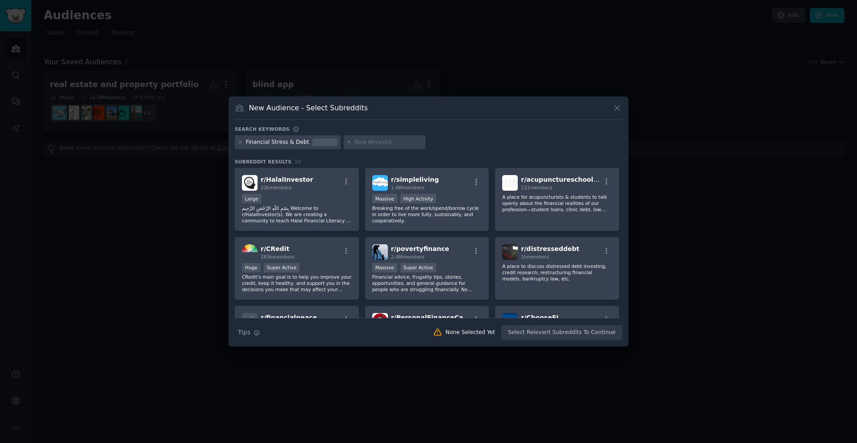
click at [389, 143] on input "text" at bounding box center [388, 142] width 68 height 8
paste input "personalfinance"
type input "personalfinance"
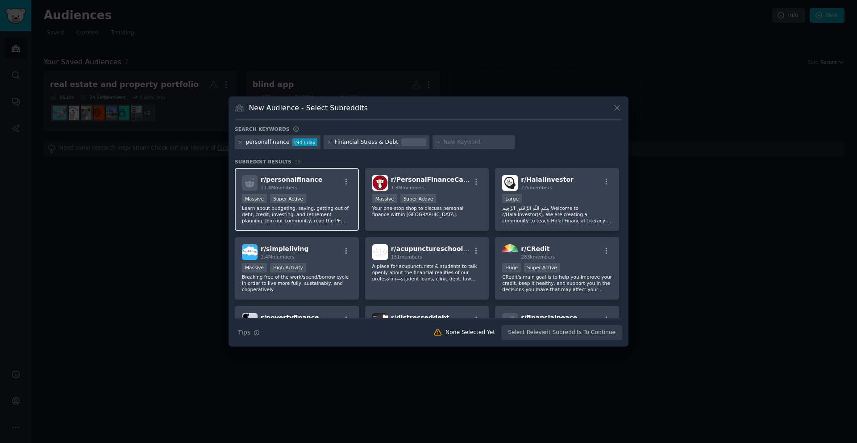
click at [323, 171] on div "r/ personalfinance 21.4M members Massive Super Active Learn about budgeting, sa…" at bounding box center [297, 199] width 124 height 63
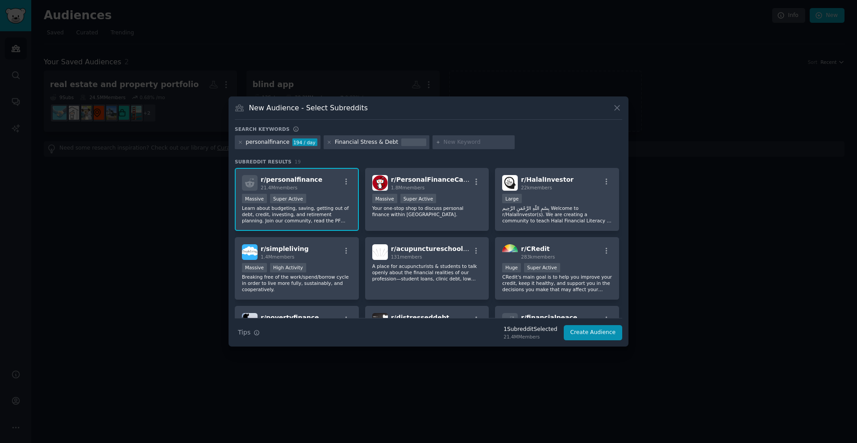
click at [456, 142] on input "text" at bounding box center [478, 142] width 68 height 8
paste input "povertyfinance"
type input "povertyfinance"
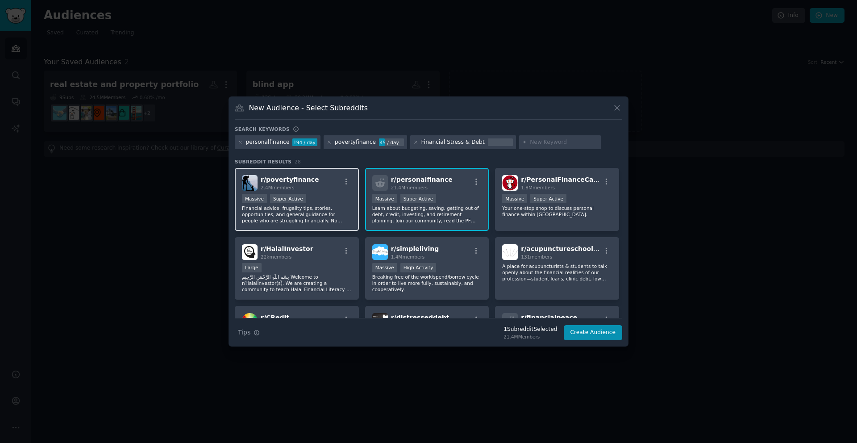
click at [314, 184] on div "r/ povertyfinance 2.4M members" at bounding box center [297, 183] width 110 height 16
click at [531, 139] on input "text" at bounding box center [564, 142] width 68 height 8
paste input "studentloans"
type input "studentloans"
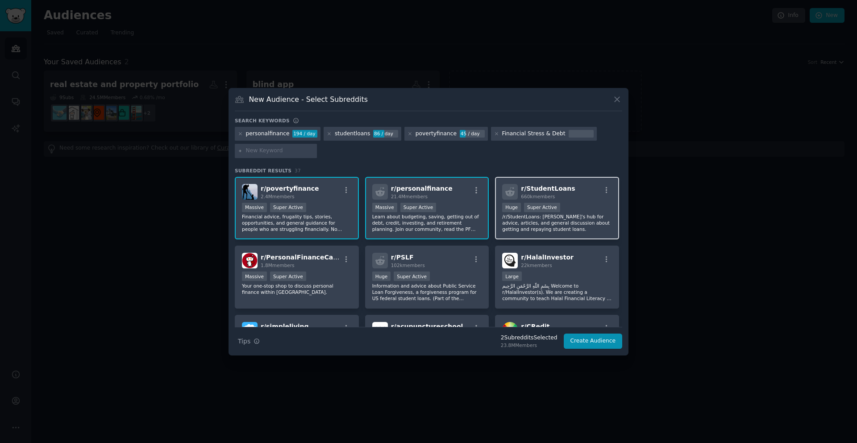
click at [569, 187] on div "r/ StudentLoans 660k members" at bounding box center [557, 192] width 110 height 16
click at [285, 152] on input "text" at bounding box center [280, 151] width 68 height 8
paste input "financialindependence"
type input "financialindependence"
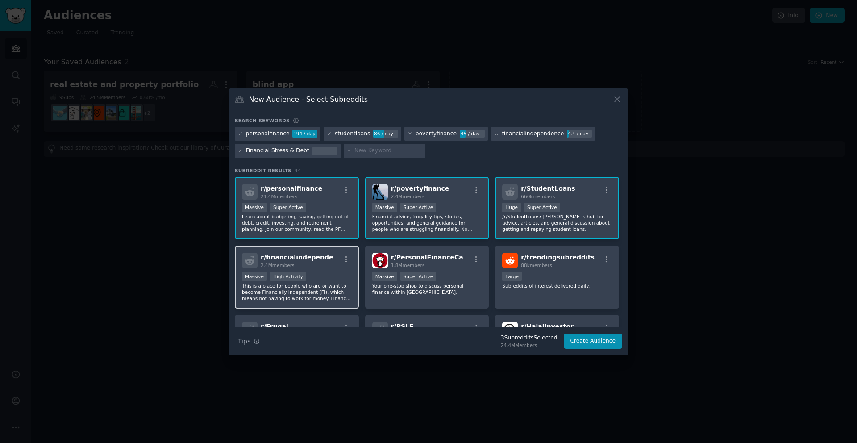
click at [306, 259] on span "r/ financialindependence" at bounding box center [303, 257] width 85 height 7
click at [591, 344] on button "Create Audience" at bounding box center [593, 340] width 59 height 15
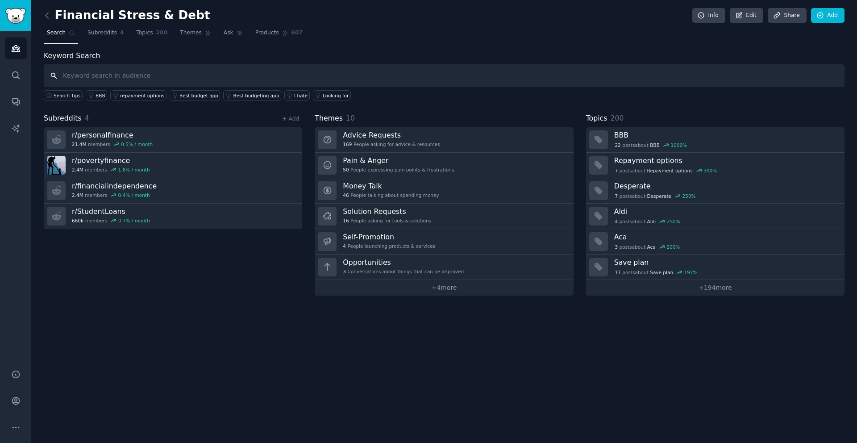
click at [198, 74] on input "text" at bounding box center [444, 75] width 801 height 23
paste input "Mint"
type input "Mint"
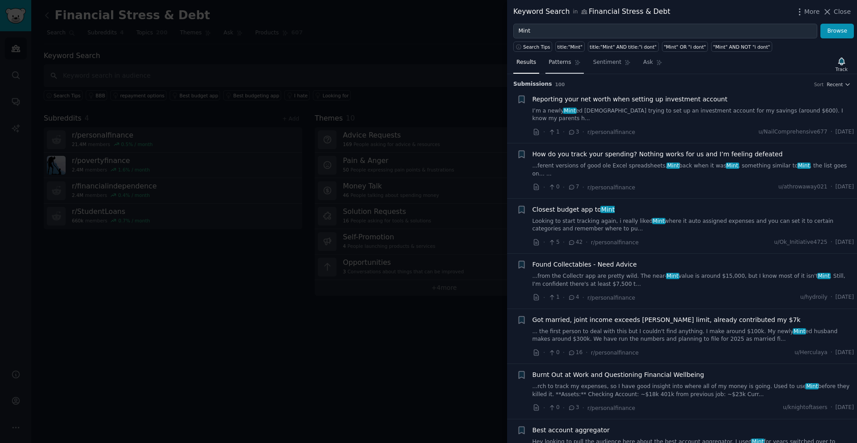
click at [563, 62] on span "Patterns" at bounding box center [560, 62] width 22 height 8
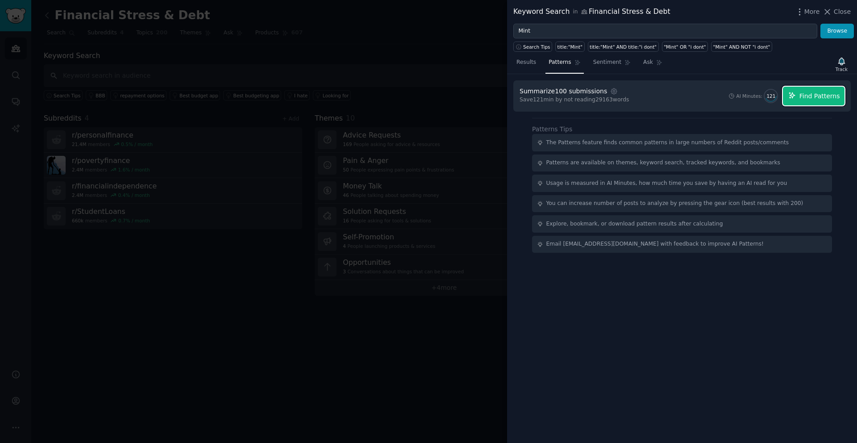
click at [816, 89] on button "Find Patterns" at bounding box center [814, 96] width 62 height 19
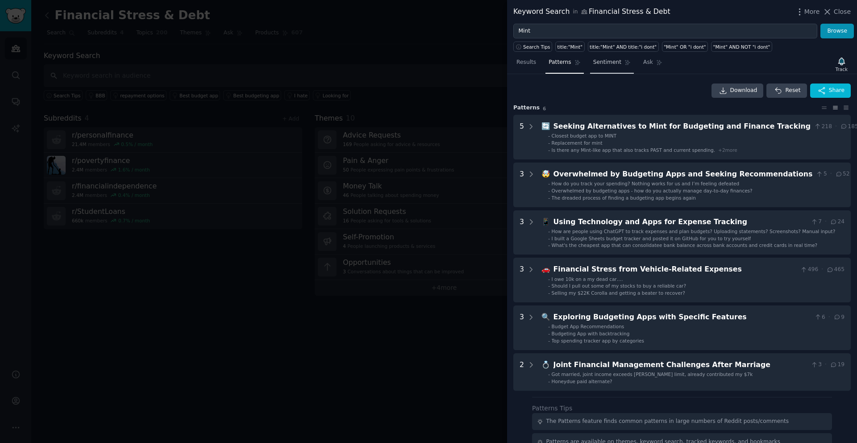
click at [603, 61] on span "Sentiment" at bounding box center [607, 62] width 28 height 8
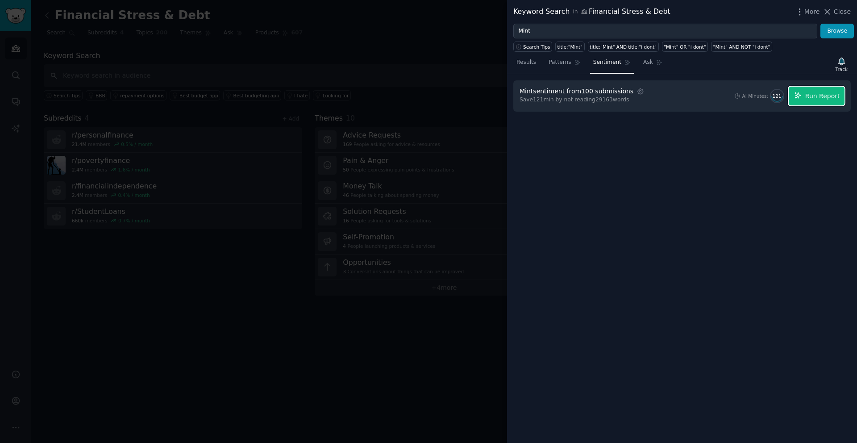
click at [806, 97] on button "Run Report" at bounding box center [817, 96] width 56 height 19
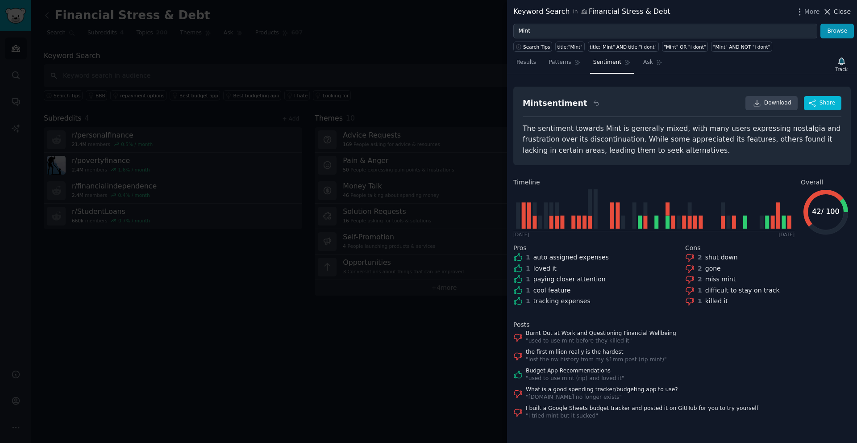
click at [836, 11] on span "Close" at bounding box center [842, 11] width 17 height 9
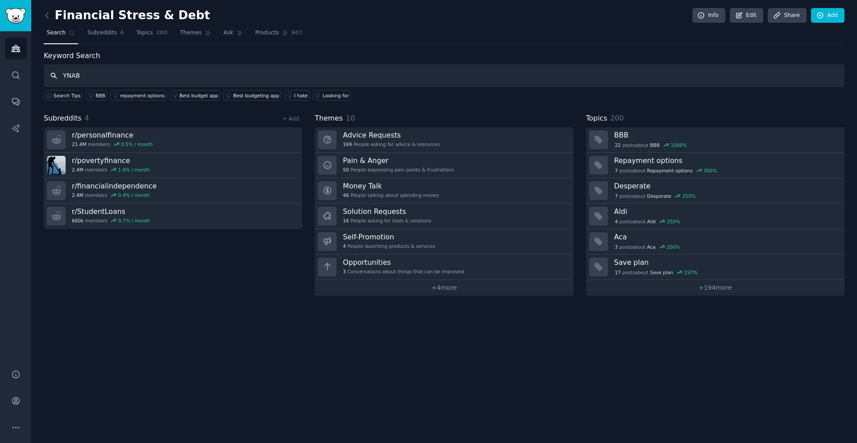
type input "YNAB"
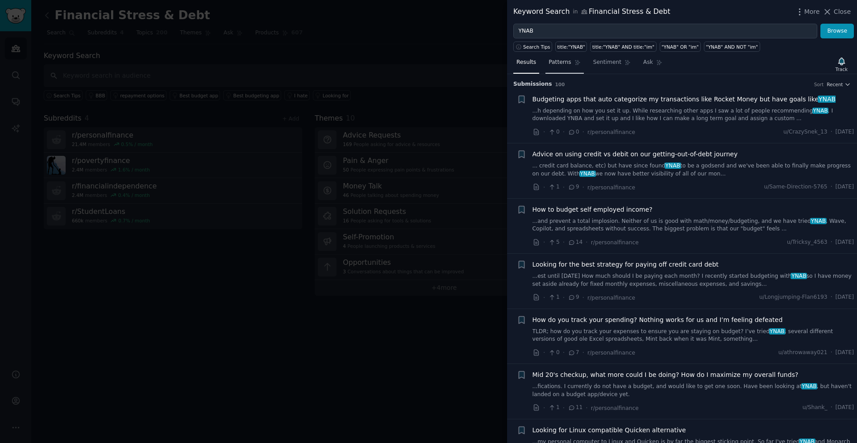
click at [562, 66] on span "Patterns" at bounding box center [560, 62] width 22 height 8
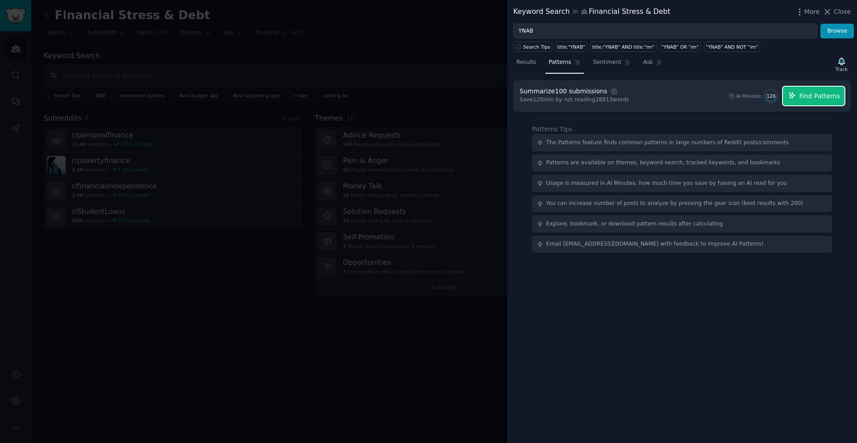
click at [800, 94] on button "Find Patterns" at bounding box center [814, 96] width 62 height 19
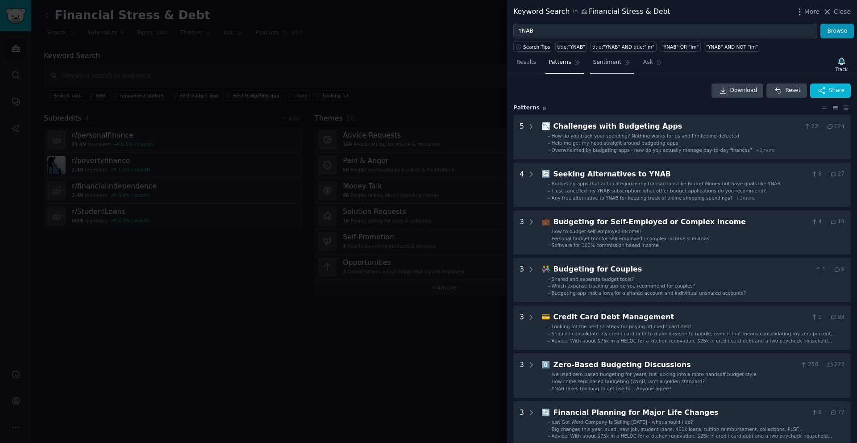
click at [606, 65] on span "Sentiment" at bounding box center [607, 62] width 28 height 8
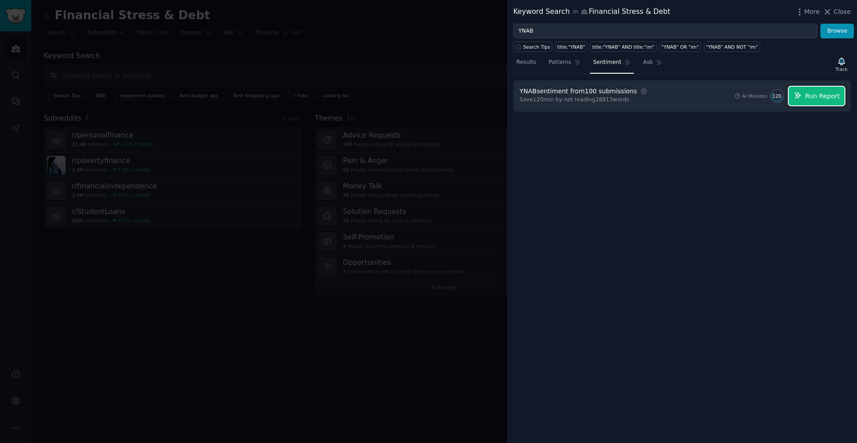
click at [804, 97] on button "Run Report" at bounding box center [817, 96] width 56 height 19
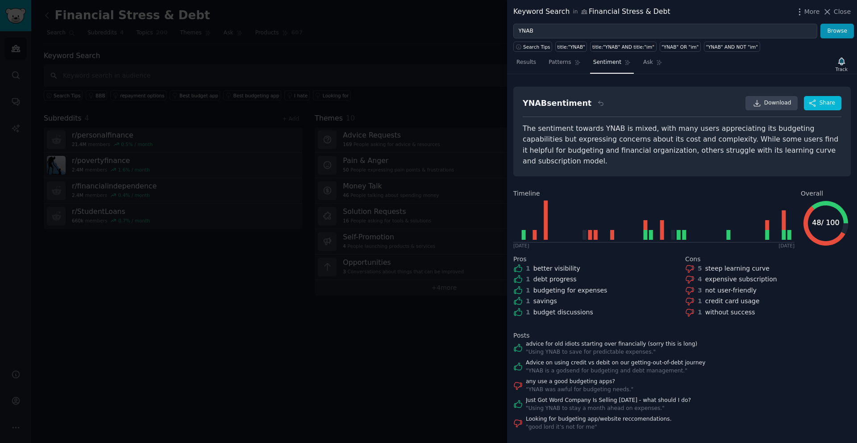
click at [425, 24] on div at bounding box center [428, 221] width 857 height 443
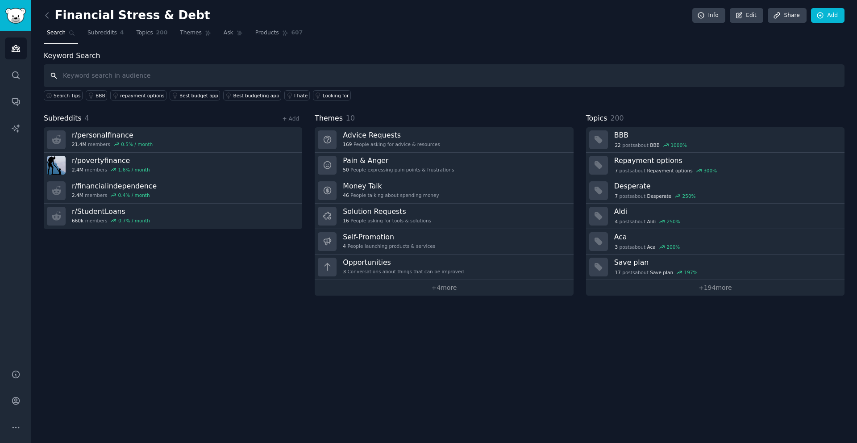
click at [279, 71] on input "text" at bounding box center [444, 75] width 801 height 23
paste input "RocketMoney"
type input "RocketMoney"
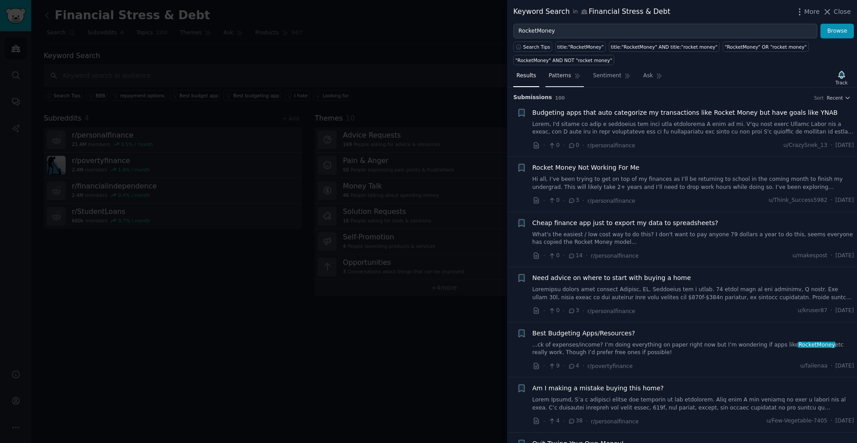
click at [553, 77] on span "Patterns" at bounding box center [560, 76] width 22 height 8
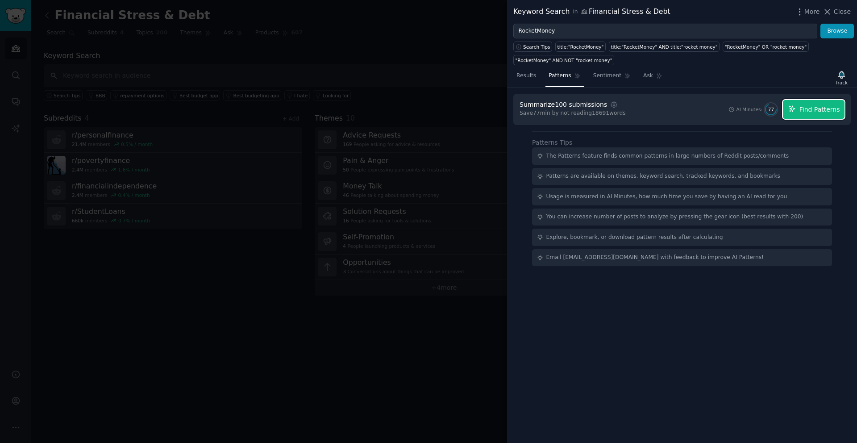
click at [816, 109] on span "Find Patterns" at bounding box center [819, 109] width 41 height 9
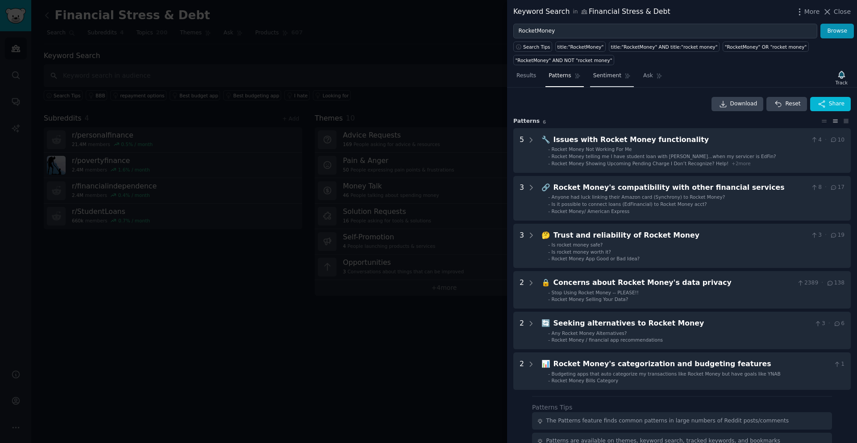
click at [610, 73] on span "Sentiment" at bounding box center [607, 76] width 28 height 8
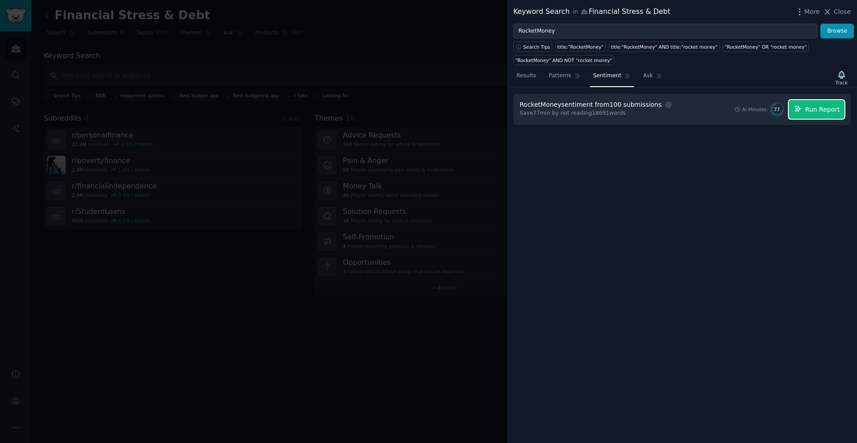
click at [810, 105] on span "Run Report" at bounding box center [822, 109] width 35 height 9
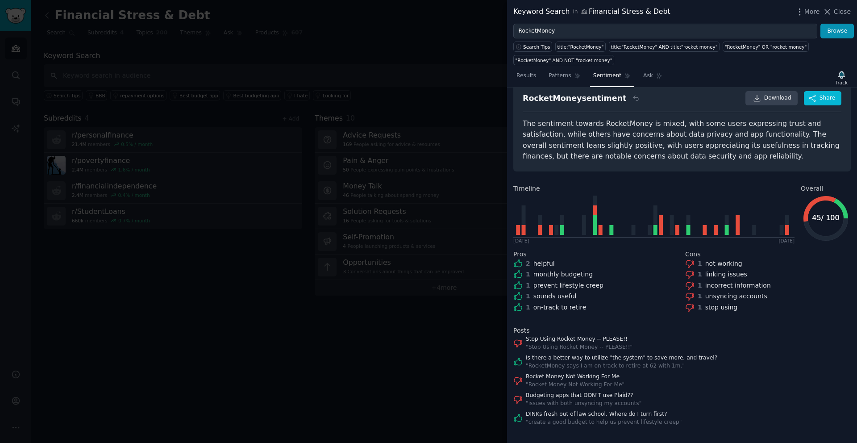
scroll to position [20, 0]
click at [405, 320] on div at bounding box center [428, 221] width 857 height 443
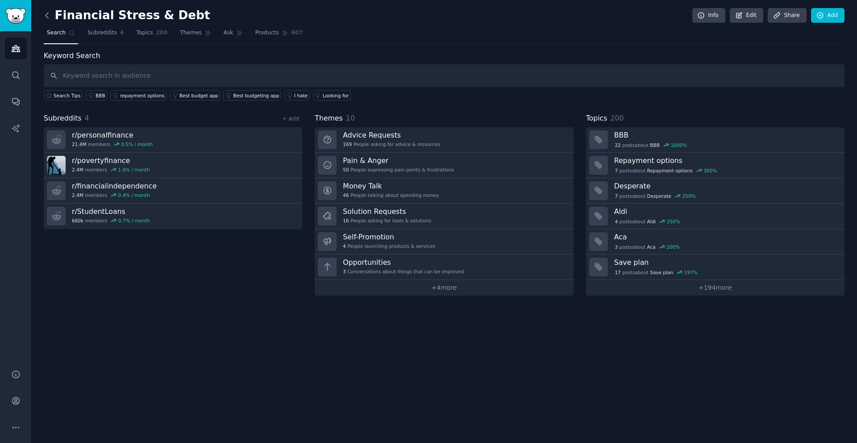
click at [47, 13] on icon at bounding box center [47, 14] width 3 height 5
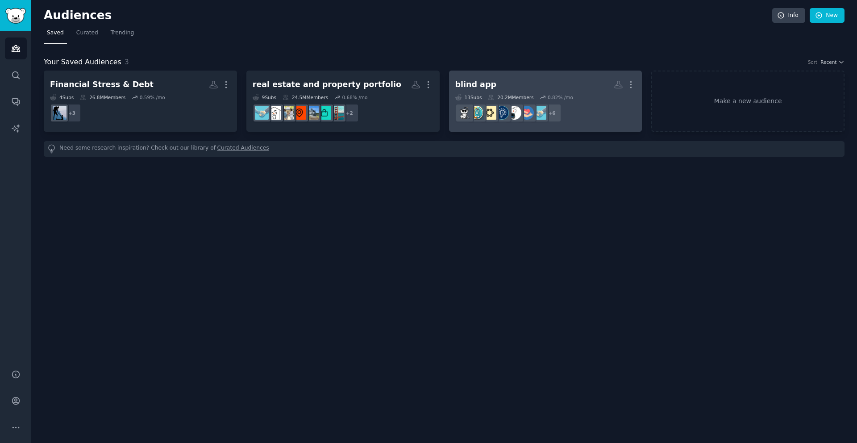
click at [601, 113] on dd "+ 6" at bounding box center [545, 112] width 181 height 25
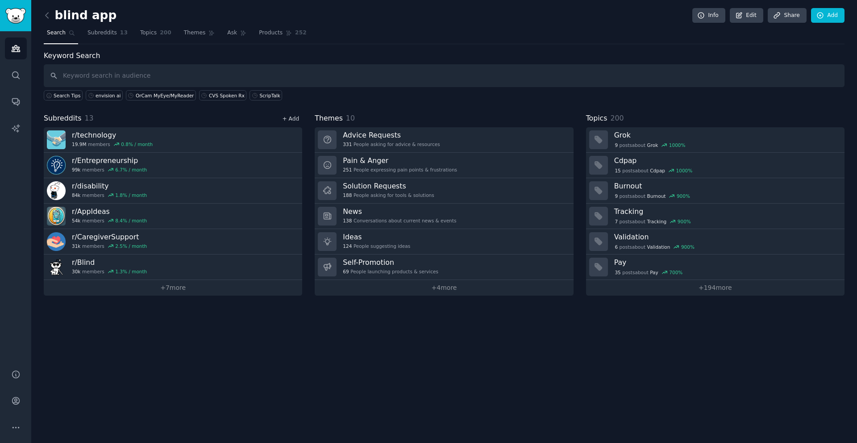
click at [291, 120] on link "+ Add" at bounding box center [290, 119] width 17 height 6
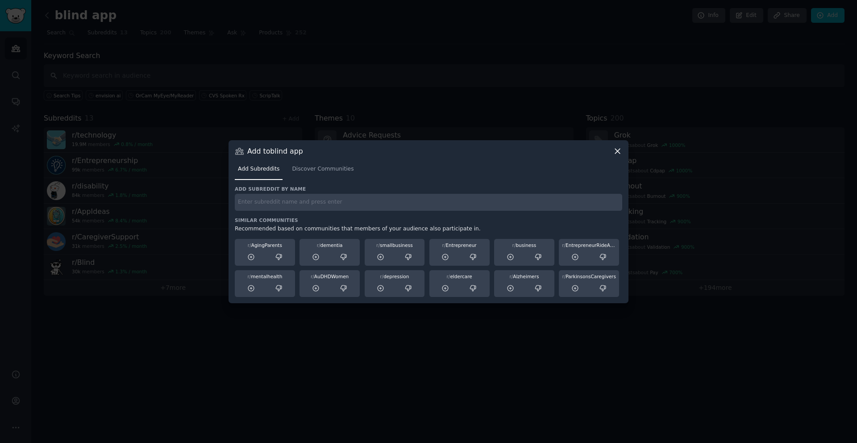
click at [328, 203] on input "text" at bounding box center [428, 202] width 387 height 17
paste input "r/agingparents"
type input "r/agingparents"
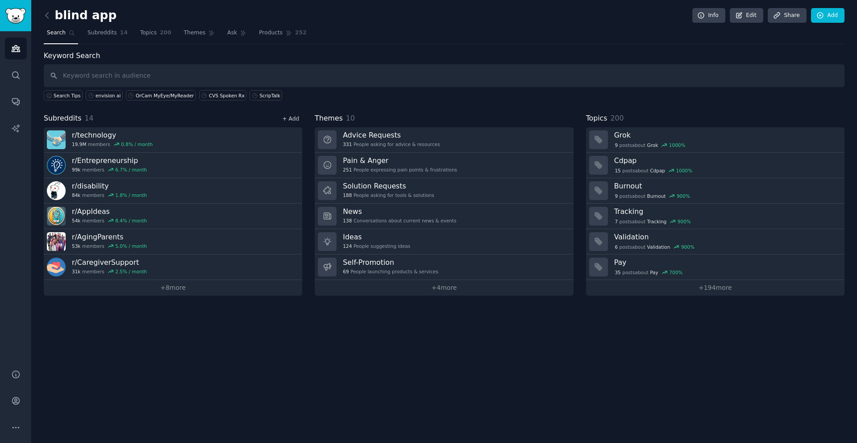
click at [295, 118] on link "+ Add" at bounding box center [290, 119] width 17 height 6
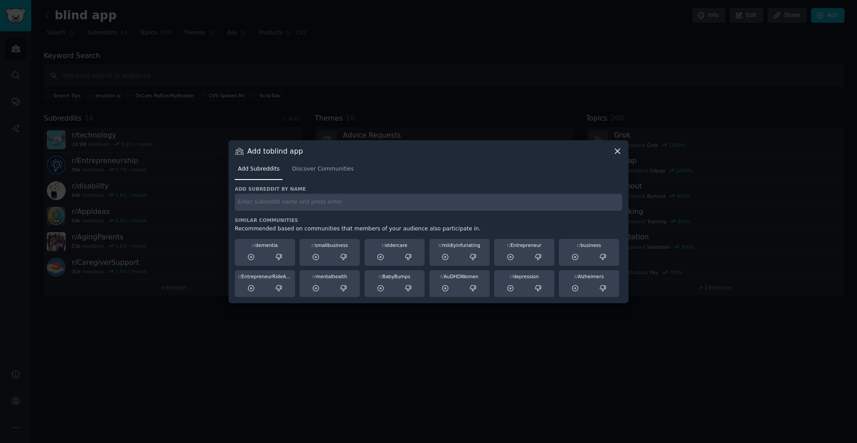
click at [311, 206] on input "text" at bounding box center [428, 202] width 387 height 17
paste input "r/sandwichgeneration"
type input "r/sandwichgeneration"
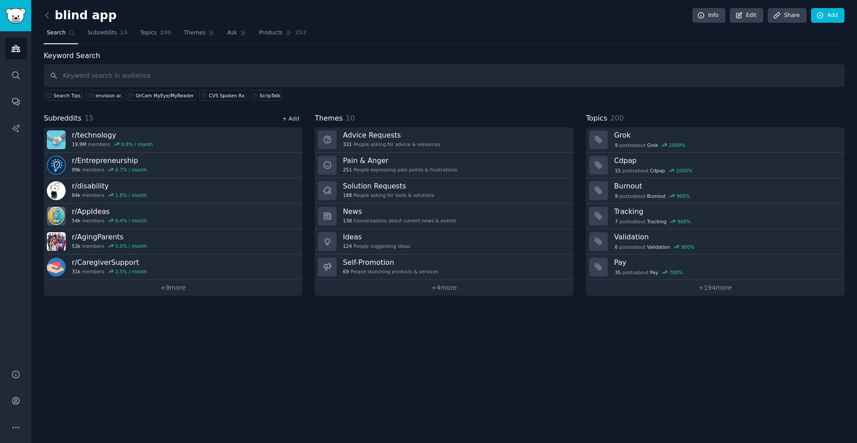
click at [291, 117] on link "+ Add" at bounding box center [290, 119] width 17 height 6
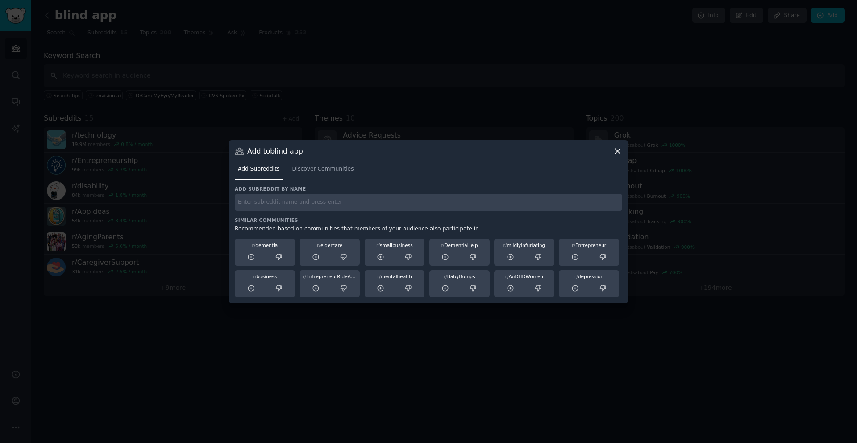
click at [325, 200] on input "text" at bounding box center [428, 202] width 387 height 17
paste input "r/AskDocs"
type input "r/AskDocs"
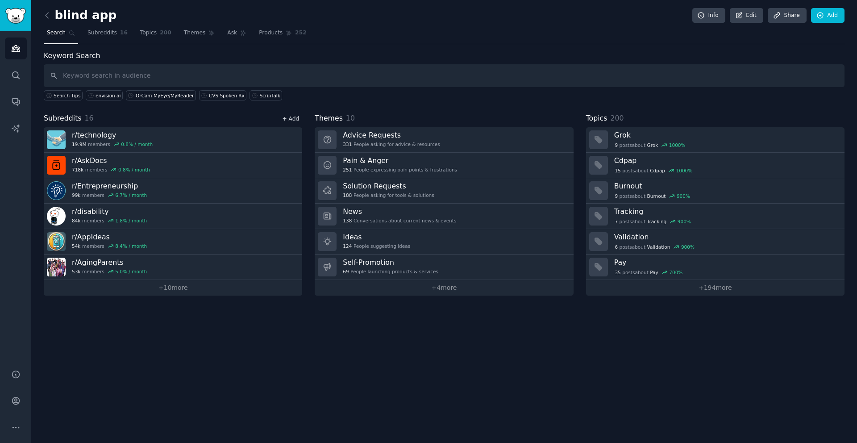
click at [291, 118] on link "+ Add" at bounding box center [290, 119] width 17 height 6
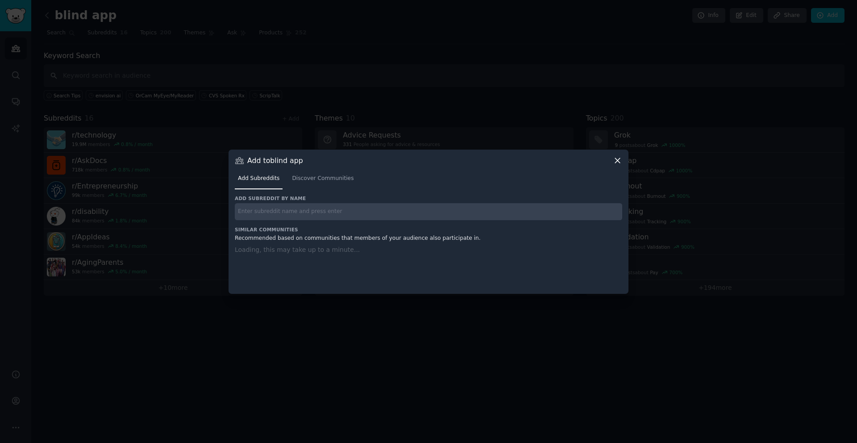
click at [286, 211] on input "text" at bounding box center [428, 211] width 387 height 17
paste input "r/healthIT"
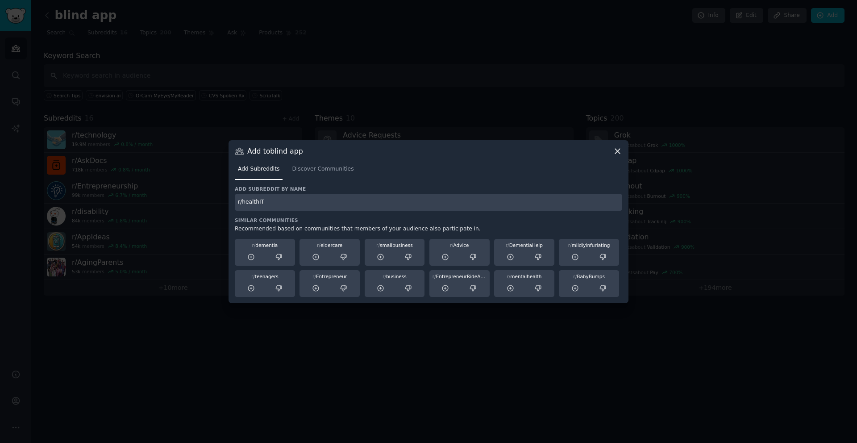
type input "r/healthIT"
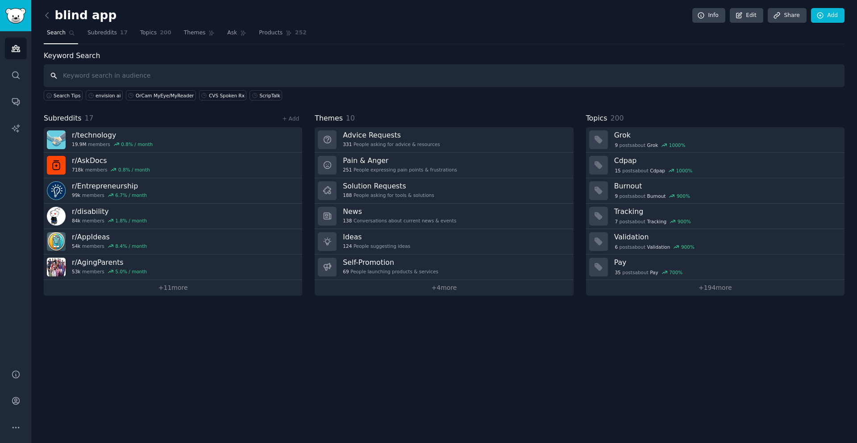
click at [270, 72] on input "text" at bounding box center [444, 75] width 801 height 23
paste input "caregiver burnout"
type input "caregiver burnout"
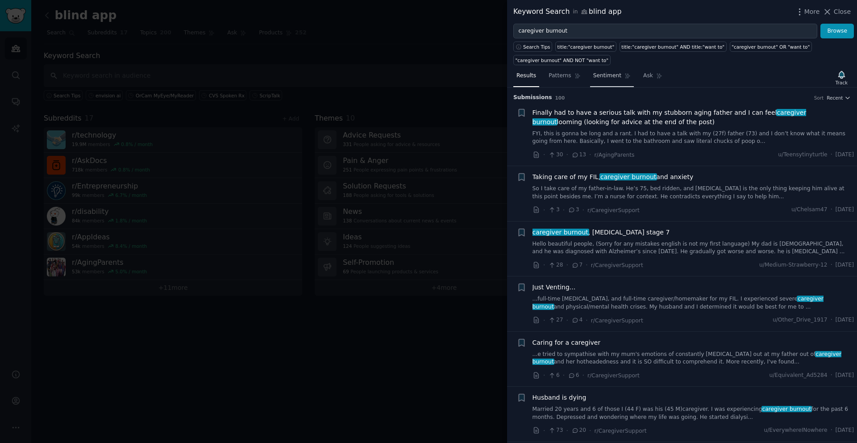
click at [600, 74] on span "Sentiment" at bounding box center [607, 76] width 28 height 8
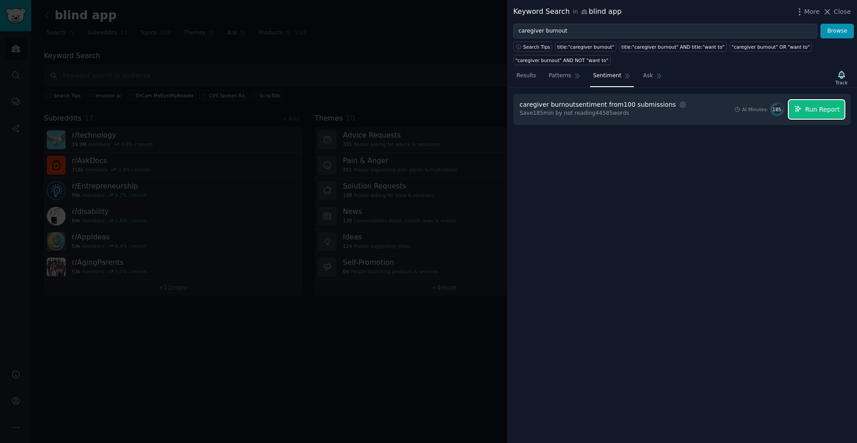
click at [813, 107] on span "Run Report" at bounding box center [822, 109] width 35 height 9
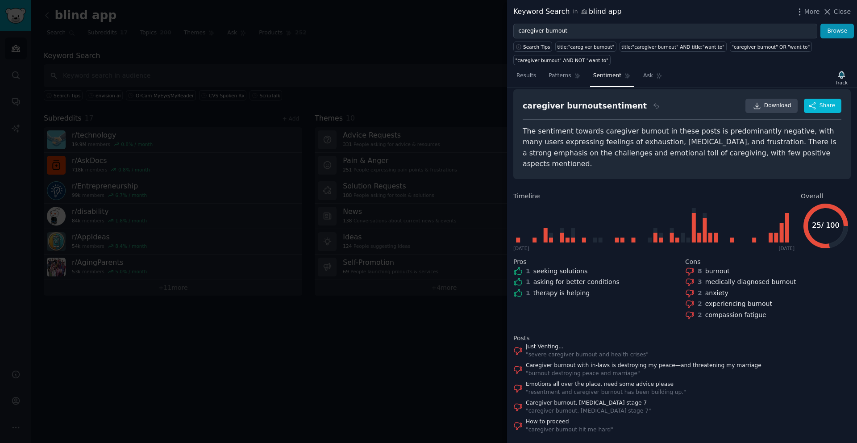
scroll to position [12, 0]
click at [404, 39] on div at bounding box center [428, 221] width 857 height 443
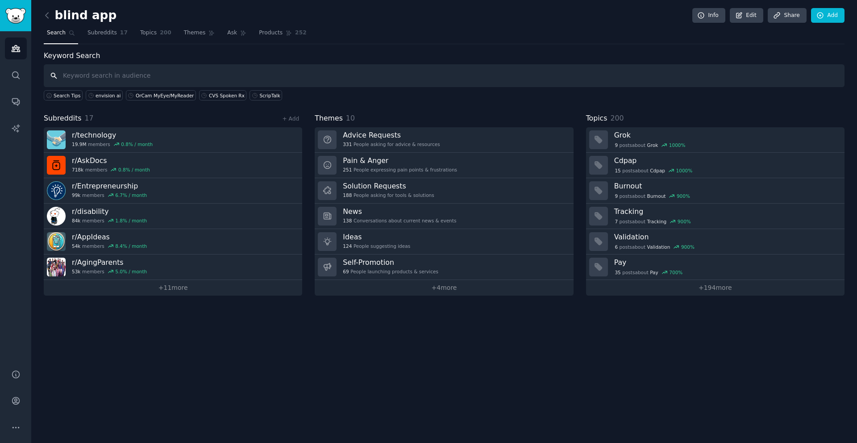
click at [273, 74] on input "text" at bounding box center [444, 75] width 801 height 23
paste input "best apps for caregivers"
type input "best apps for caregivers"
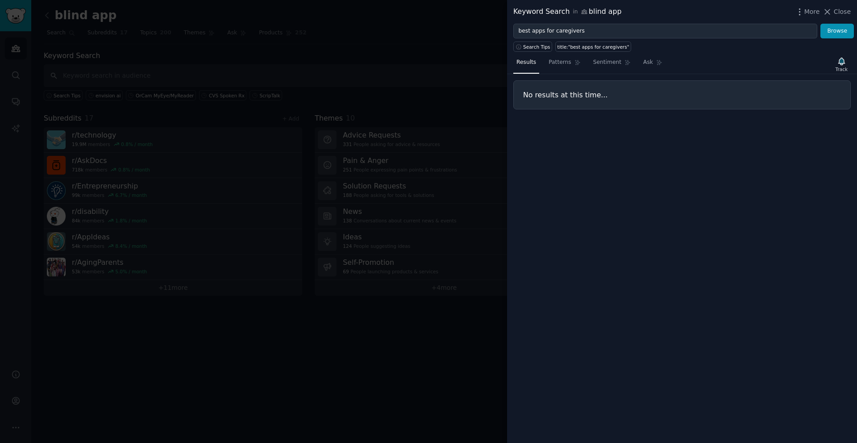
click at [233, 57] on div at bounding box center [428, 221] width 857 height 443
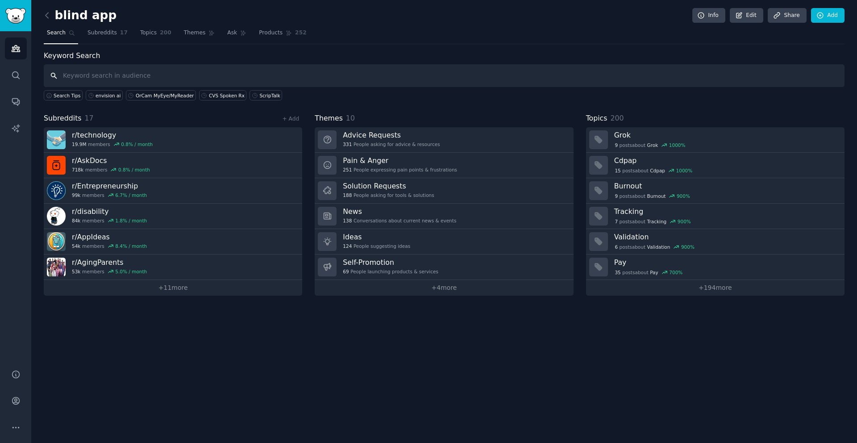
click at [217, 77] on input "text" at bounding box center [444, 75] width 801 height 23
type input "tools for caring for elderly parents"
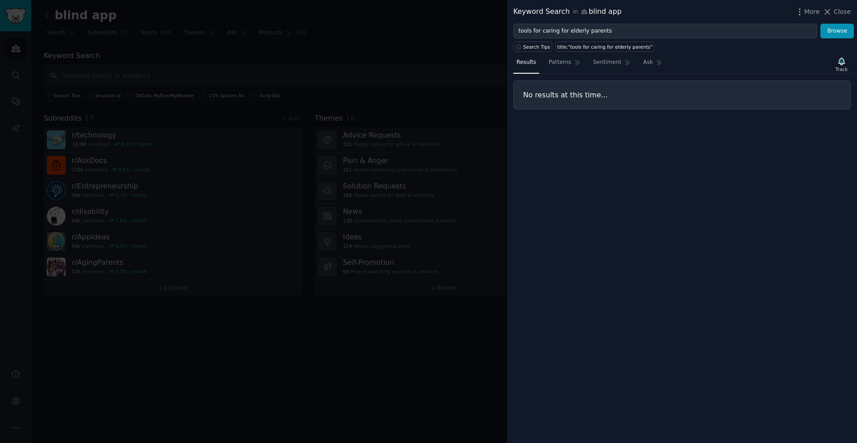
click at [213, 63] on div at bounding box center [428, 221] width 857 height 443
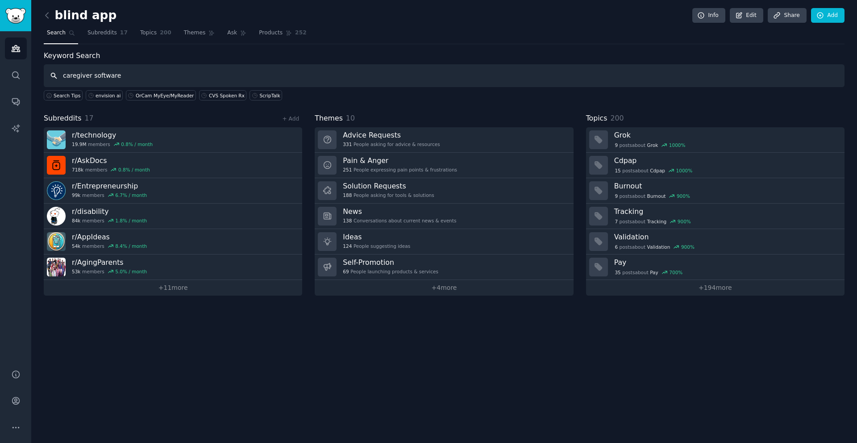
type input "caregiver software"
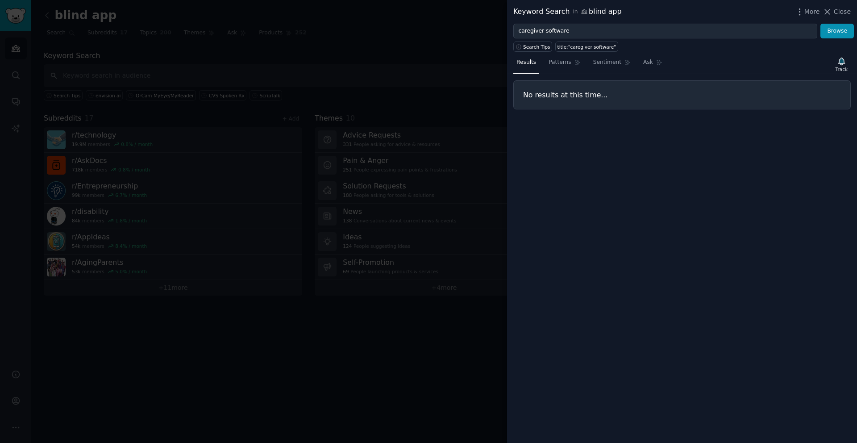
click at [204, 75] on div at bounding box center [428, 221] width 857 height 443
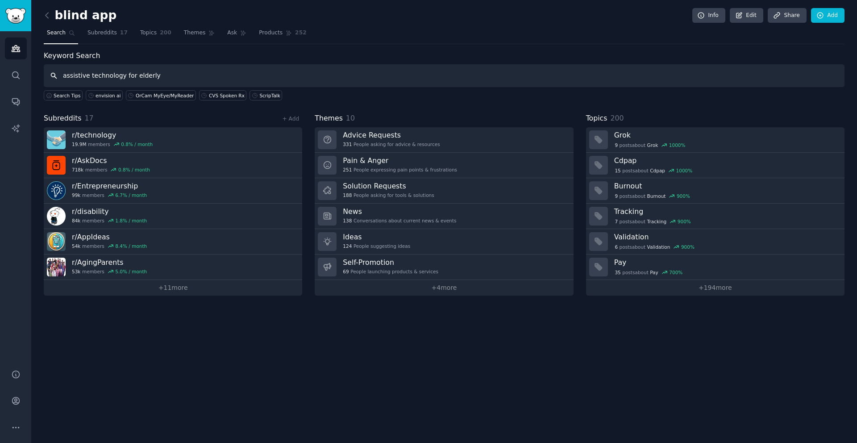
type input "assistive technology for elderly"
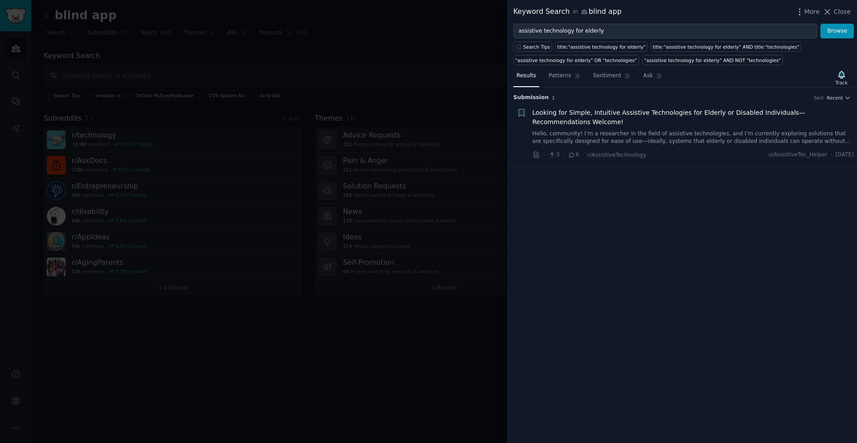
click at [435, 348] on div at bounding box center [428, 221] width 857 height 443
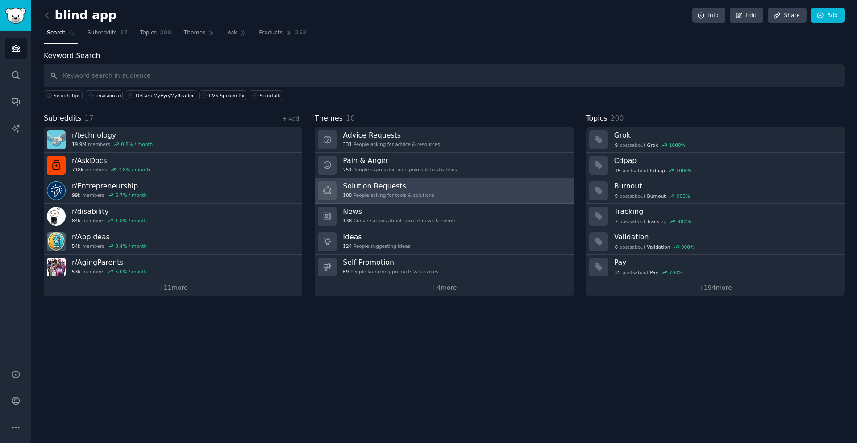
click at [406, 190] on h3 "Solution Requests" at bounding box center [388, 185] width 91 height 9
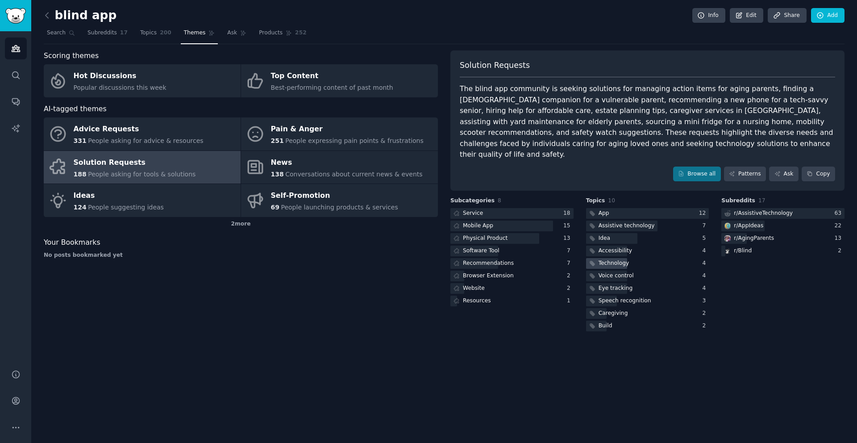
click at [618, 259] on div "Technology" at bounding box center [614, 263] width 31 height 8
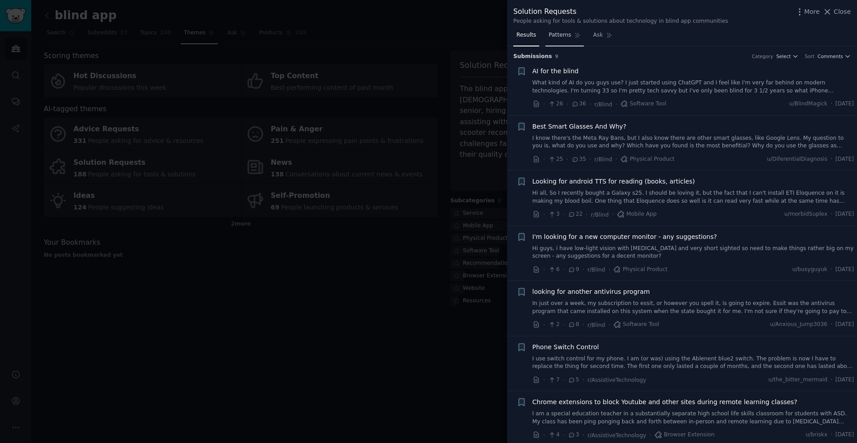
click at [559, 34] on span "Patterns" at bounding box center [560, 35] width 22 height 8
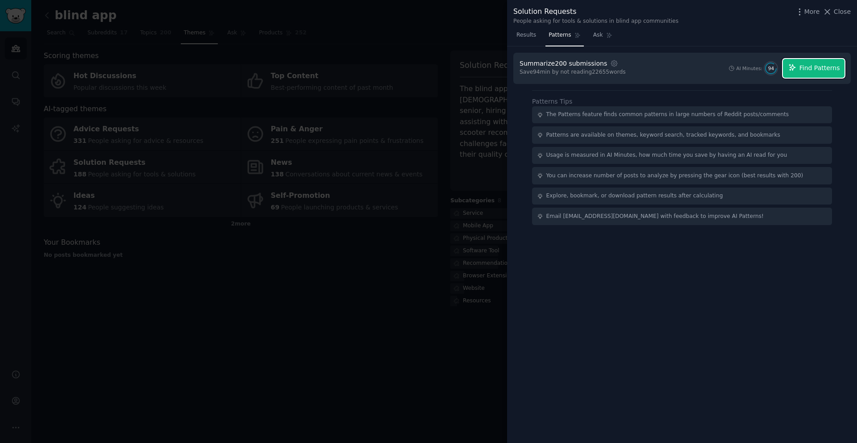
click at [805, 67] on span "Find Patterns" at bounding box center [819, 67] width 41 height 9
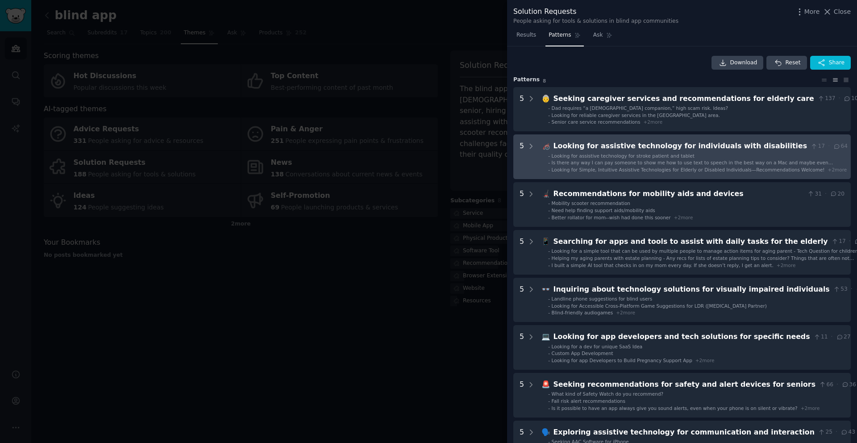
click at [712, 162] on span "Is there any way I can pay someone to show me how to use text to speech in the …" at bounding box center [693, 169] width 283 height 18
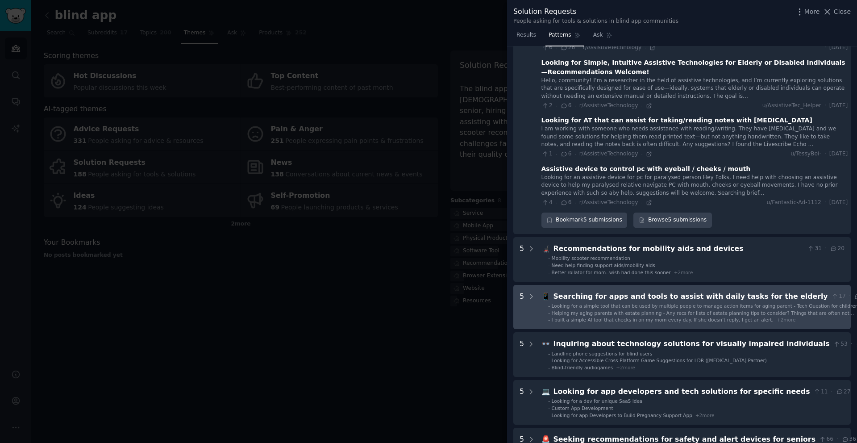
scroll to position [229, 0]
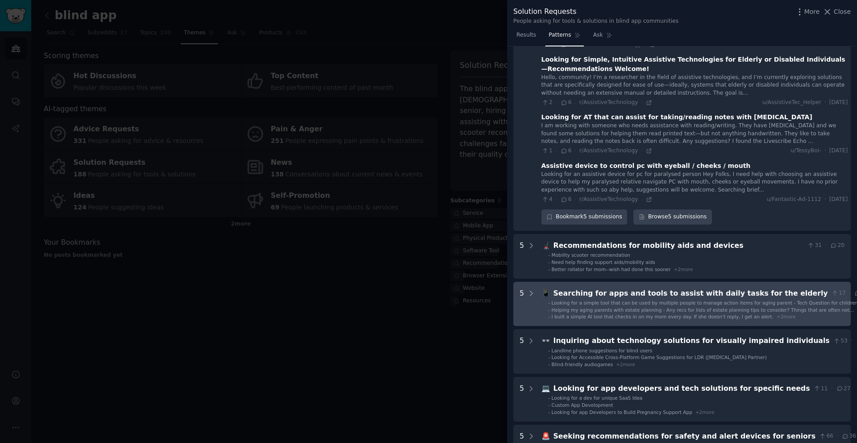
click at [695, 307] on div "Helping my aging parents with estate planning - Any recs for lists of estate pl…" at bounding box center [710, 310] width 317 height 6
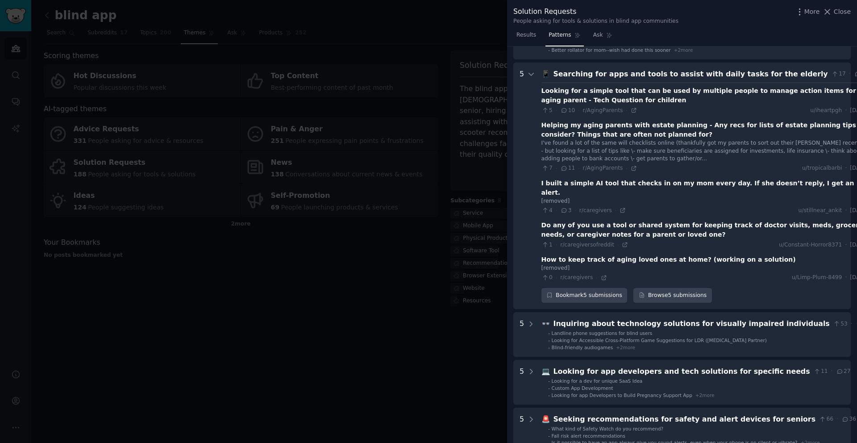
scroll to position [454, 0]
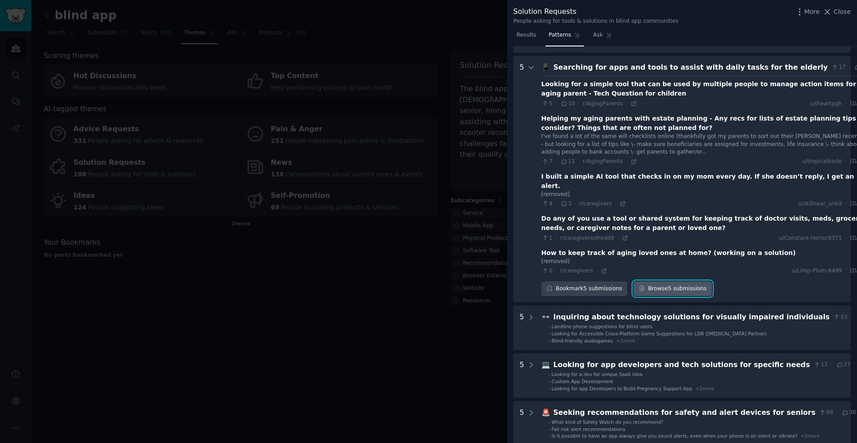
click at [687, 281] on link "Browse 5 submissions" at bounding box center [672, 288] width 78 height 15
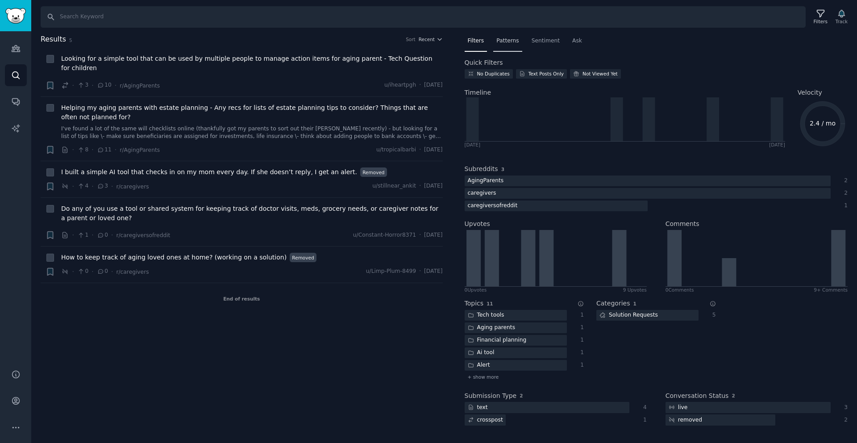
click at [506, 39] on span "Patterns" at bounding box center [507, 41] width 22 height 8
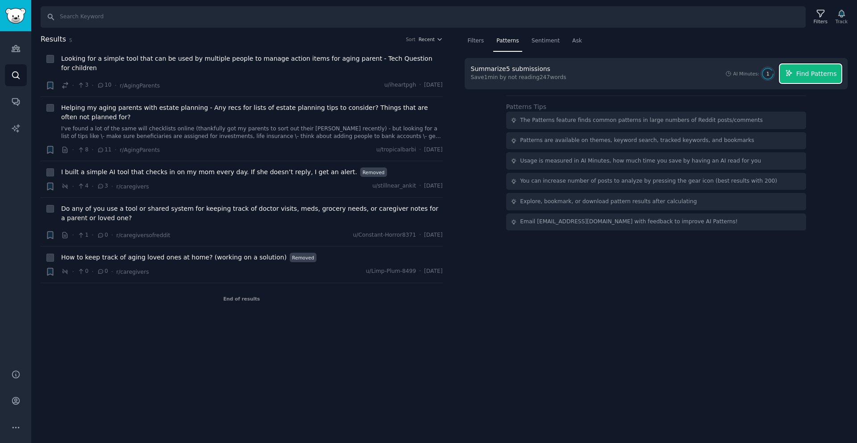
click at [813, 73] on span "Find Patterns" at bounding box center [816, 73] width 41 height 9
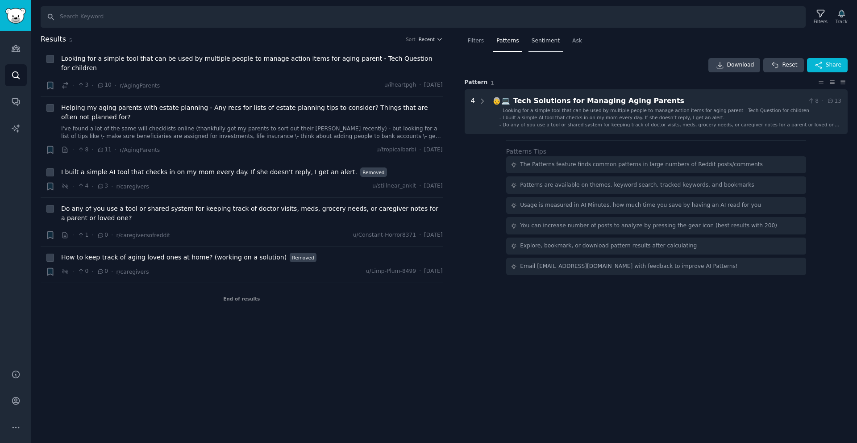
click at [545, 45] on div "Sentiment" at bounding box center [545, 43] width 34 height 18
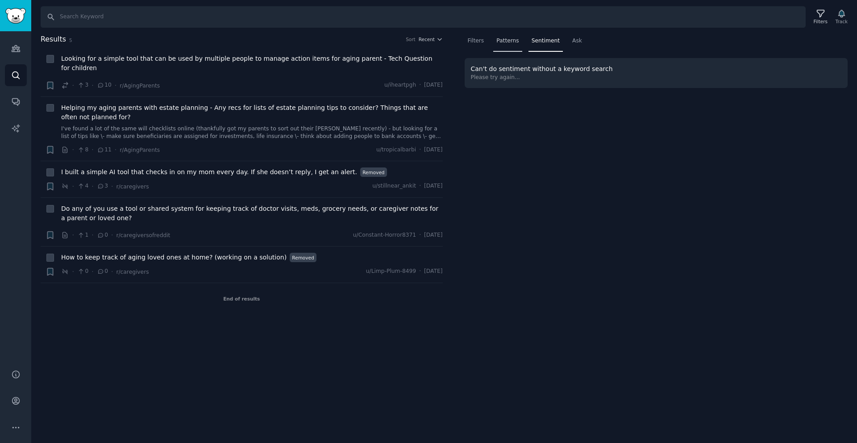
click at [515, 42] on span "Patterns" at bounding box center [507, 41] width 22 height 8
